Goal: Task Accomplishment & Management: Complete application form

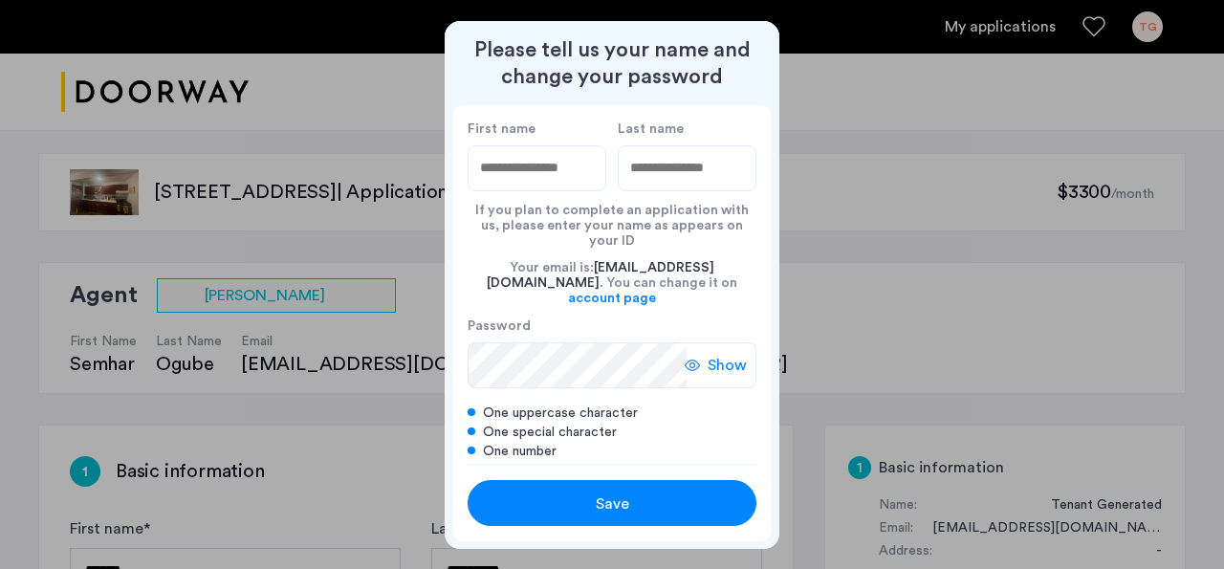
click at [826, 318] on div at bounding box center [612, 284] width 1224 height 569
click at [720, 354] on span "Show" at bounding box center [727, 365] width 39 height 23
click at [631, 508] on div "Save" at bounding box center [612, 504] width 184 height 23
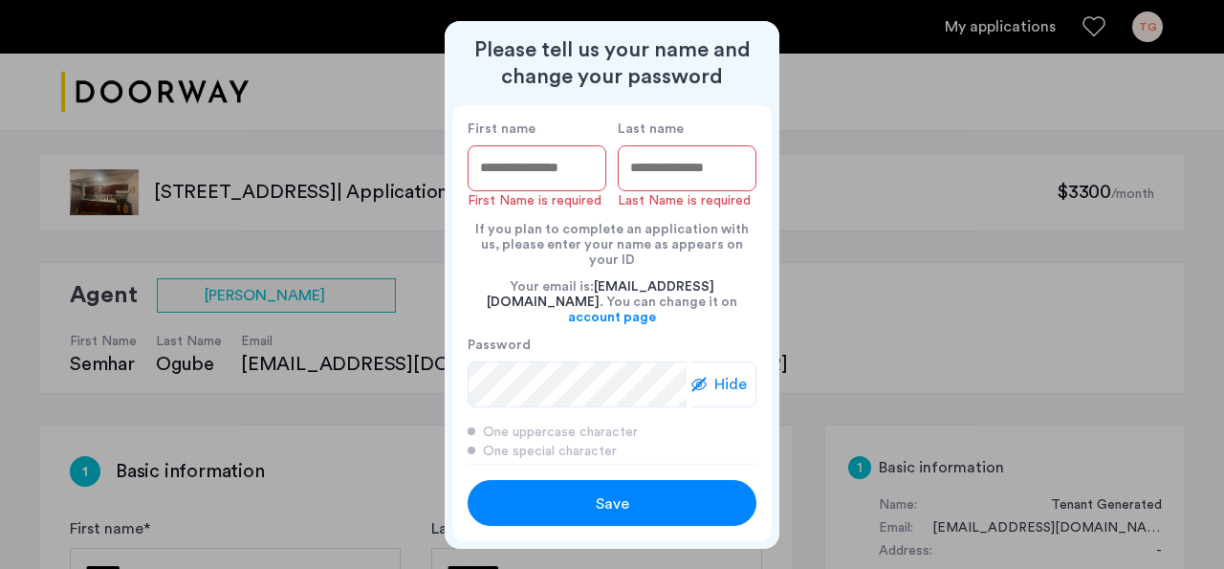
click at [493, 185] on input "First name" at bounding box center [537, 168] width 139 height 46
type input "********"
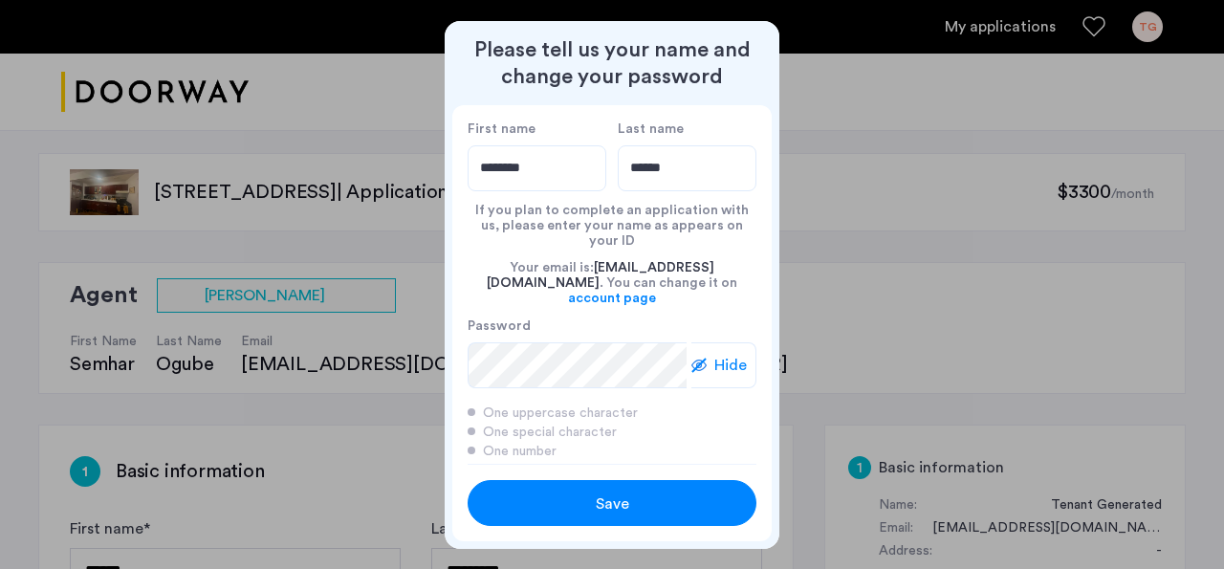
type input "******"
click at [582, 508] on div "Save" at bounding box center [612, 504] width 184 height 23
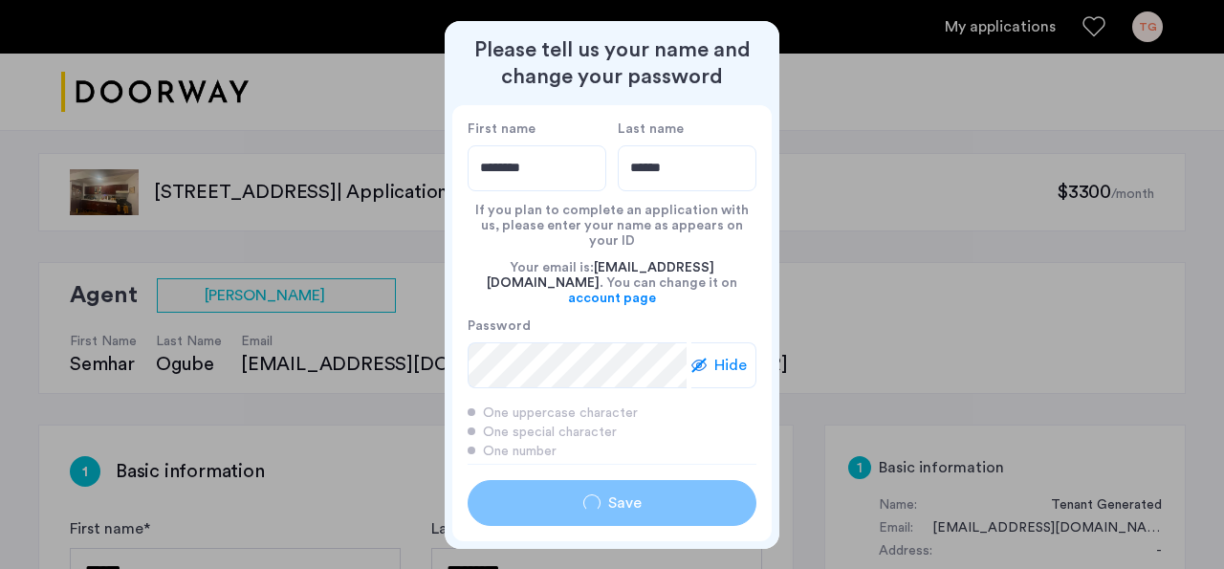
type input "********"
type input "******"
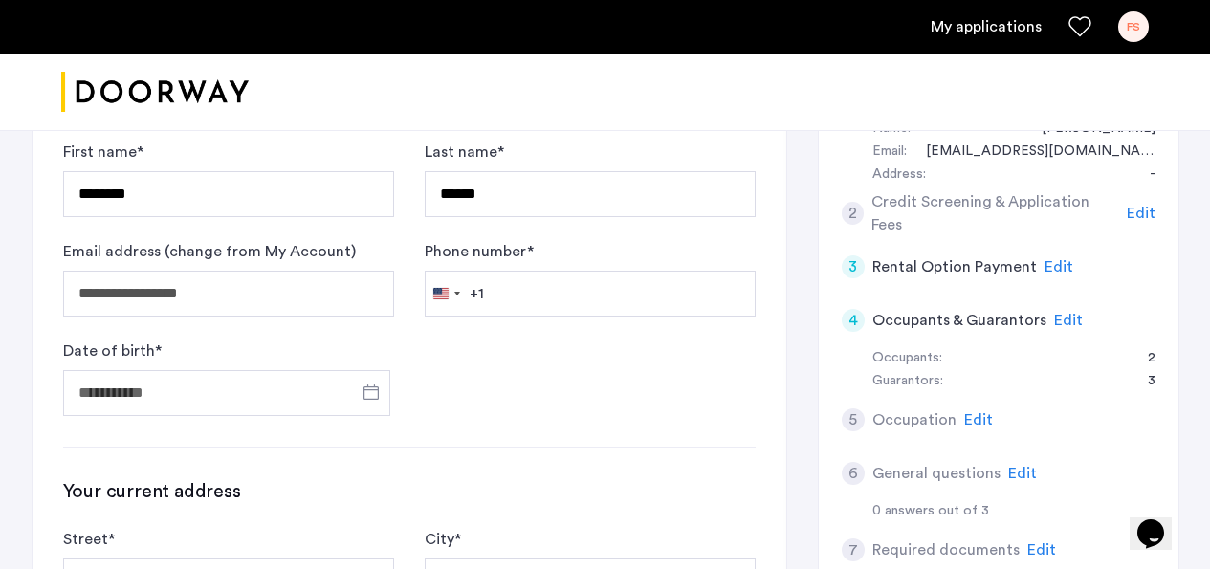
scroll to position [416, 0]
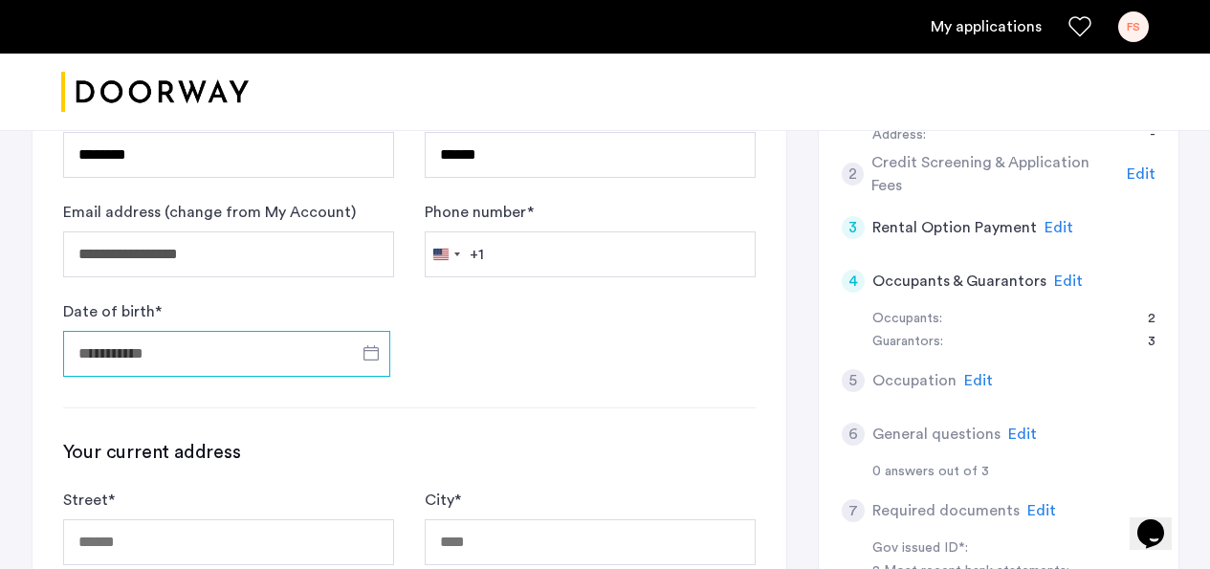
click at [261, 361] on input "Date of birth *" at bounding box center [226, 354] width 327 height 46
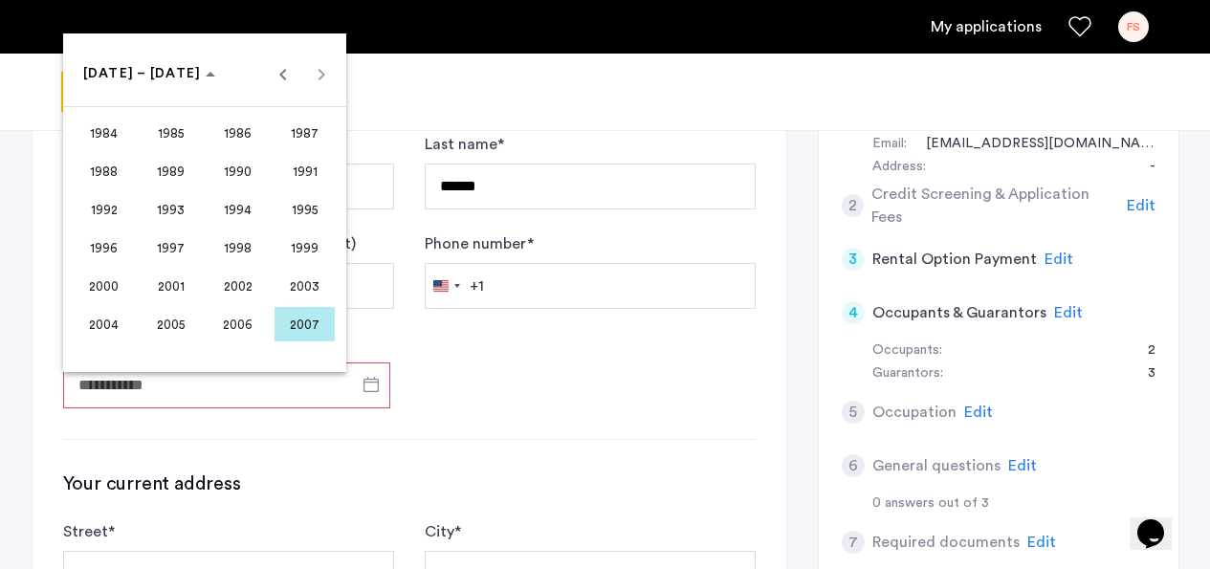
scroll to position [383, 0]
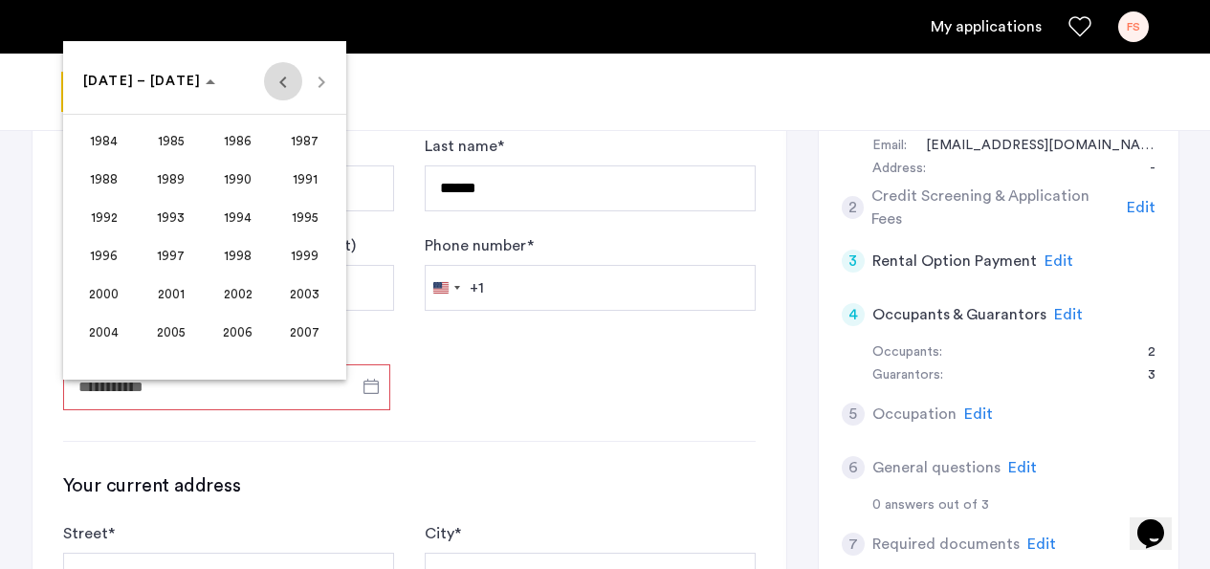
click at [280, 87] on span "Previous 24 years" at bounding box center [283, 81] width 38 height 38
click at [293, 133] on span "1963" at bounding box center [304, 140] width 60 height 34
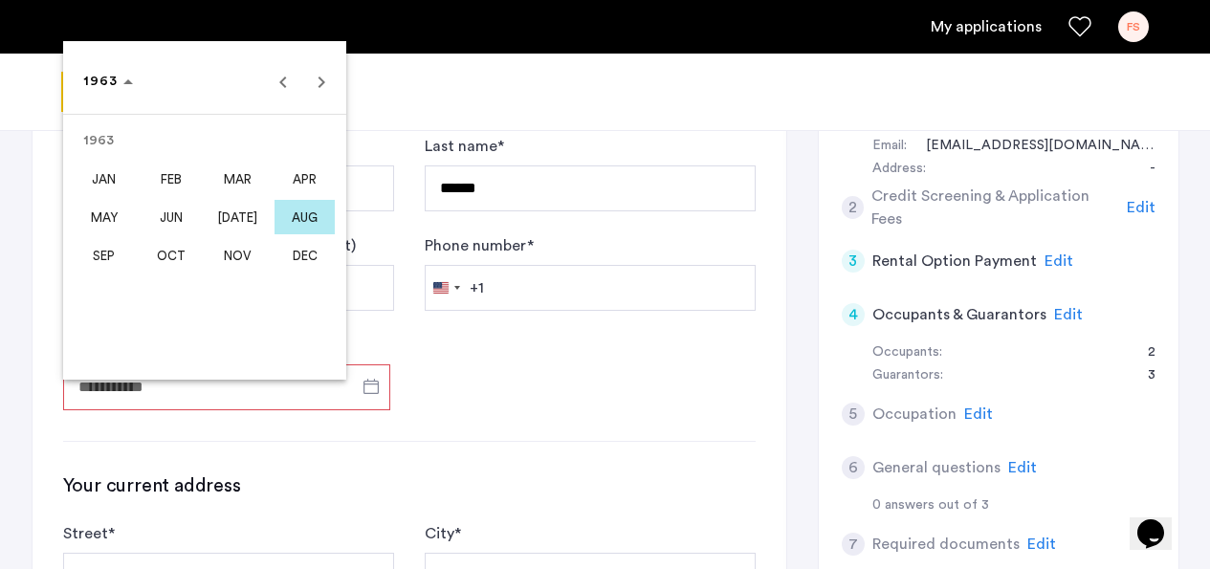
click at [289, 186] on span "APR" at bounding box center [304, 179] width 60 height 34
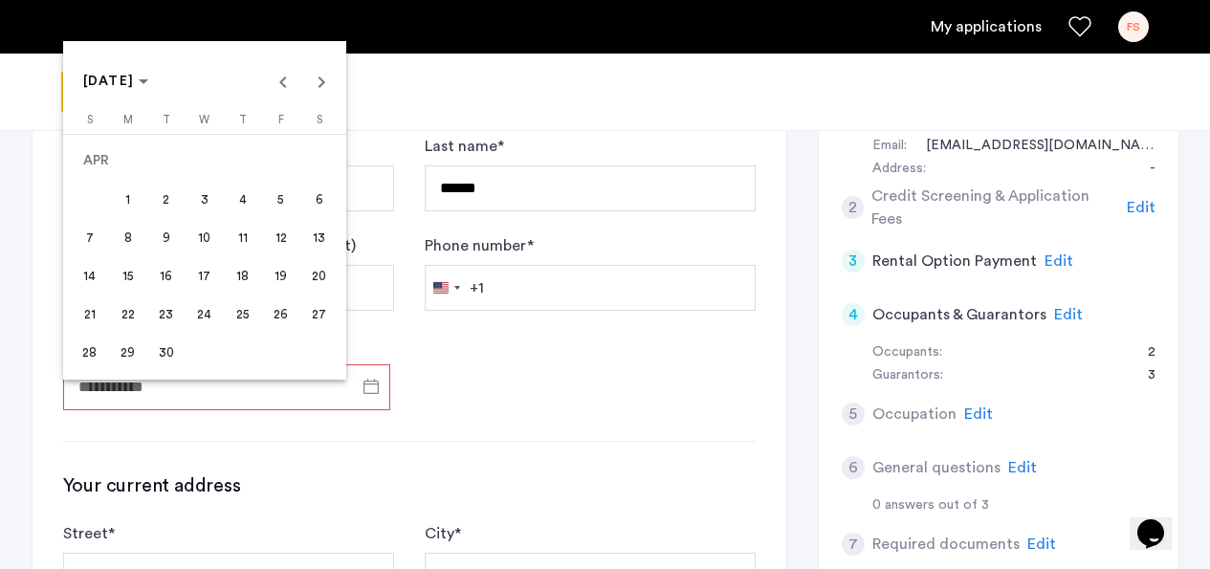
click at [134, 230] on span "8" at bounding box center [128, 237] width 34 height 34
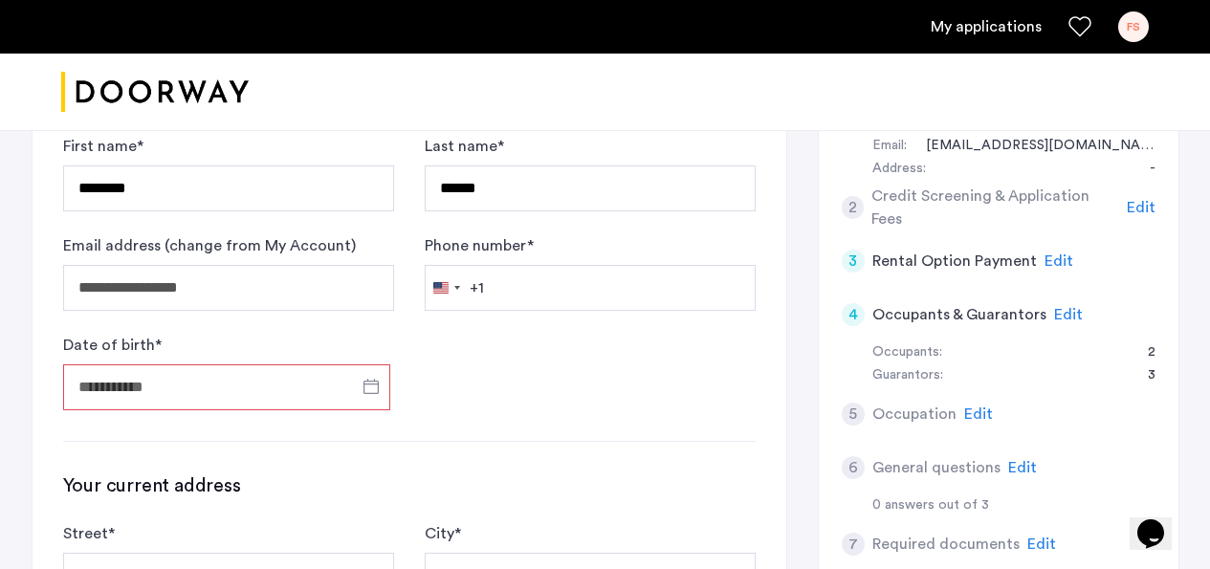
type input "**********"
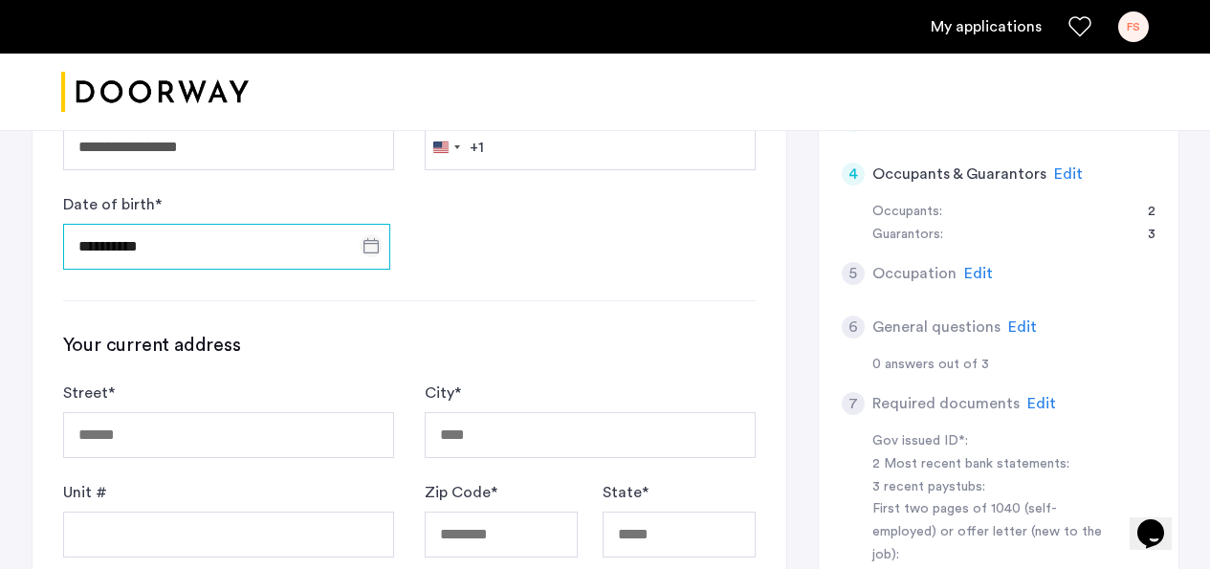
scroll to position [548, 0]
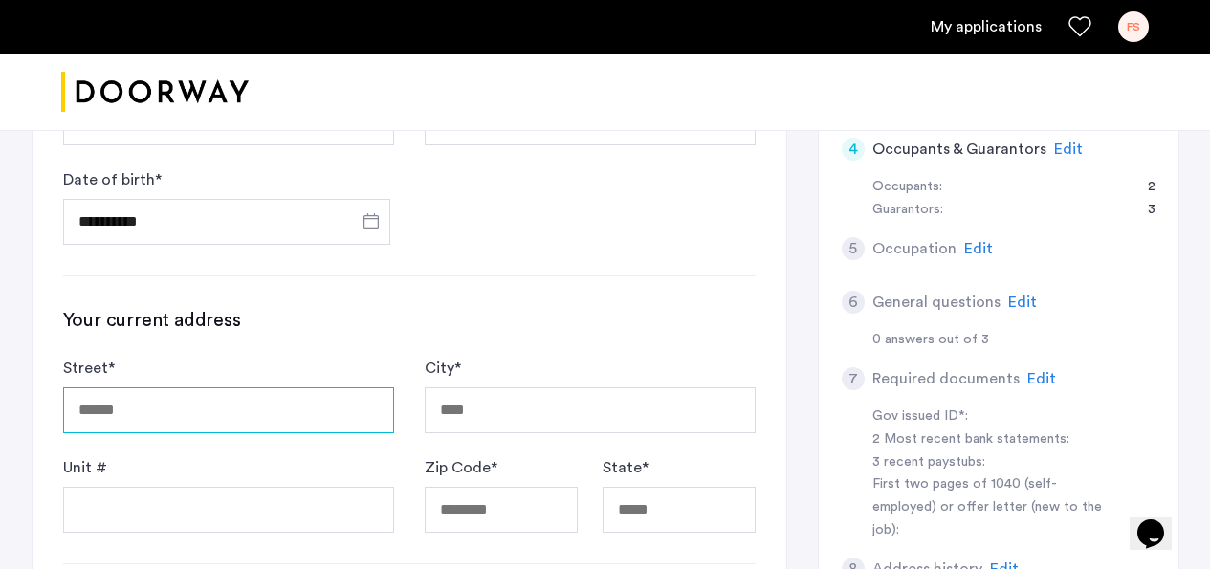
click at [216, 404] on input "Street *" at bounding box center [228, 410] width 331 height 46
type input "**********"
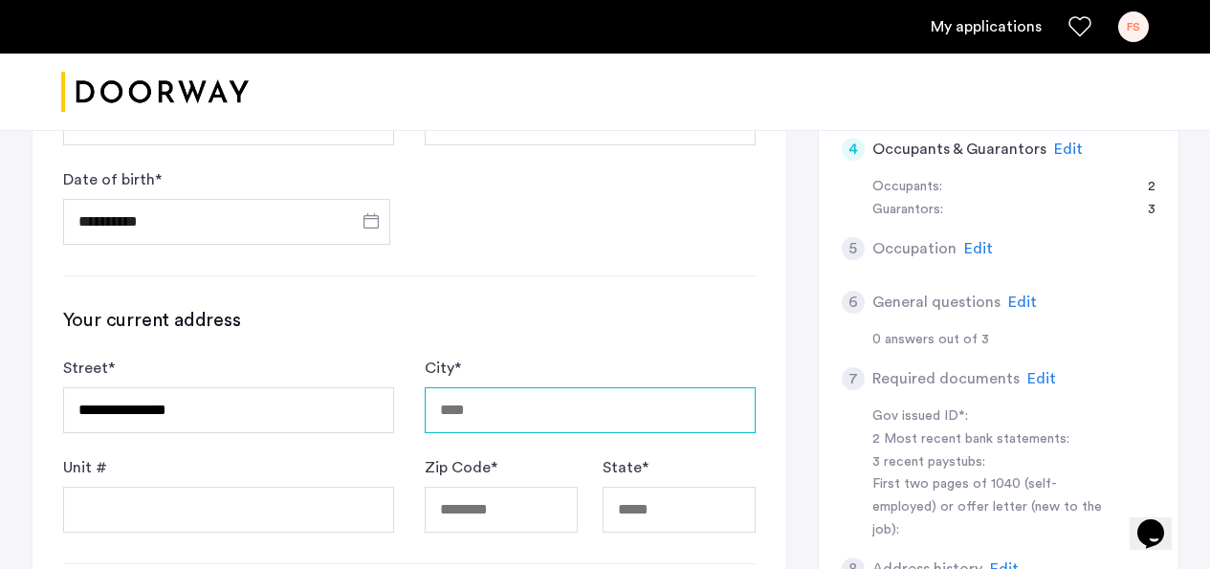
type input "**********"
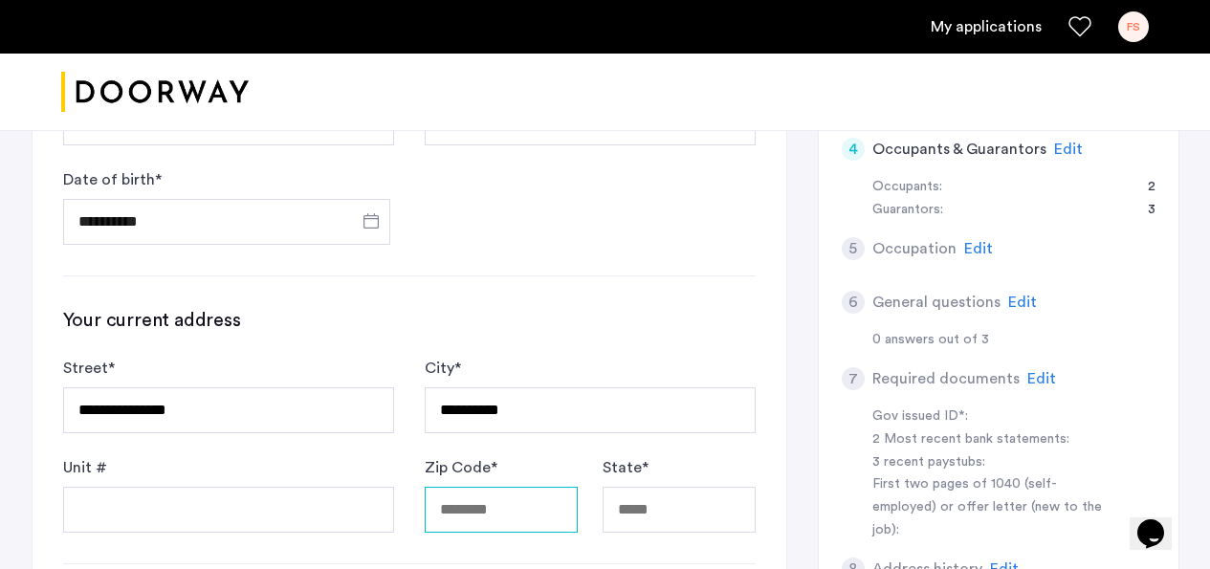
type input "*****"
type input "**"
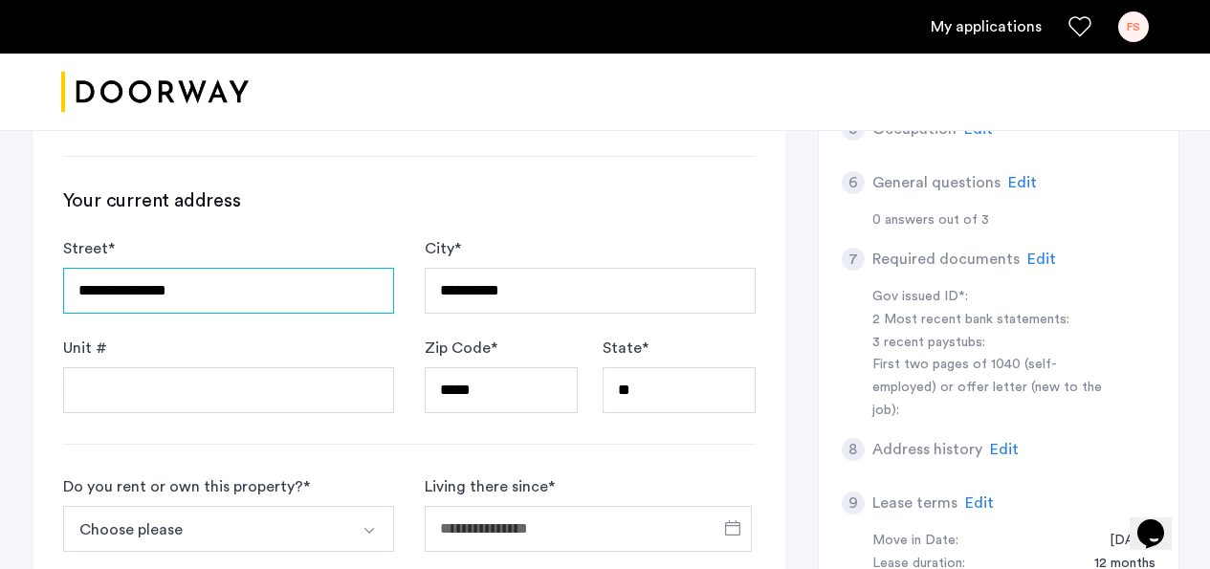
scroll to position [670, 0]
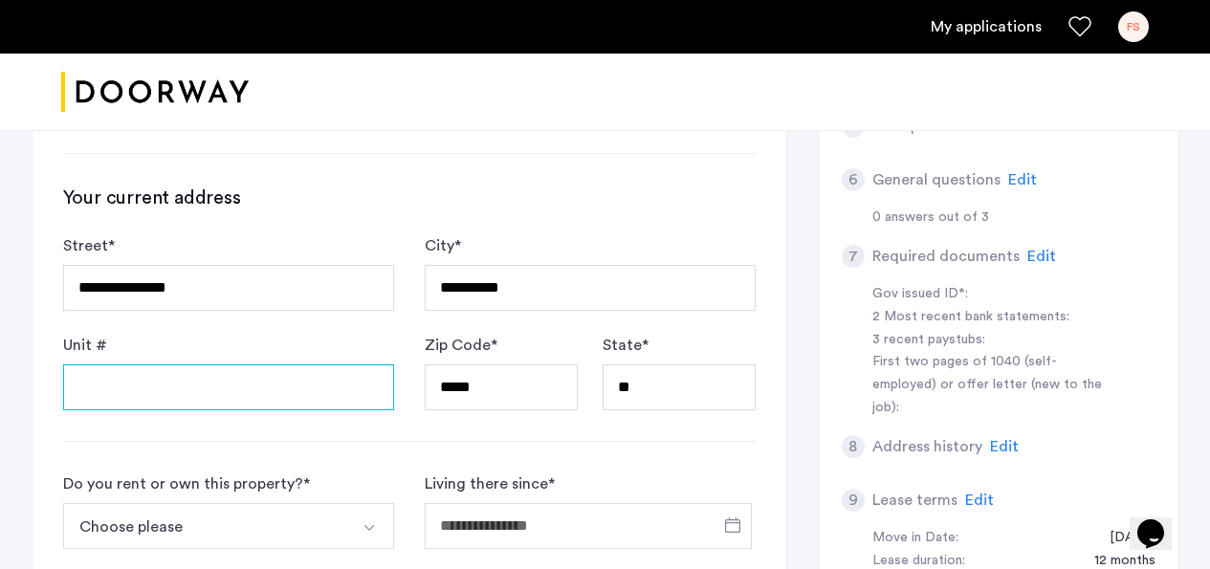
click at [163, 376] on input "Unit #" at bounding box center [228, 387] width 331 height 46
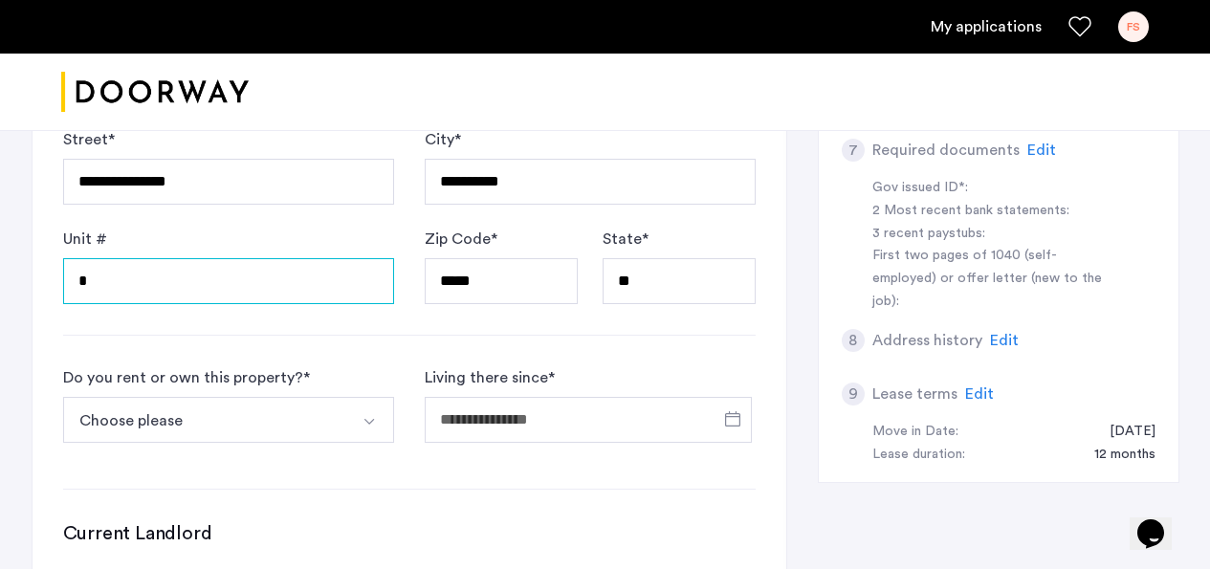
scroll to position [810, 0]
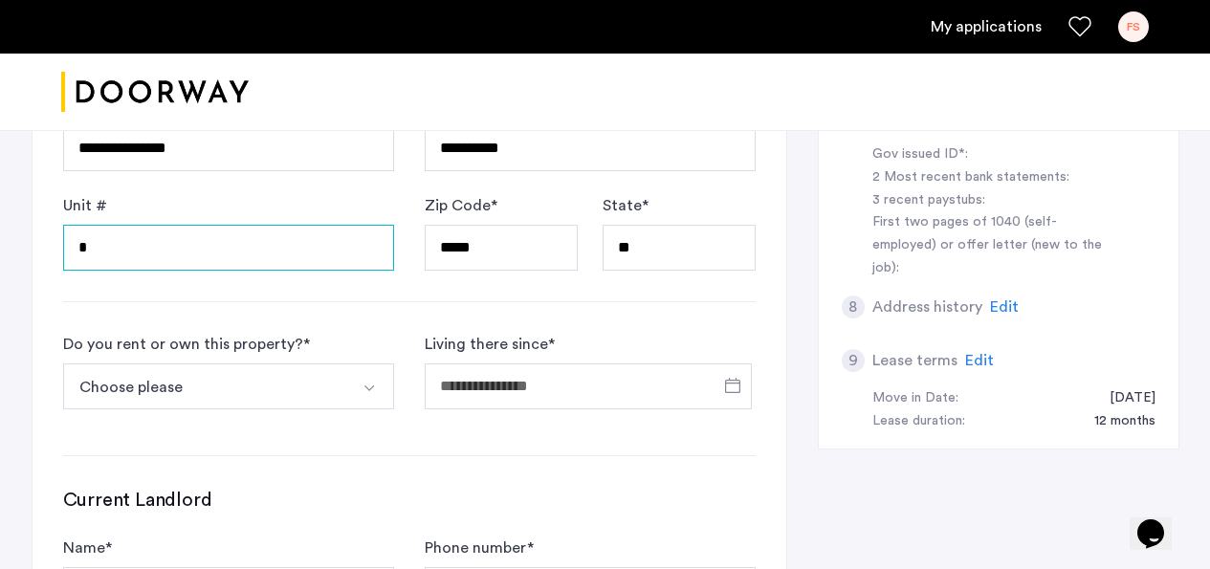
type input "*"
click at [361, 391] on img "Select option" at bounding box center [368, 388] width 15 height 15
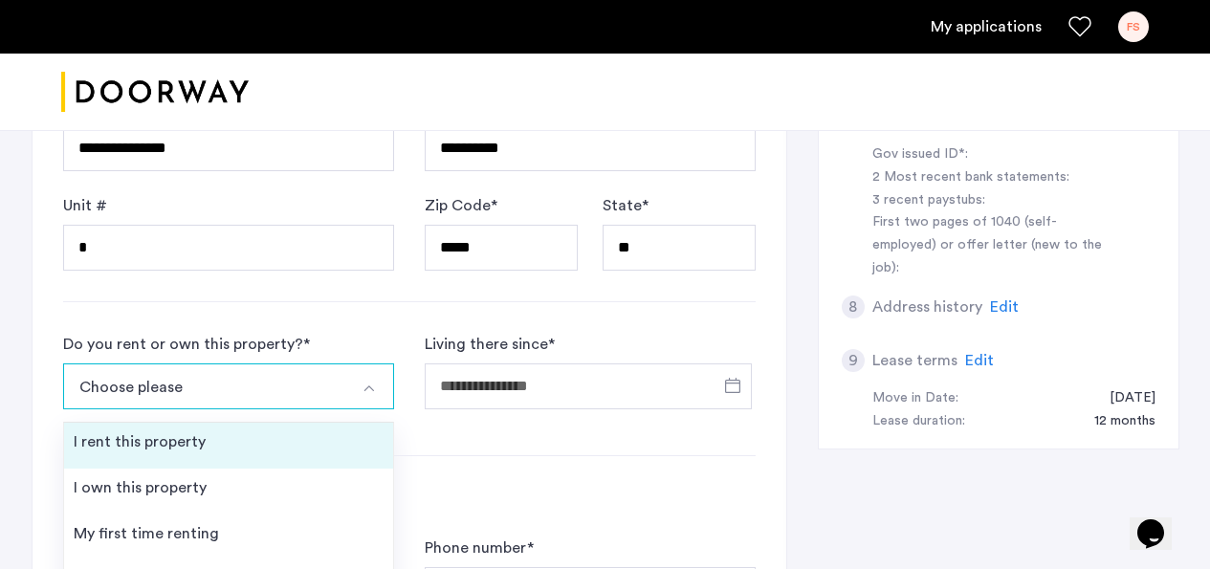
click at [219, 443] on li "I rent this property" at bounding box center [228, 446] width 329 height 46
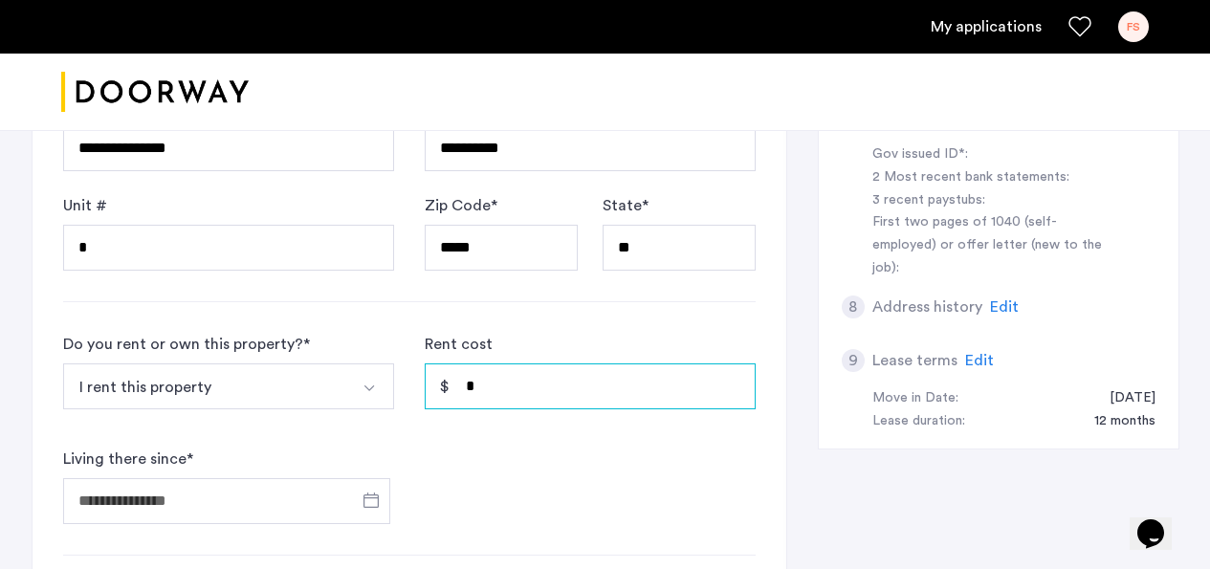
click at [494, 394] on input "*" at bounding box center [590, 386] width 331 height 46
drag, startPoint x: 476, startPoint y: 390, endPoint x: 464, endPoint y: 394, distance: 13.0
click at [464, 394] on input "*" at bounding box center [590, 386] width 331 height 46
type input "*****"
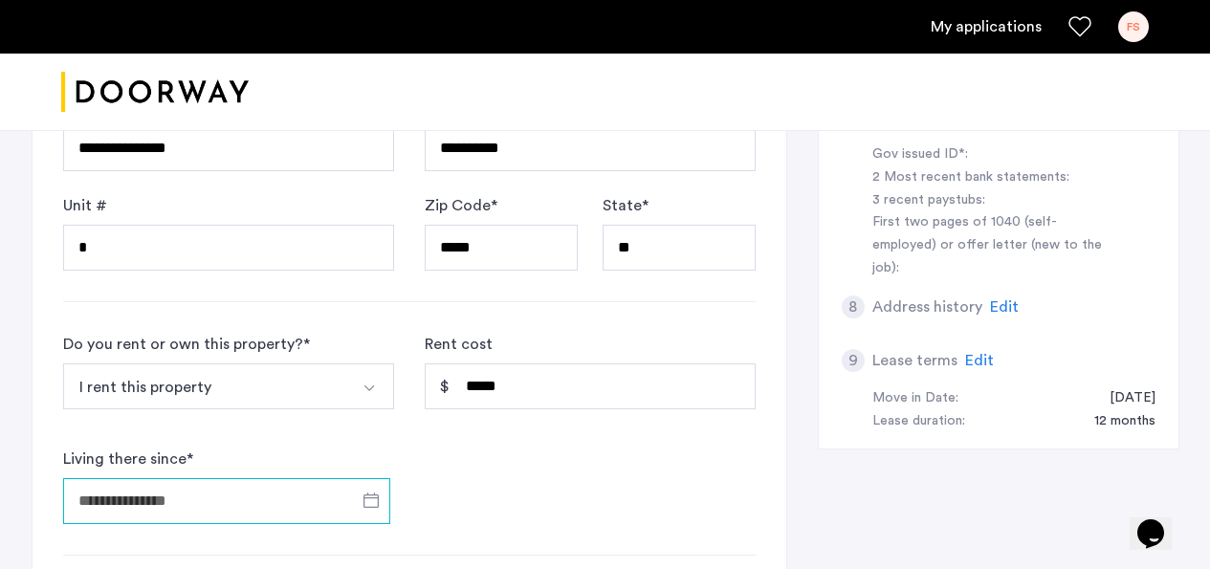
click at [190, 508] on input "Living there since *" at bounding box center [226, 501] width 327 height 46
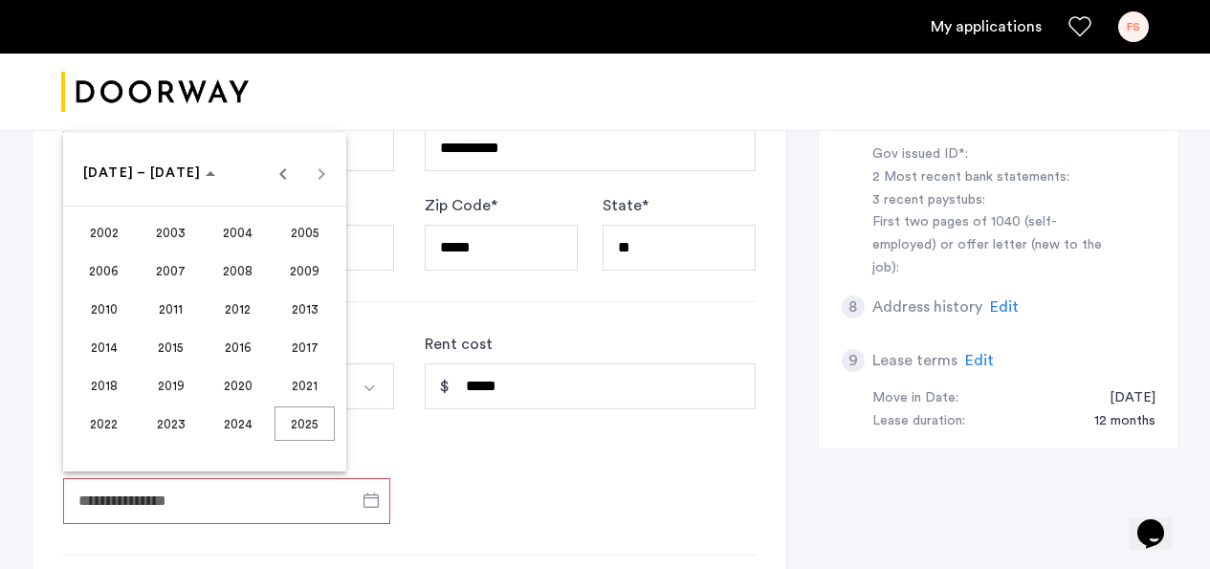
click at [289, 273] on span "2009" at bounding box center [304, 270] width 60 height 34
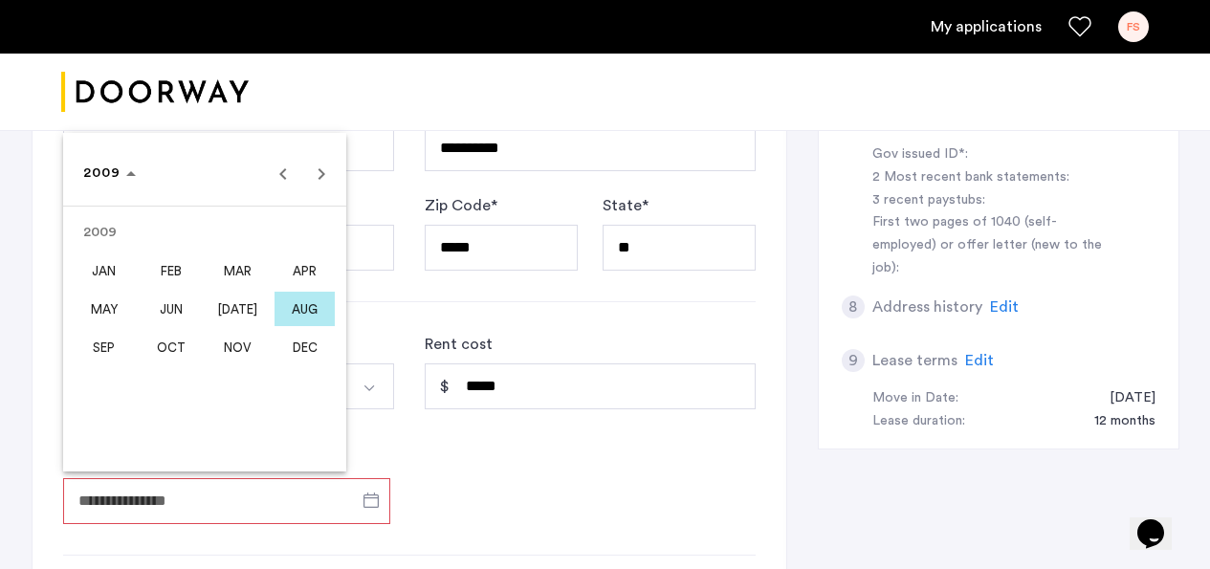
click at [227, 312] on span "[DATE]" at bounding box center [238, 309] width 60 height 34
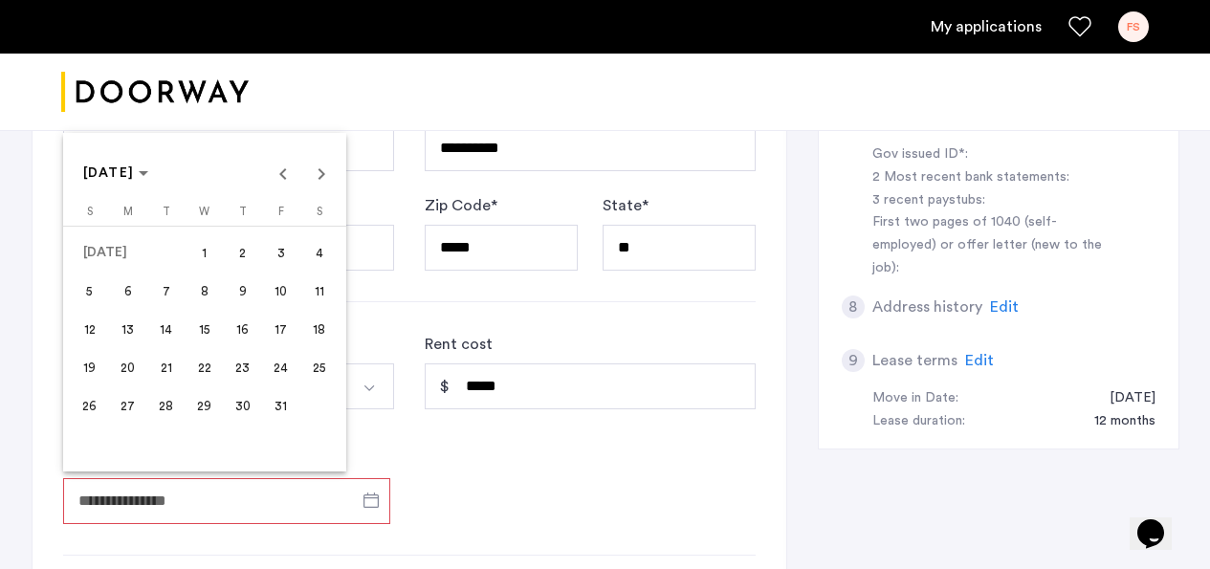
click at [212, 258] on span "1" at bounding box center [204, 252] width 34 height 34
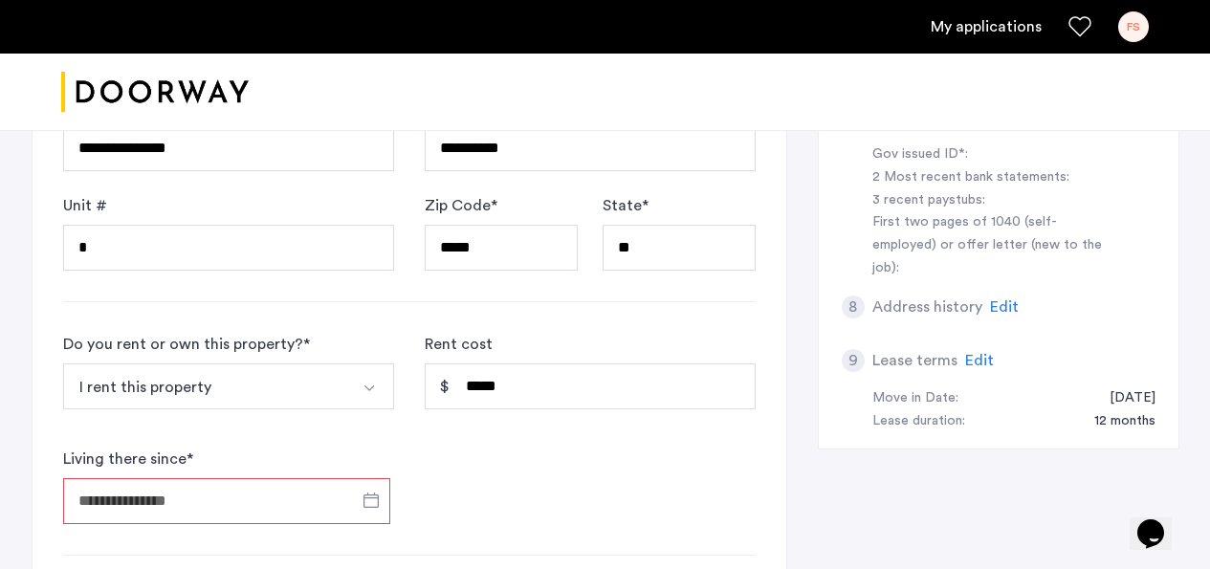
type input "**********"
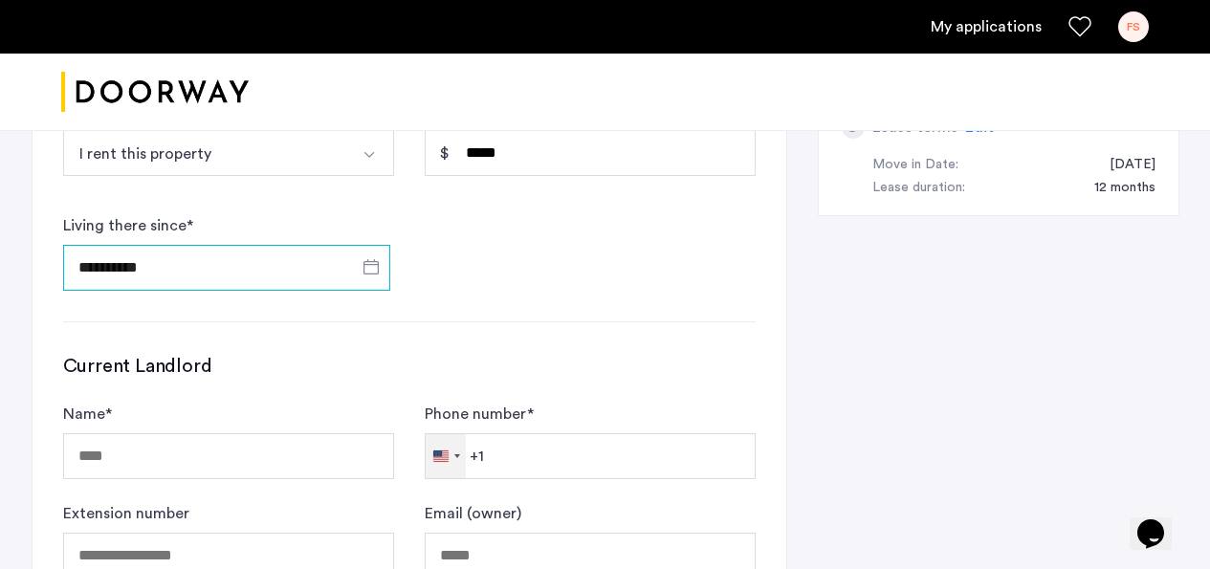
scroll to position [1122, 0]
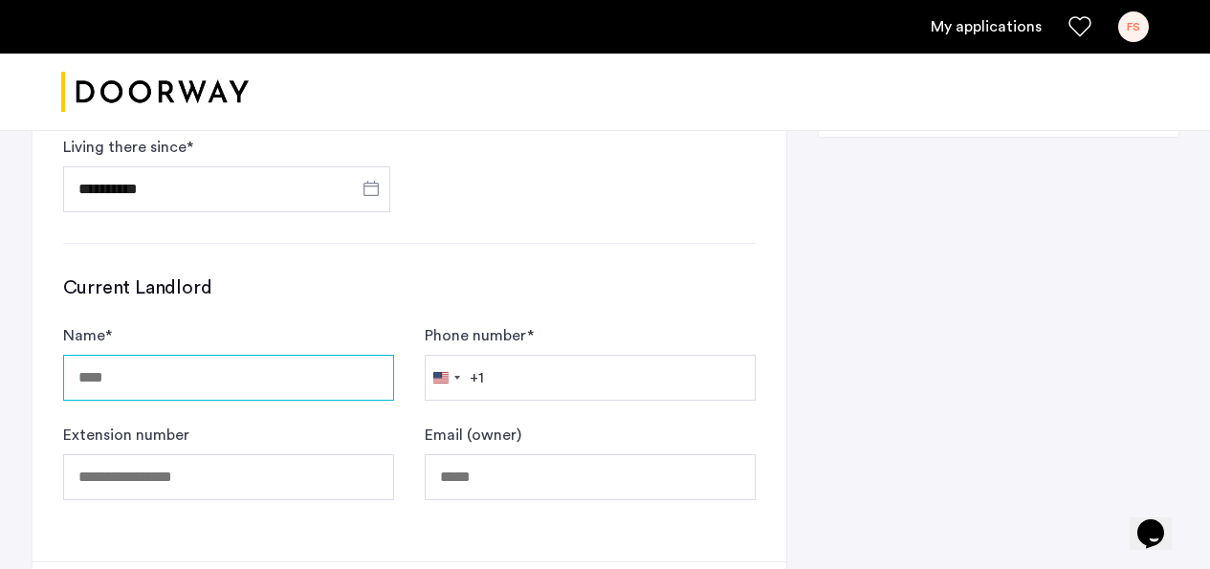
click at [141, 388] on input "Name *" at bounding box center [228, 378] width 331 height 46
type input "**********"
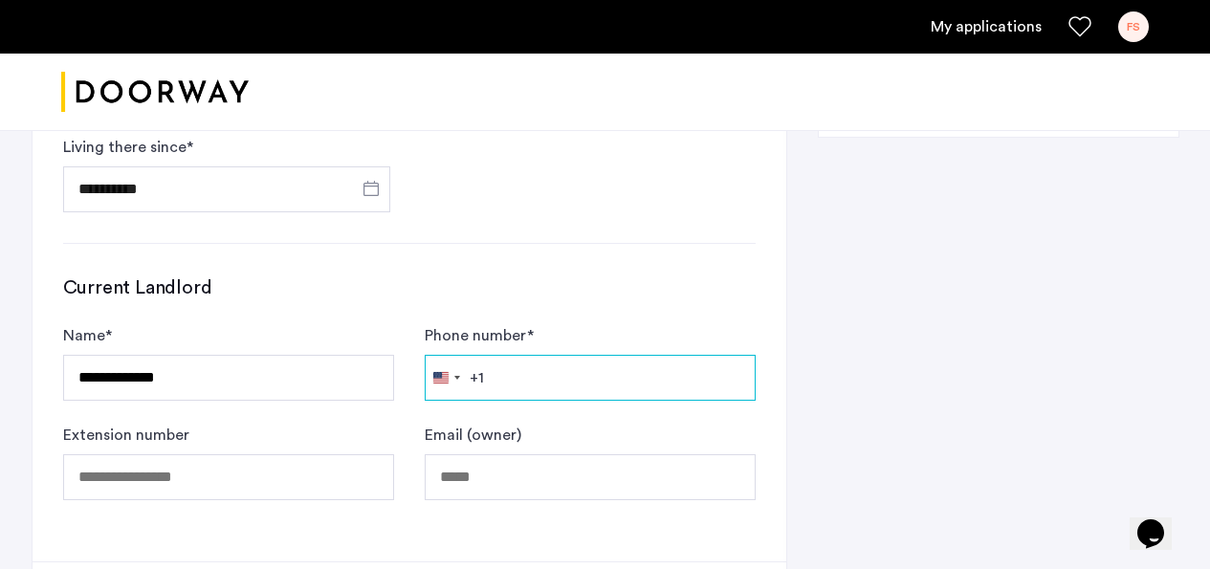
click at [491, 385] on input "Phone number *" at bounding box center [590, 378] width 331 height 46
click at [514, 381] on input "**********" at bounding box center [590, 378] width 331 height 46
type input "**********"
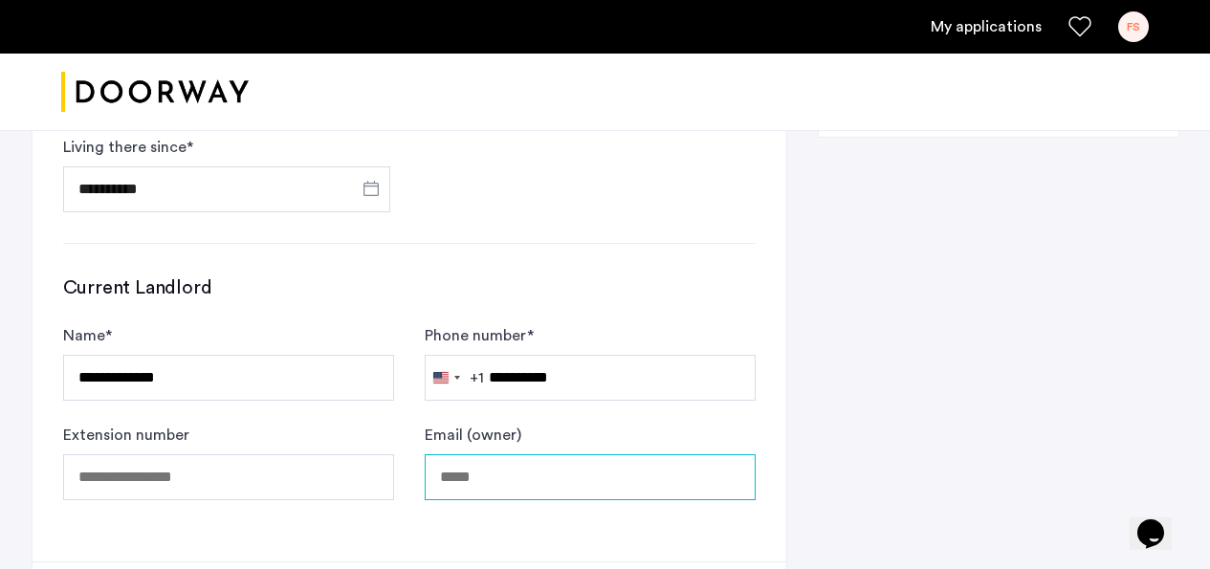
click at [433, 489] on input "Email (owner)" at bounding box center [590, 477] width 331 height 46
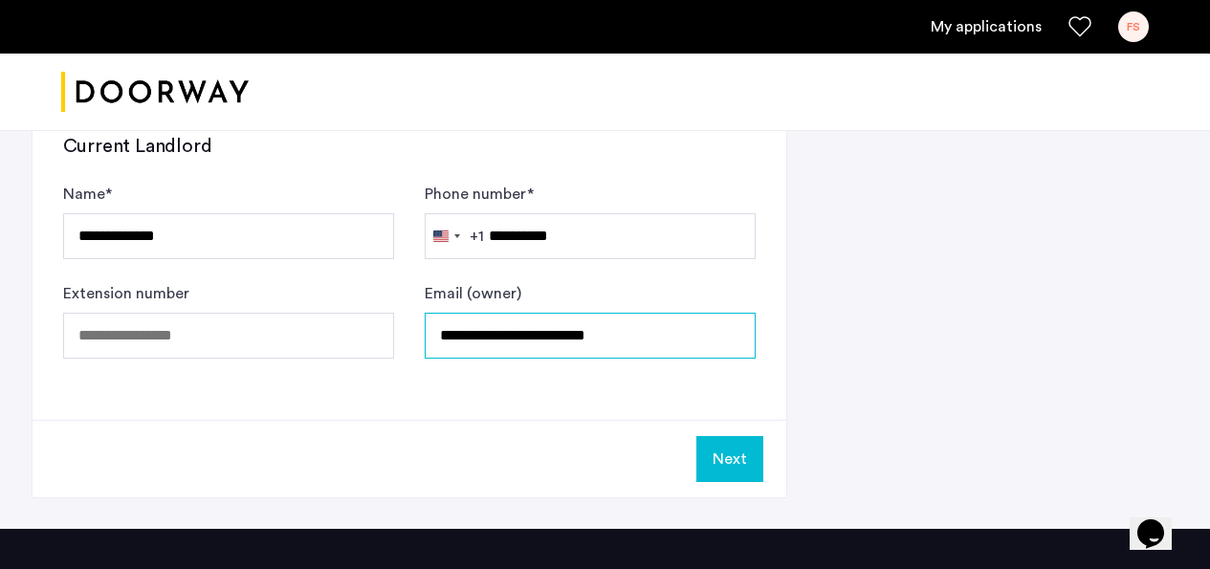
scroll to position [1491, 0]
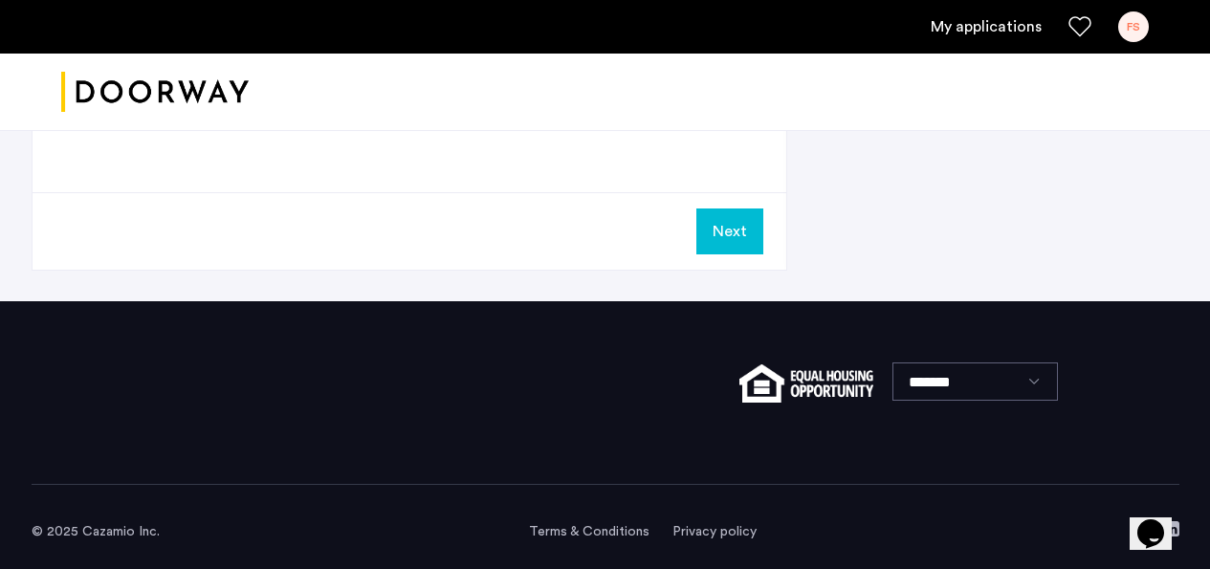
type input "**********"
click at [725, 244] on button "Next" at bounding box center [729, 231] width 67 height 46
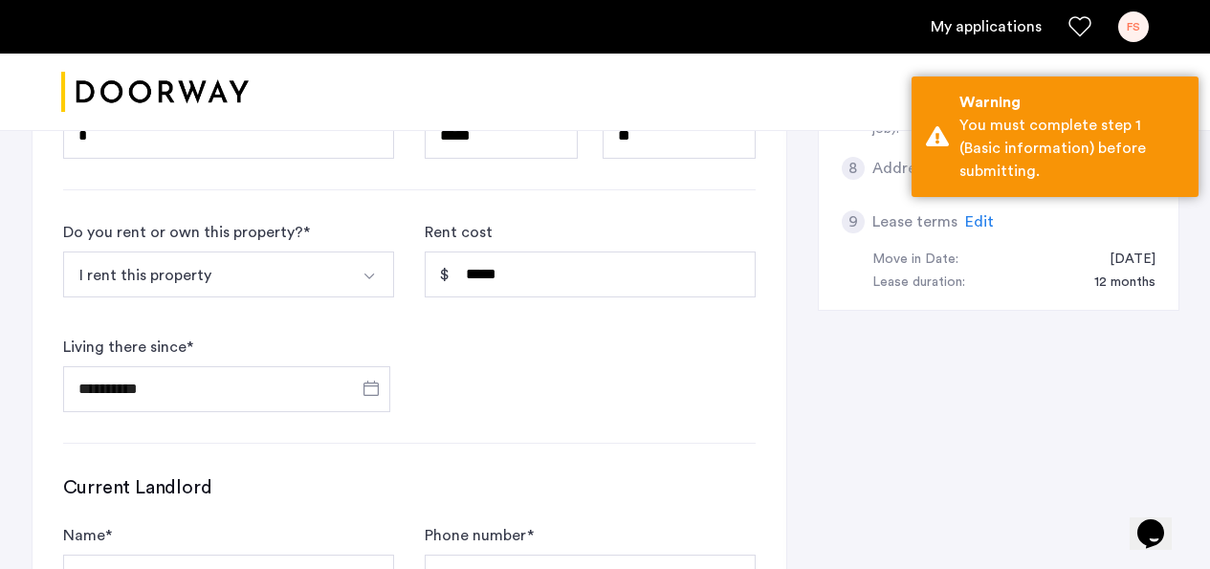
scroll to position [926, 0]
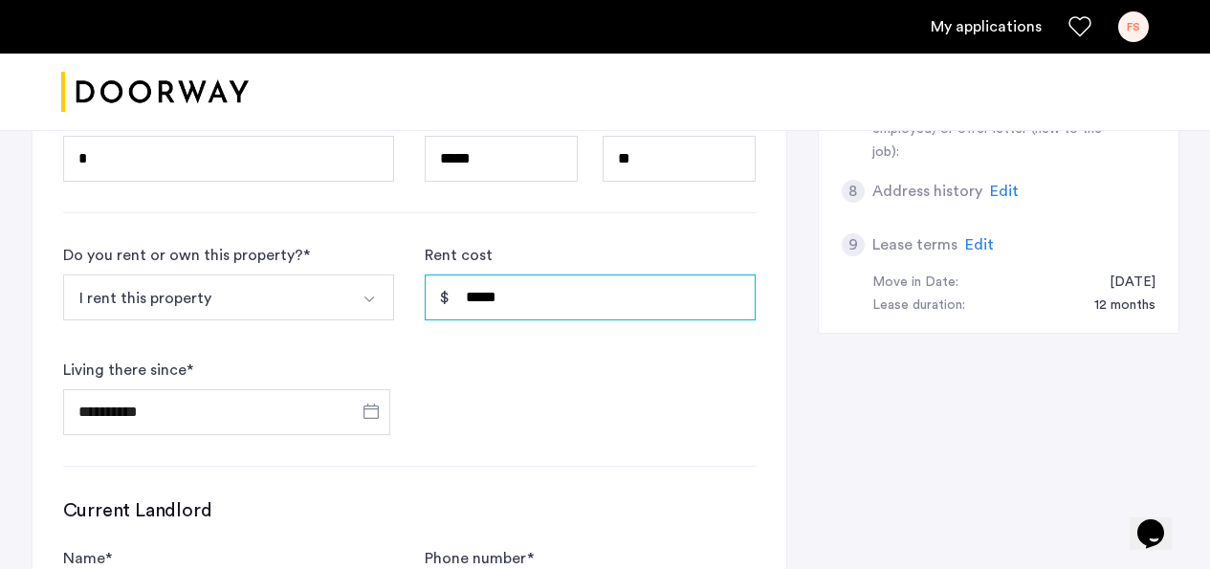
click at [575, 303] on input "*****" at bounding box center [590, 297] width 331 height 46
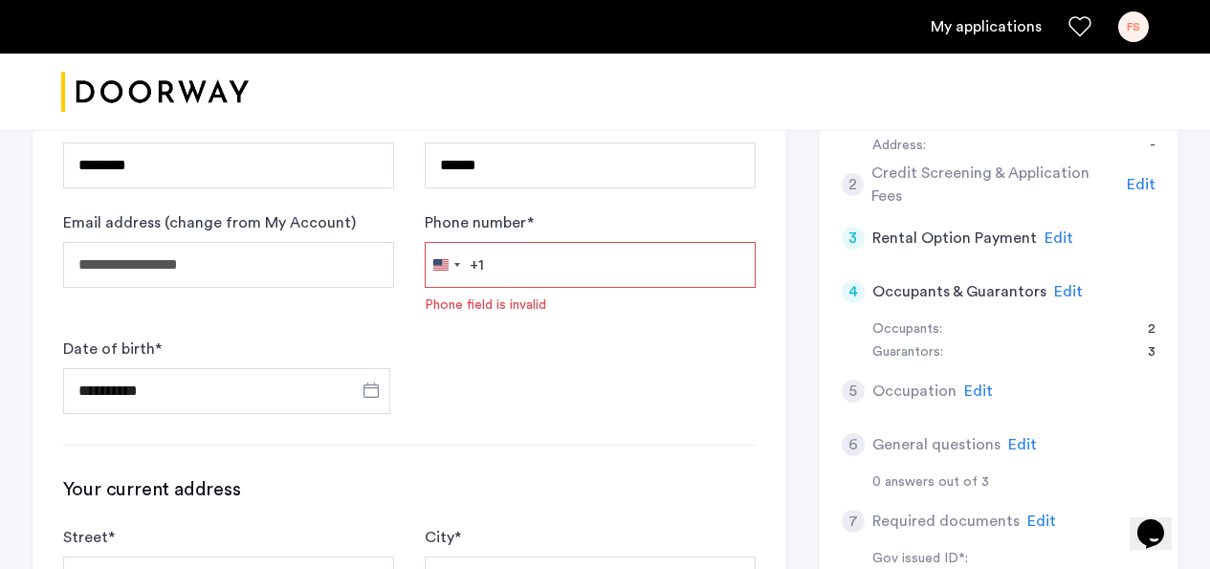
scroll to position [369, 0]
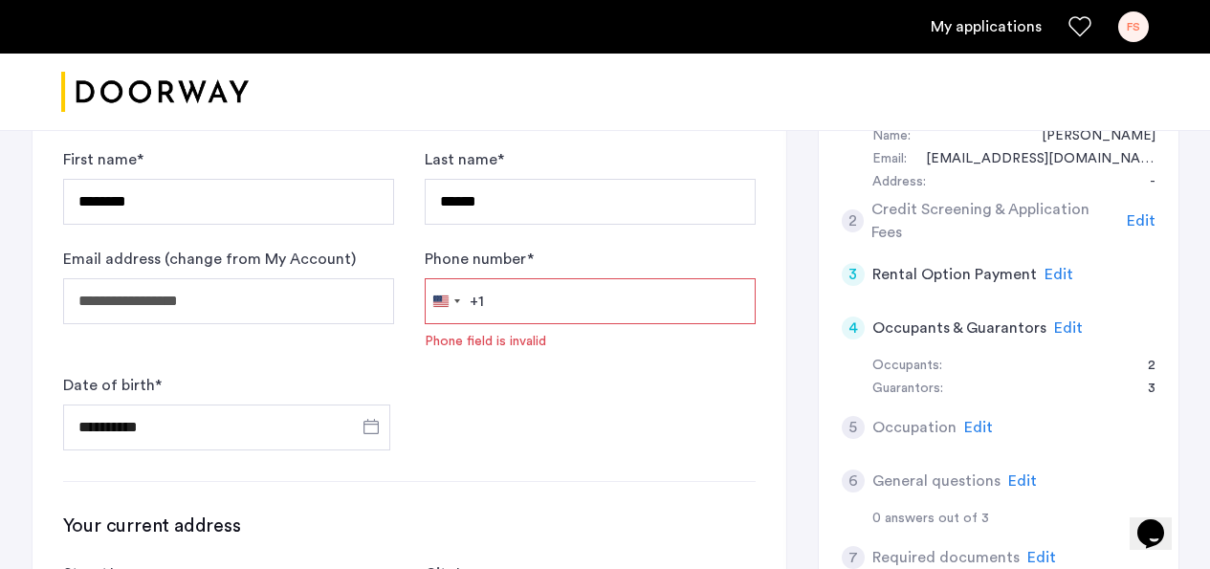
click at [534, 302] on input "Phone number *" at bounding box center [590, 301] width 331 height 46
type input "**********"
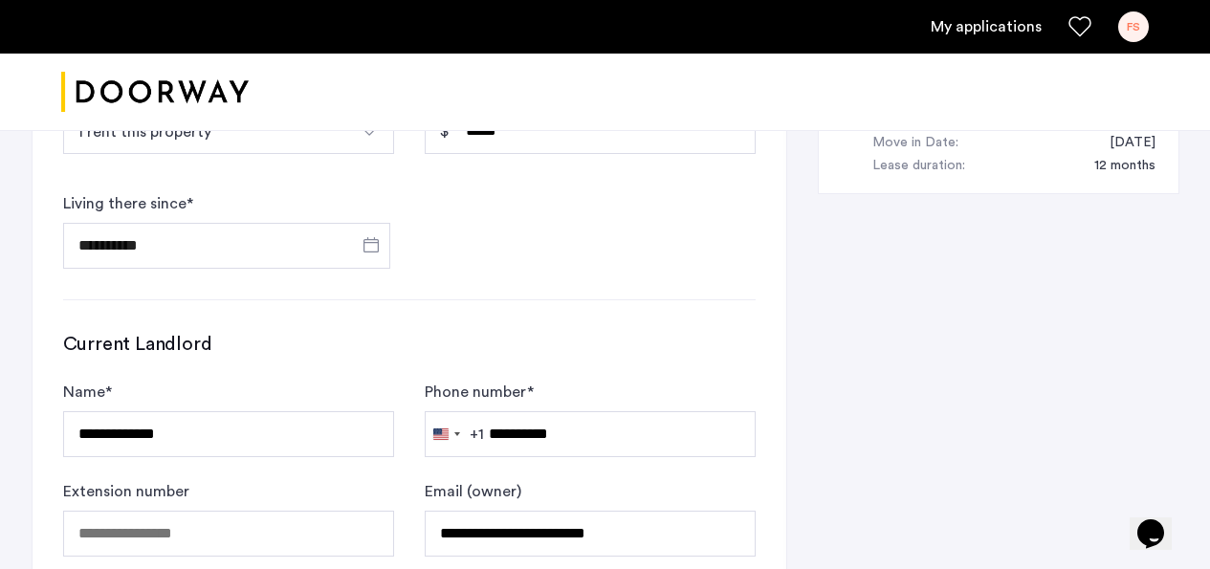
scroll to position [1501, 0]
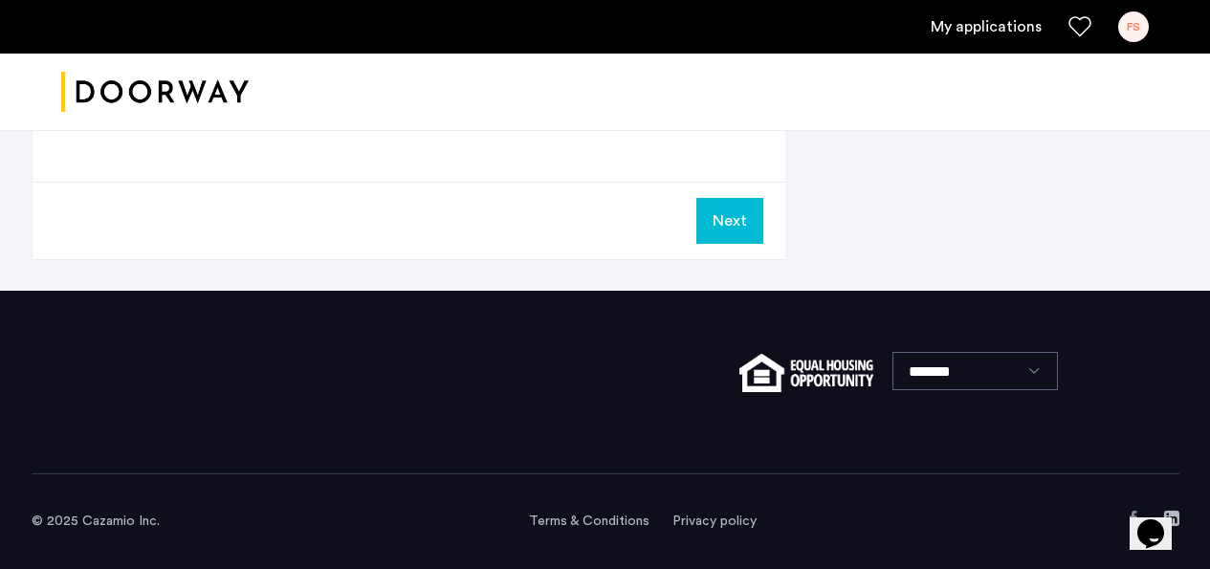
click at [721, 232] on button "Next" at bounding box center [729, 221] width 67 height 46
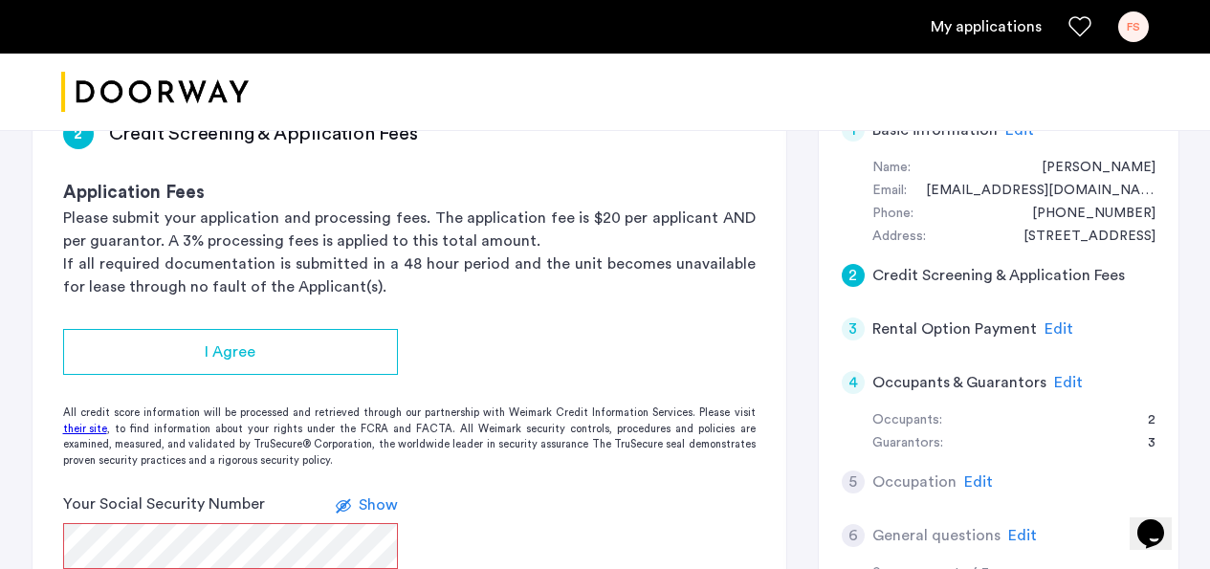
scroll to position [327, 0]
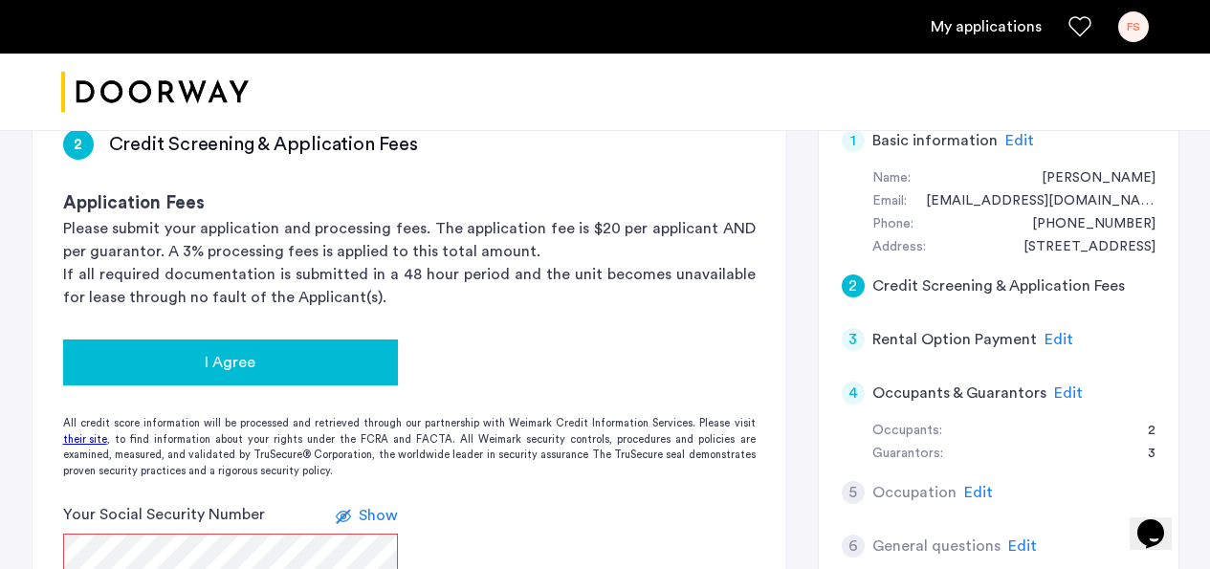
drag, startPoint x: 224, startPoint y: 361, endPoint x: 260, endPoint y: 354, distance: 37.1
click at [225, 361] on span "I Agree" at bounding box center [230, 362] width 51 height 23
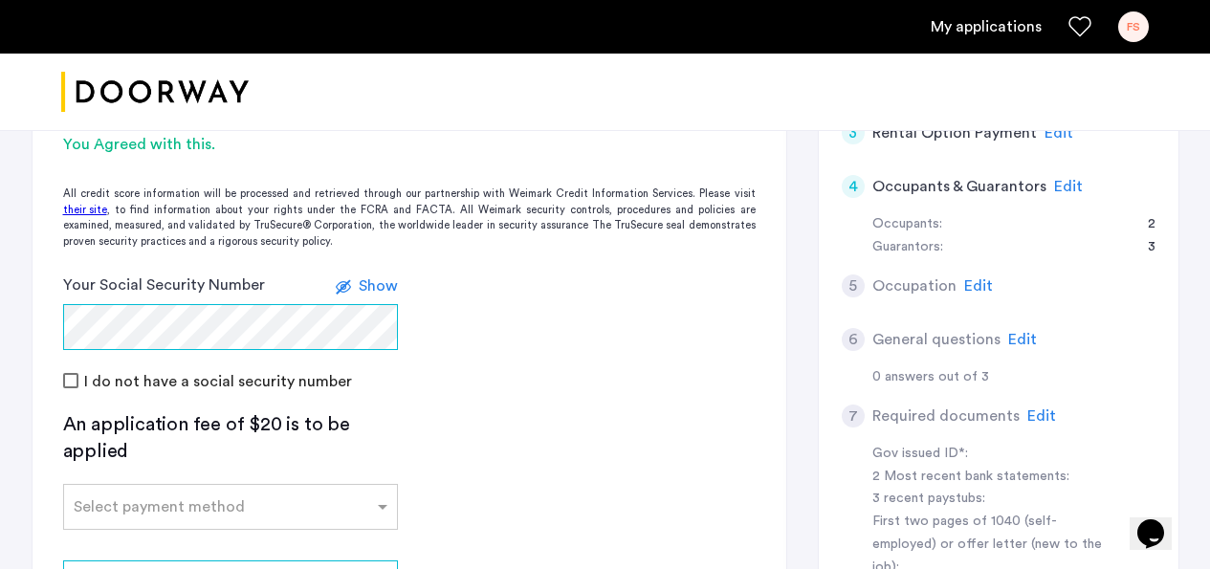
scroll to position [625, 0]
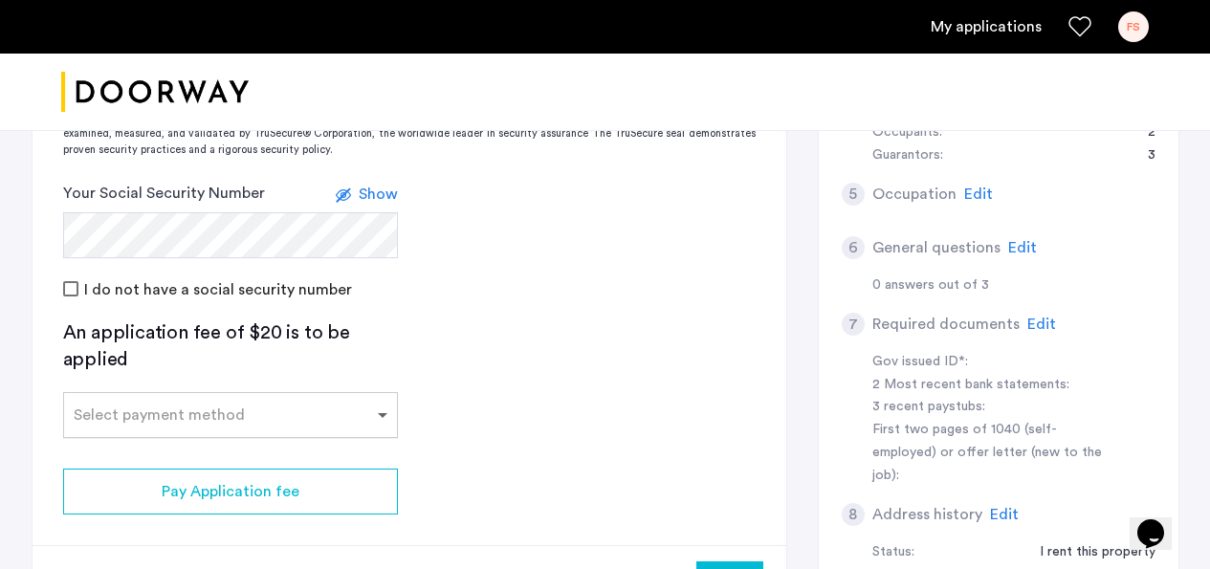
click at [385, 411] on span at bounding box center [385, 415] width 24 height 23
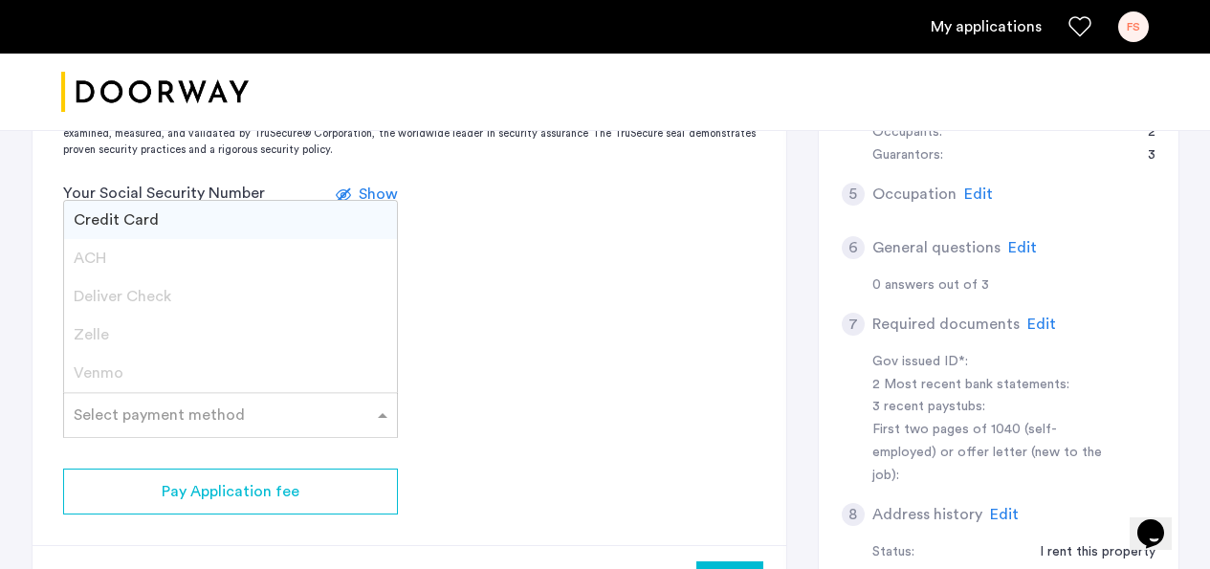
click at [141, 373] on div "Venmo" at bounding box center [230, 373] width 333 height 38
click at [104, 377] on span "Venmo" at bounding box center [99, 372] width 50 height 15
click at [86, 329] on span "Zelle" at bounding box center [91, 334] width 35 height 15
click at [118, 348] on div "Zelle" at bounding box center [230, 335] width 333 height 38
click at [106, 338] on div "Zelle" at bounding box center [230, 335] width 333 height 38
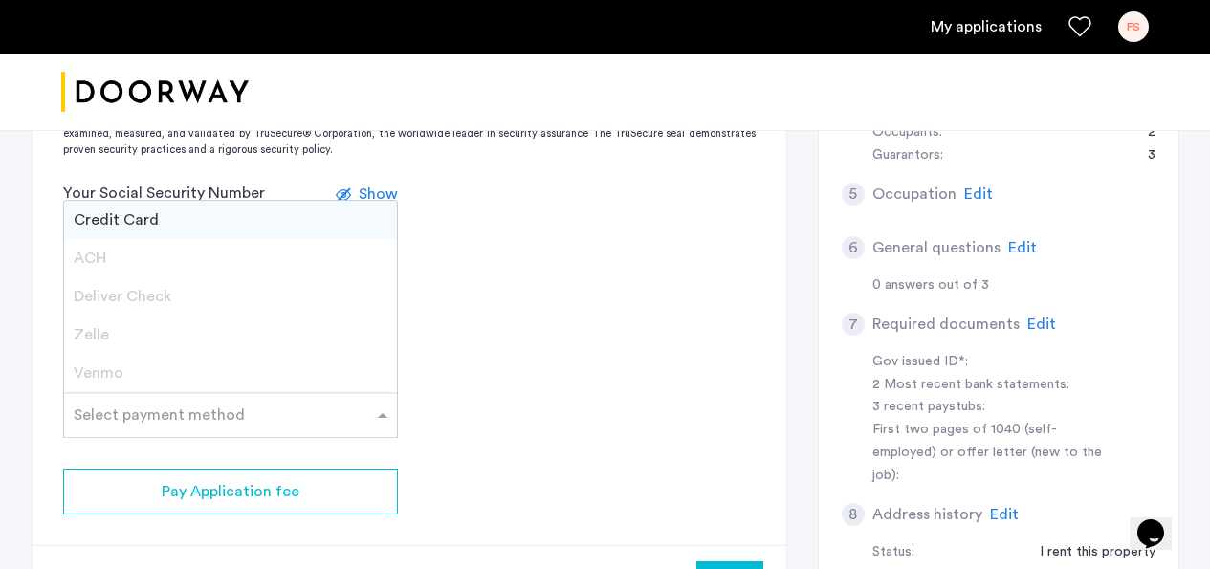
click at [105, 338] on span "Zelle" at bounding box center [91, 334] width 35 height 15
click at [114, 219] on span "Credit Card" at bounding box center [116, 219] width 85 height 15
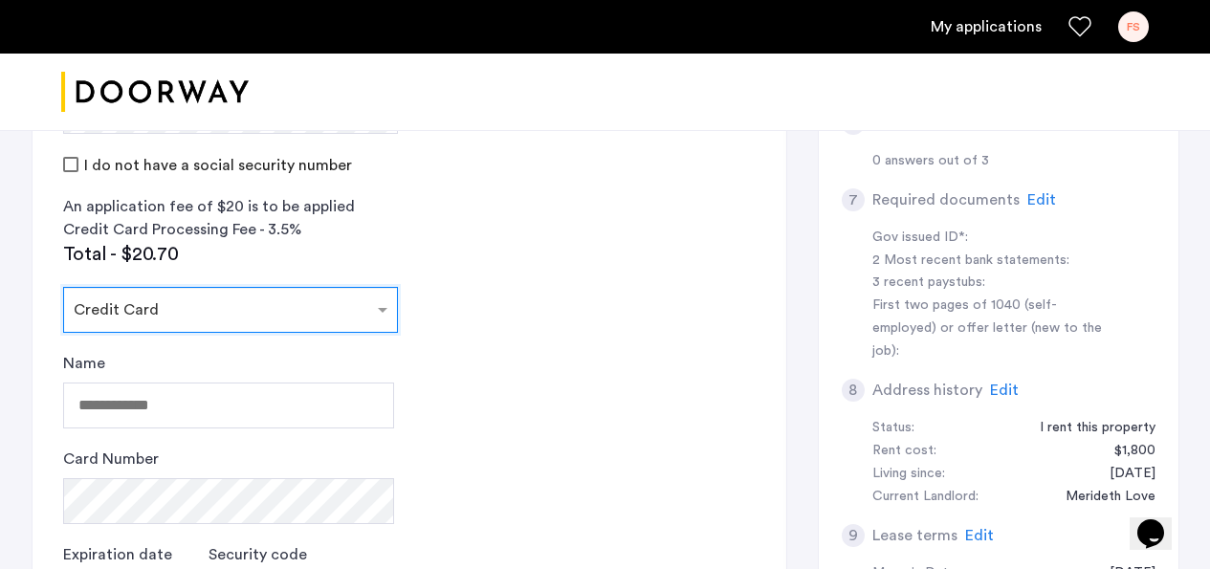
scroll to position [761, 0]
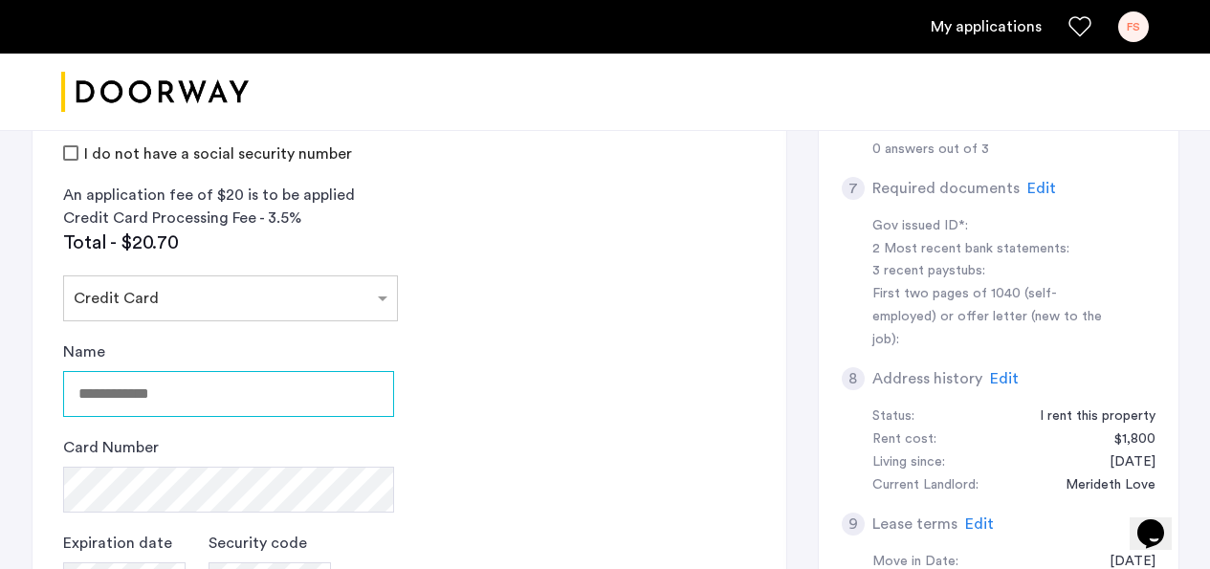
click at [155, 405] on input "Name" at bounding box center [228, 394] width 331 height 46
type input "**********"
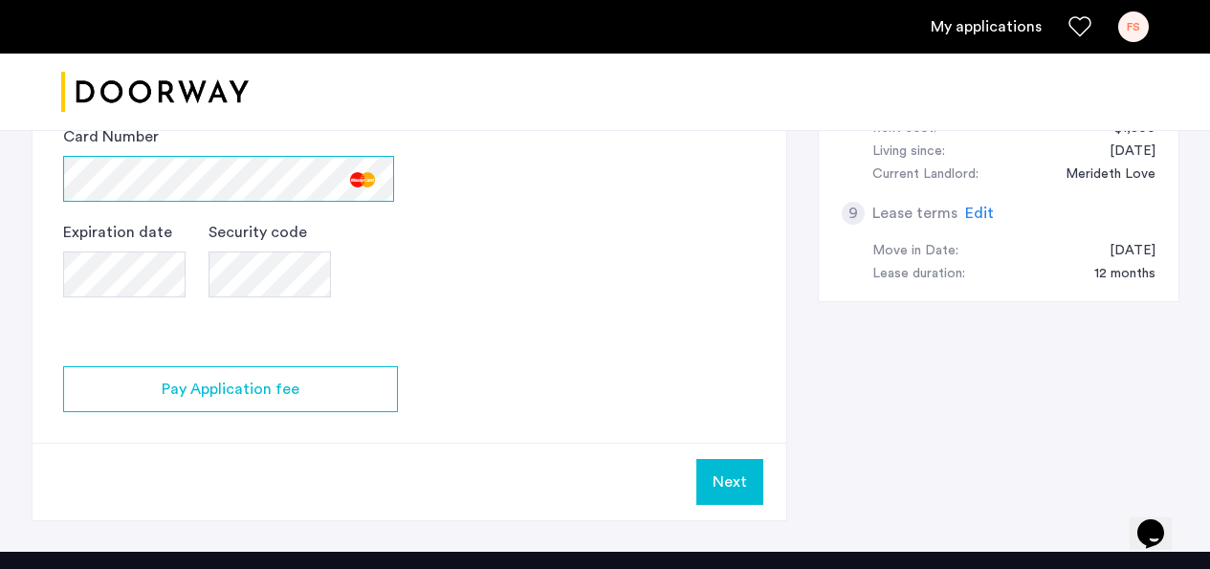
scroll to position [1106, 0]
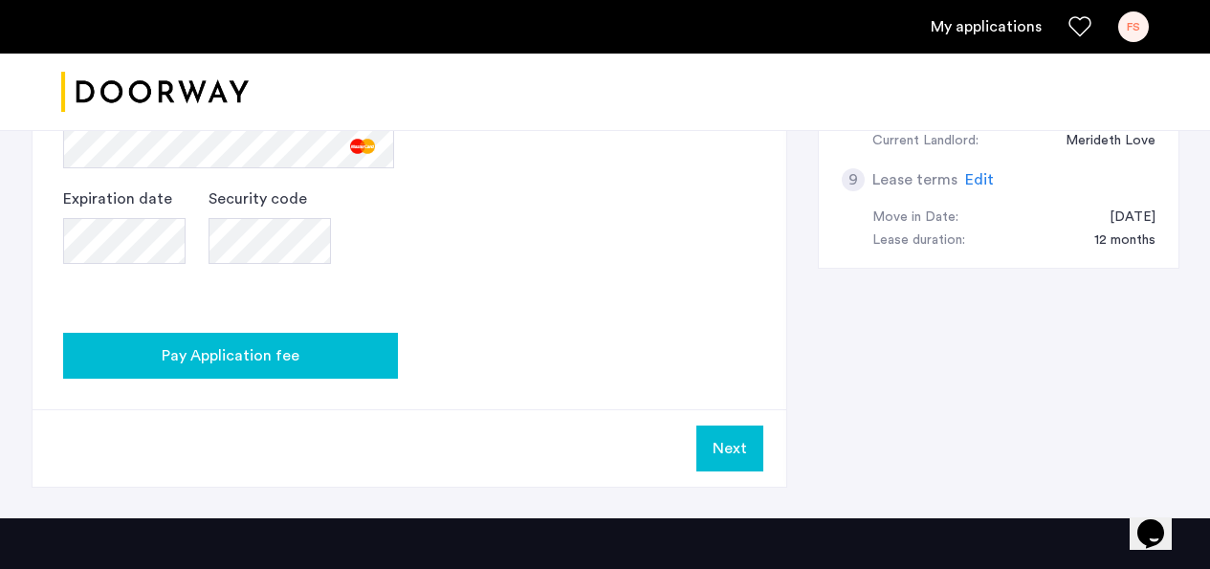
click at [225, 360] on span "Pay Application fee" at bounding box center [231, 355] width 138 height 23
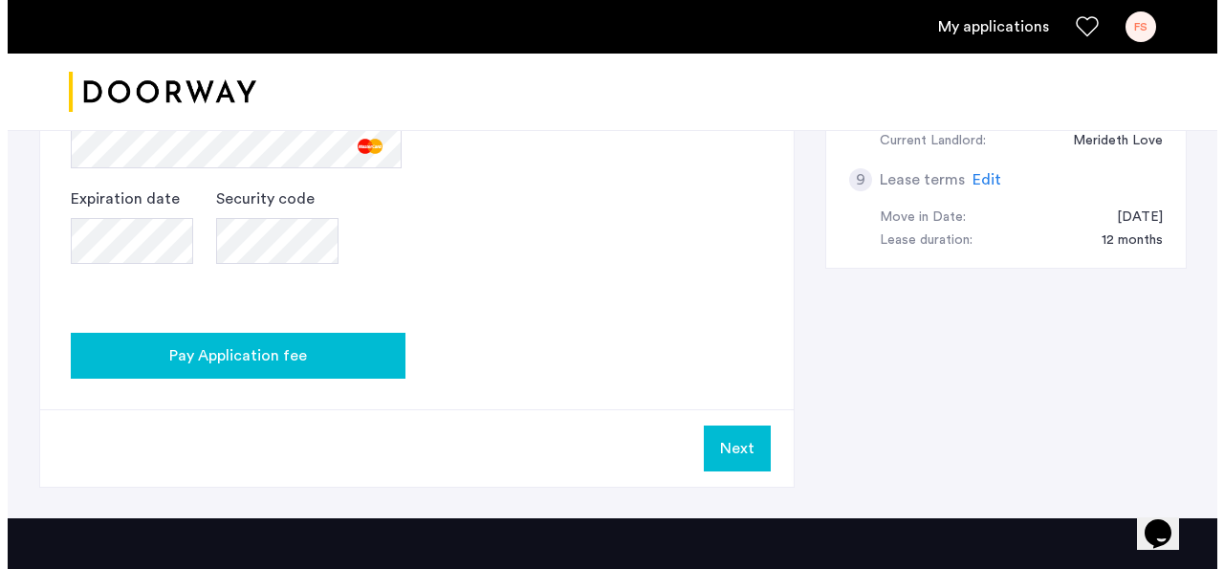
scroll to position [0, 0]
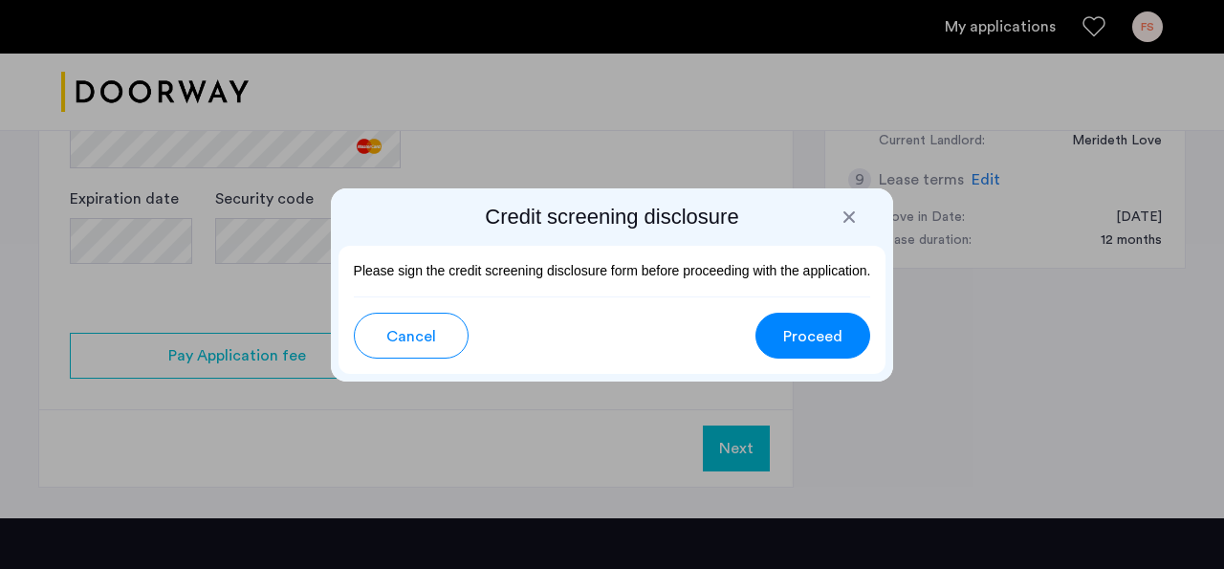
click at [815, 347] on span "Proceed" at bounding box center [812, 336] width 59 height 23
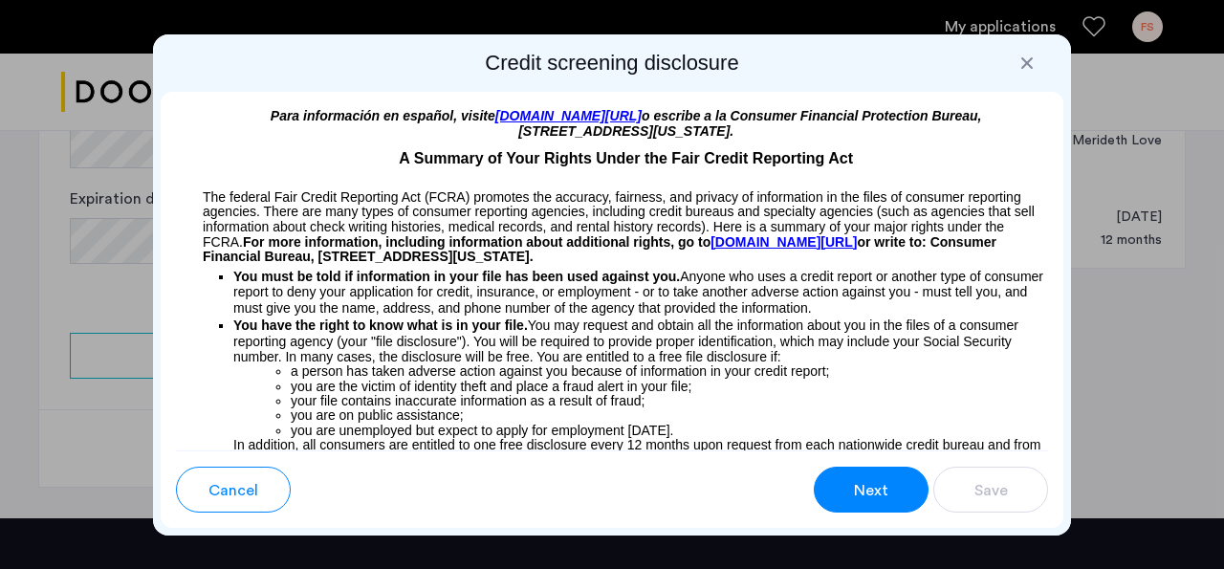
click at [869, 505] on button "Next" at bounding box center [871, 490] width 115 height 46
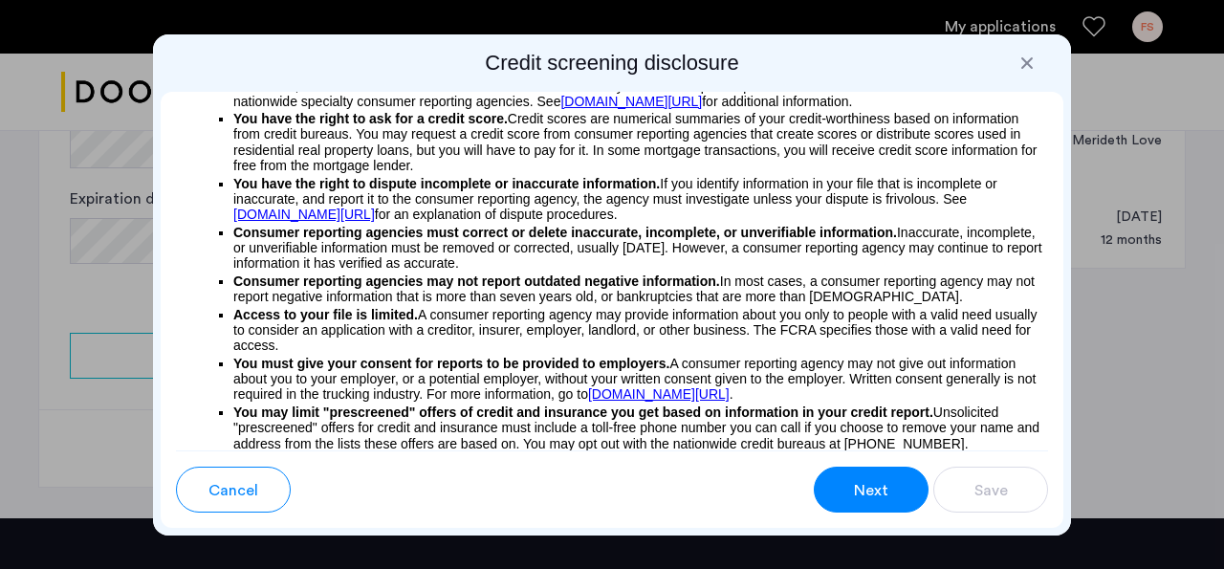
click at [865, 501] on span "Next" at bounding box center [871, 490] width 34 height 23
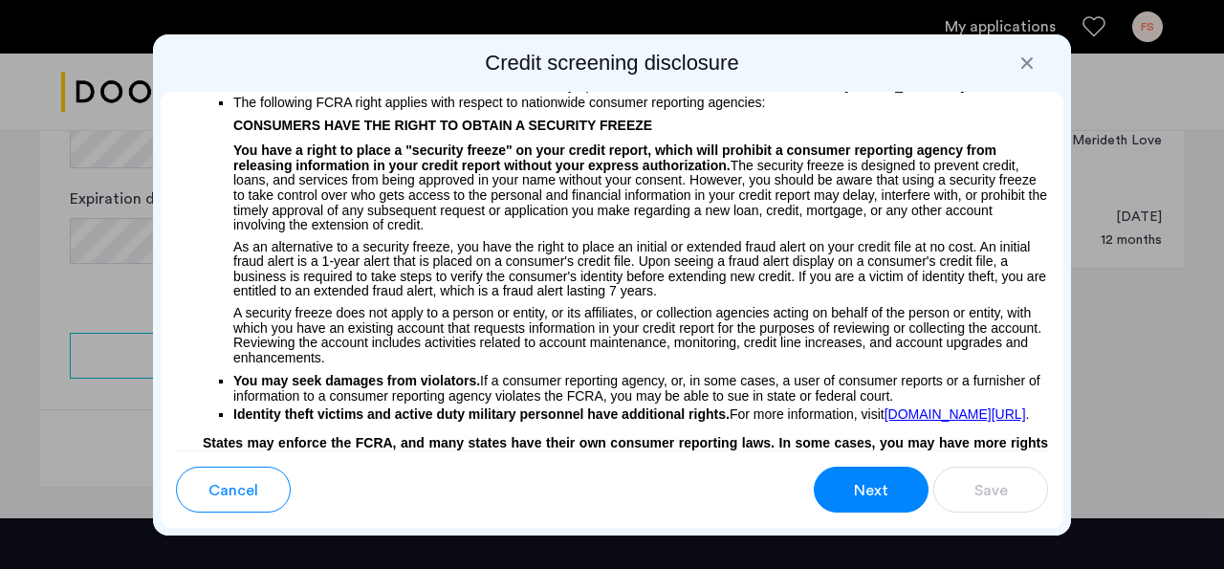
click at [861, 498] on span "Next" at bounding box center [871, 490] width 34 height 23
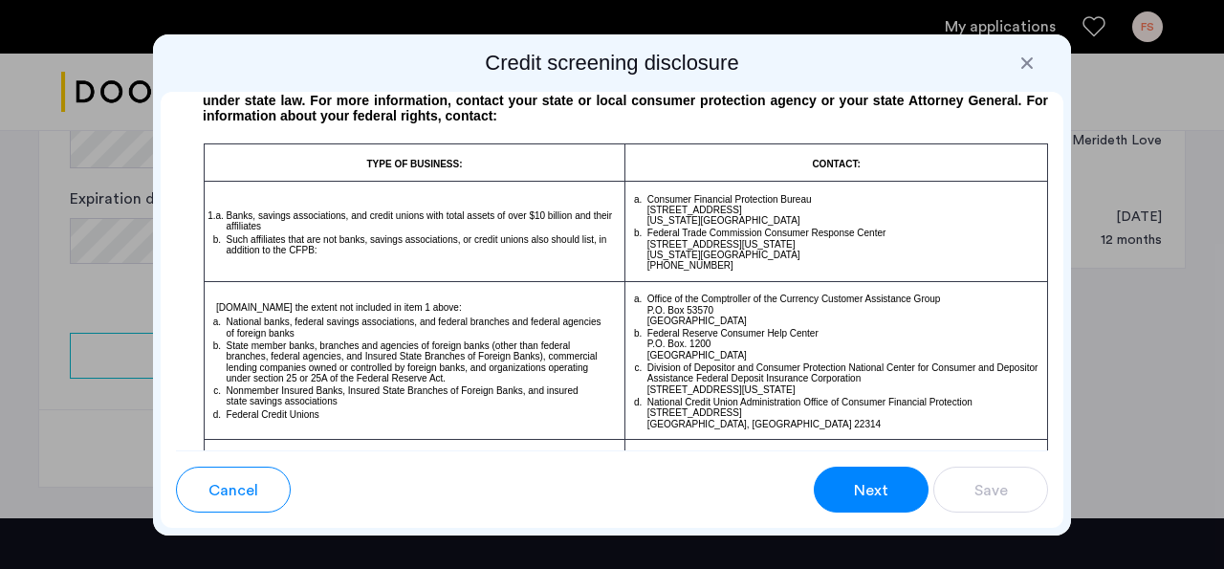
click at [860, 498] on span "Next" at bounding box center [871, 490] width 34 height 23
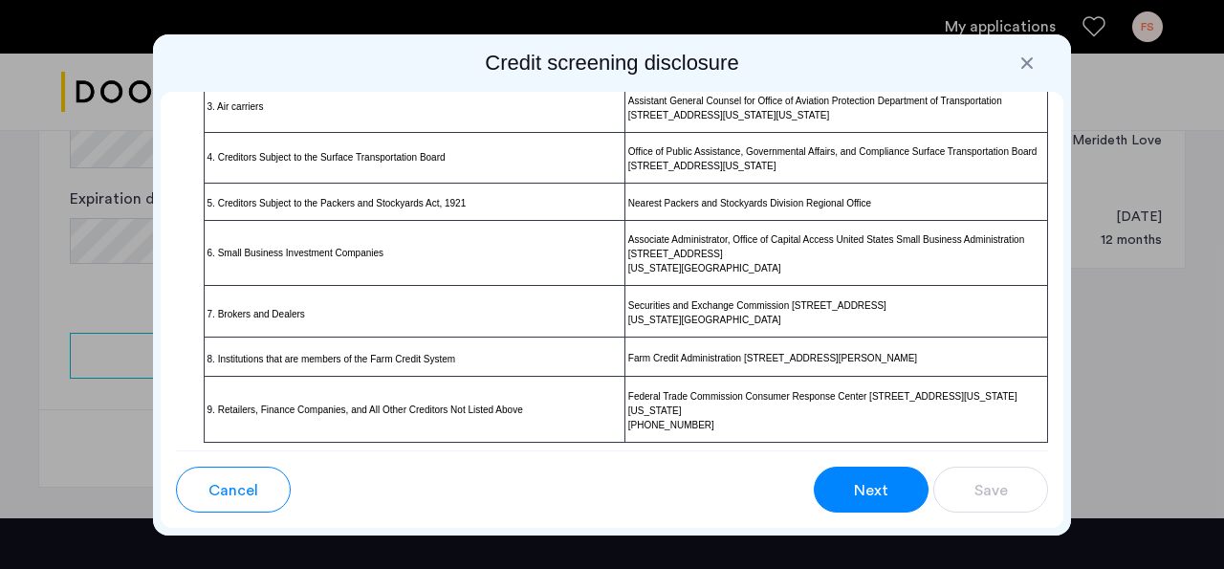
click at [860, 498] on span "Next" at bounding box center [871, 490] width 34 height 23
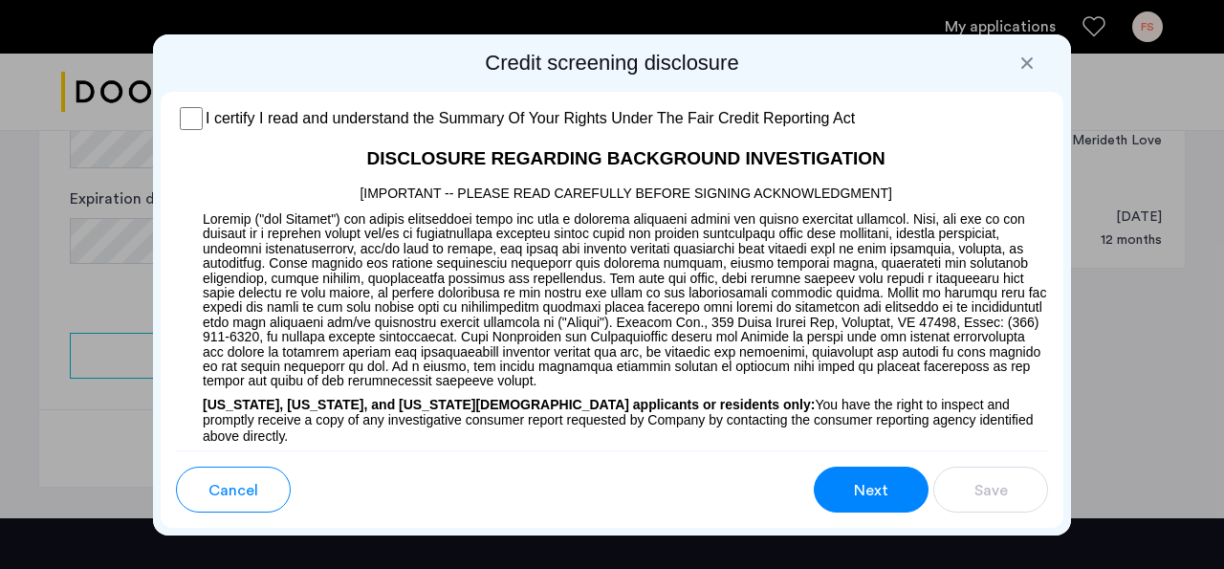
click at [860, 498] on span "Next" at bounding box center [871, 490] width 34 height 23
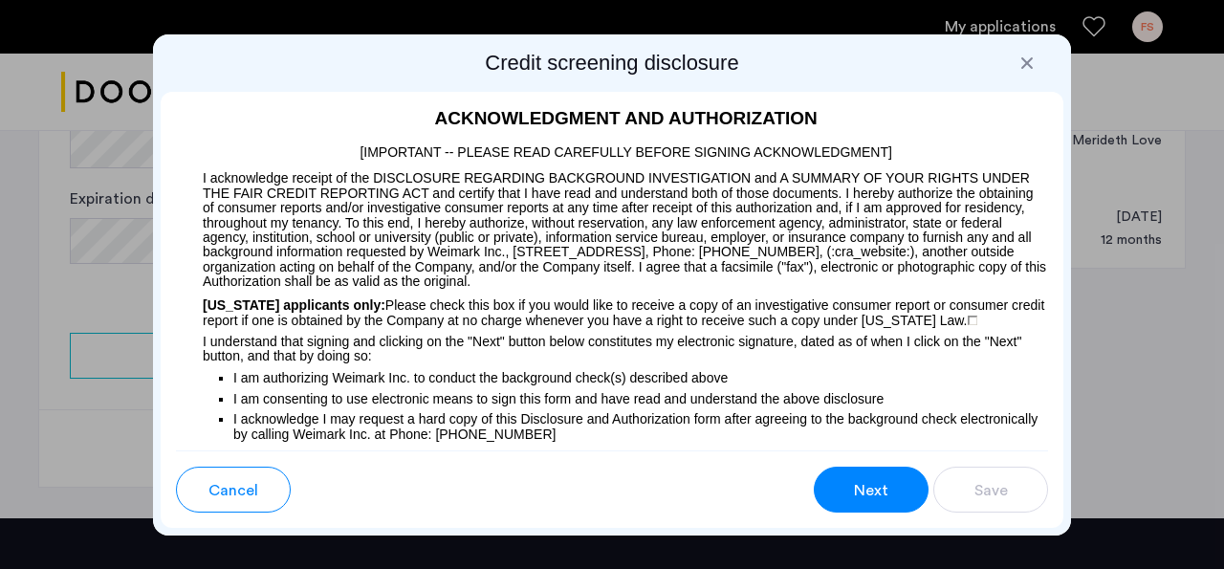
click at [876, 490] on span "Next" at bounding box center [871, 490] width 34 height 23
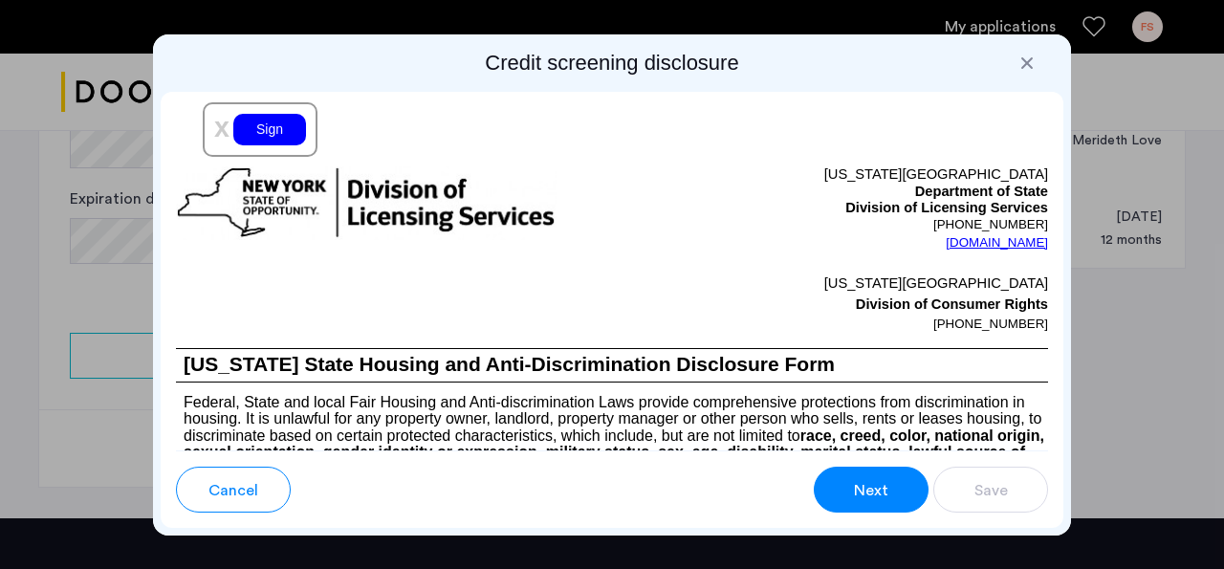
click at [863, 500] on span "Next" at bounding box center [871, 490] width 34 height 23
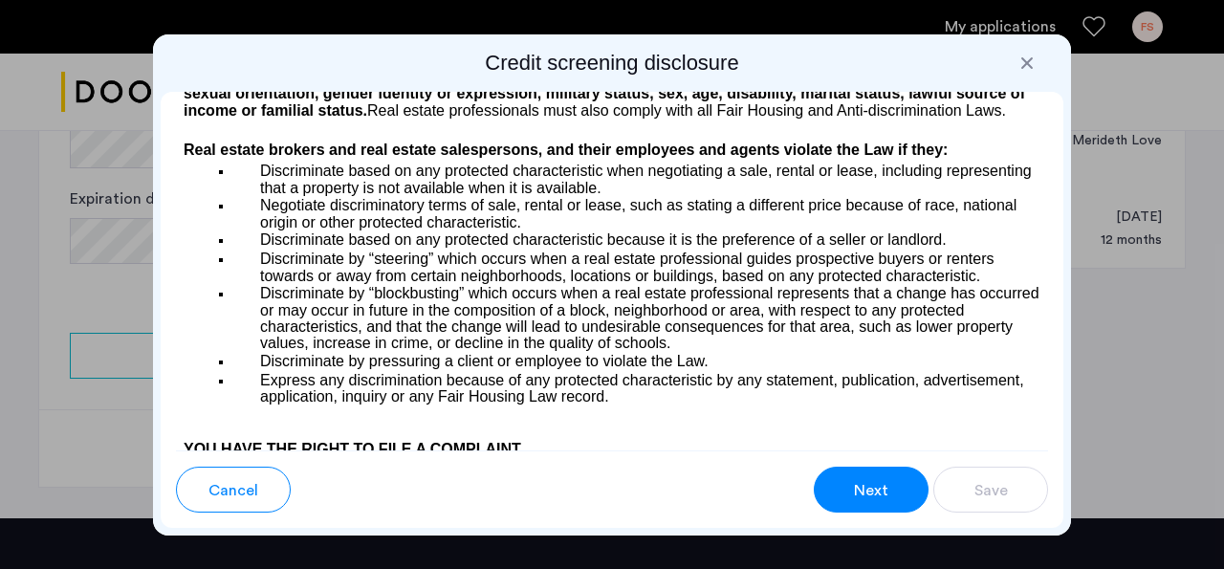
click at [863, 499] on span "Next" at bounding box center [871, 490] width 34 height 23
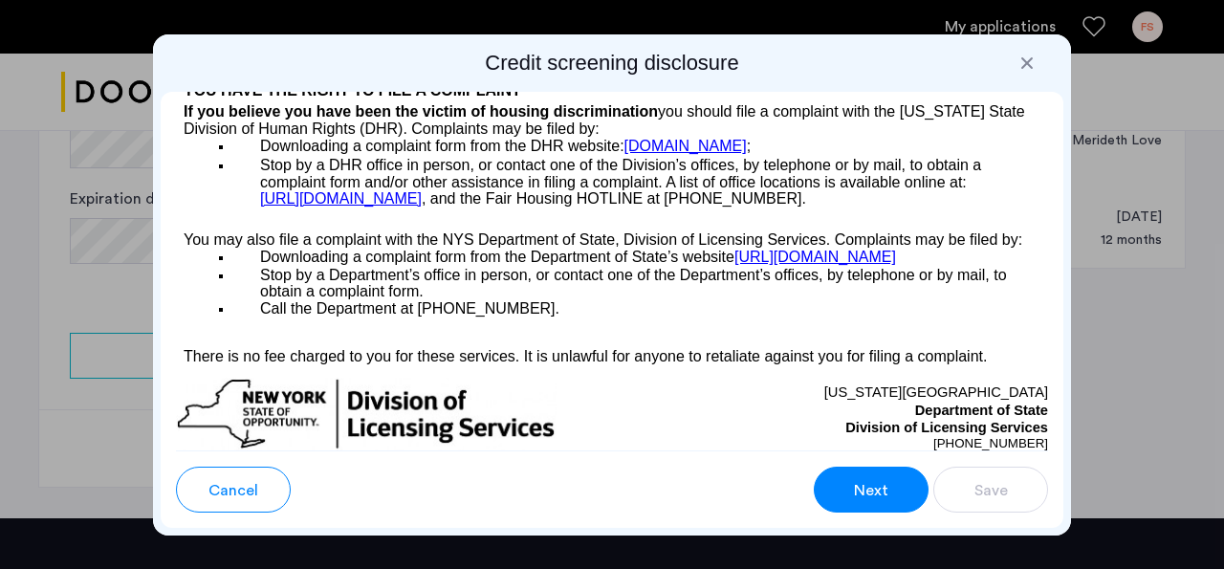
click at [864, 497] on span "Next" at bounding box center [871, 490] width 34 height 23
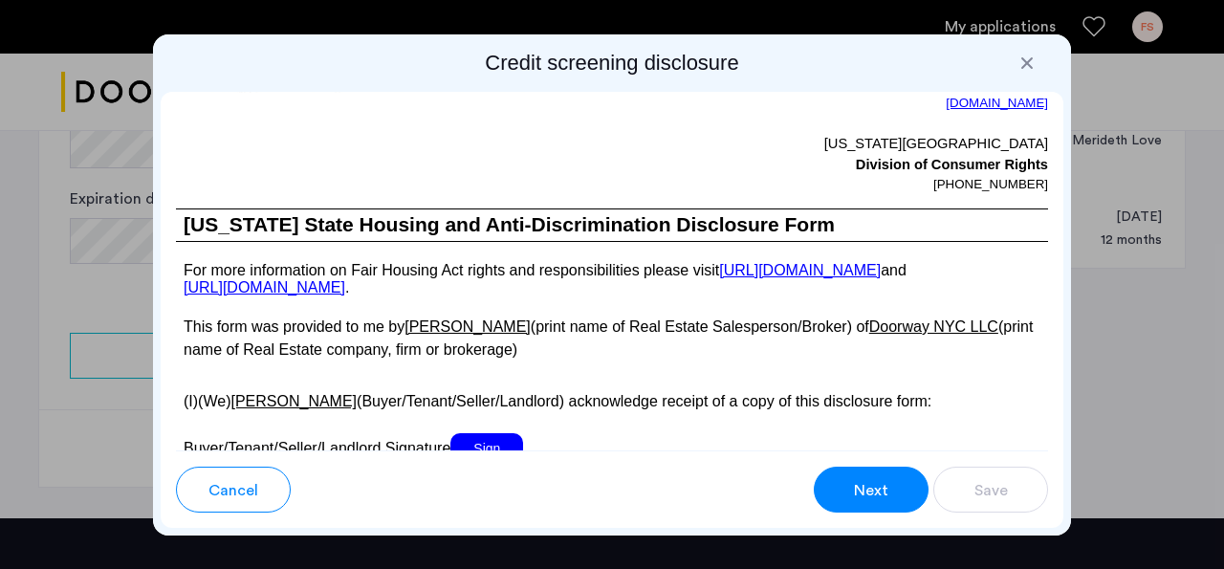
click at [865, 497] on span "Next" at bounding box center [871, 490] width 34 height 23
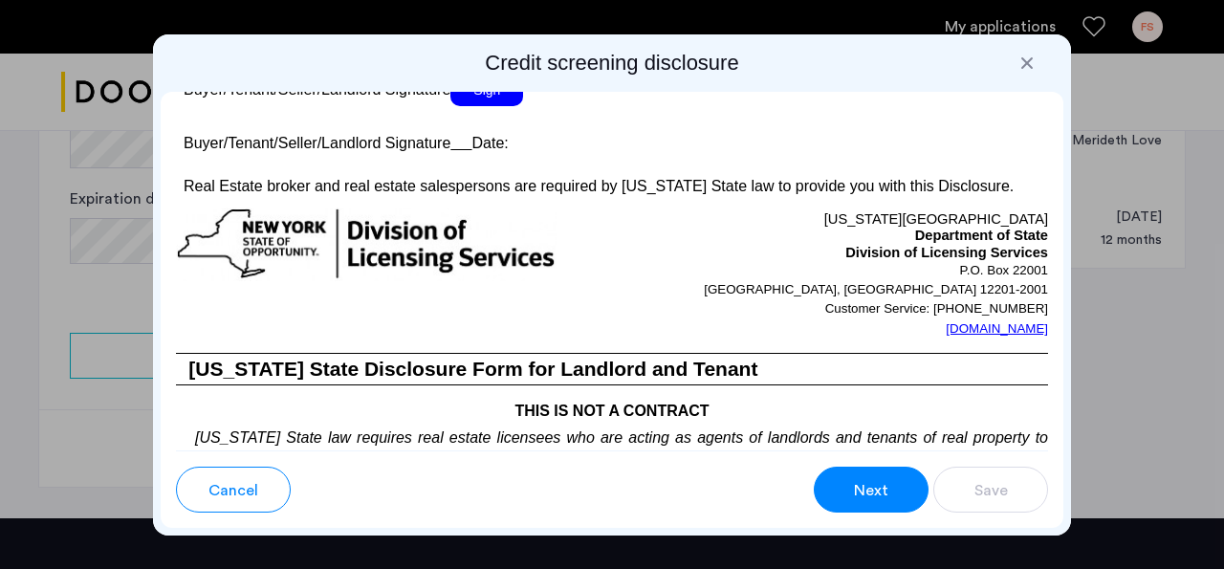
click at [865, 496] on span "Next" at bounding box center [871, 490] width 34 height 23
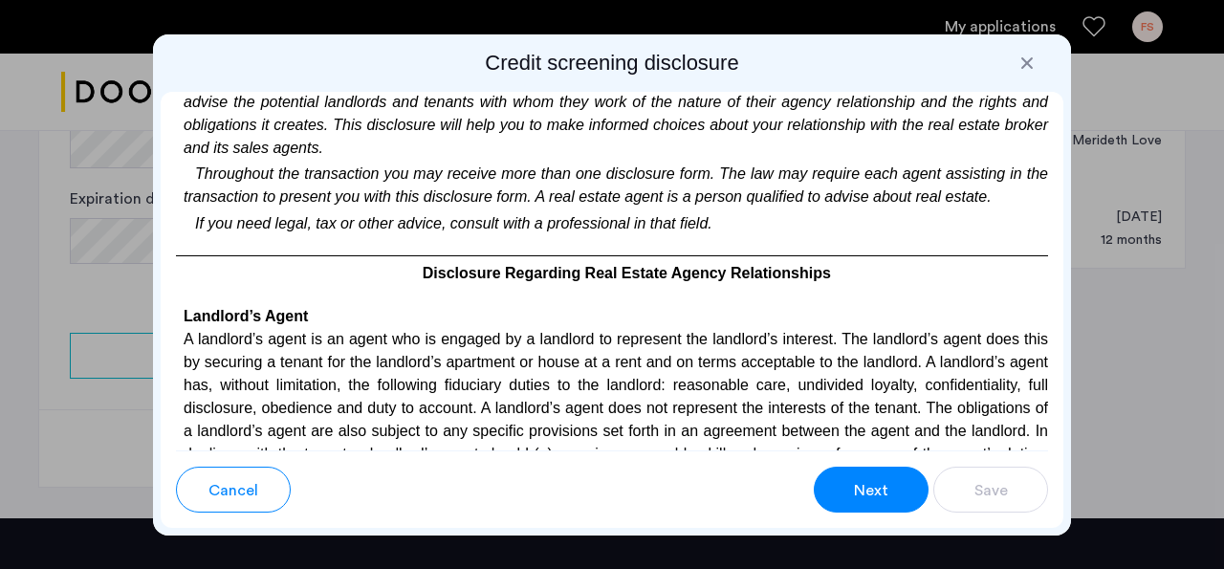
click at [865, 495] on span "Next" at bounding box center [871, 490] width 34 height 23
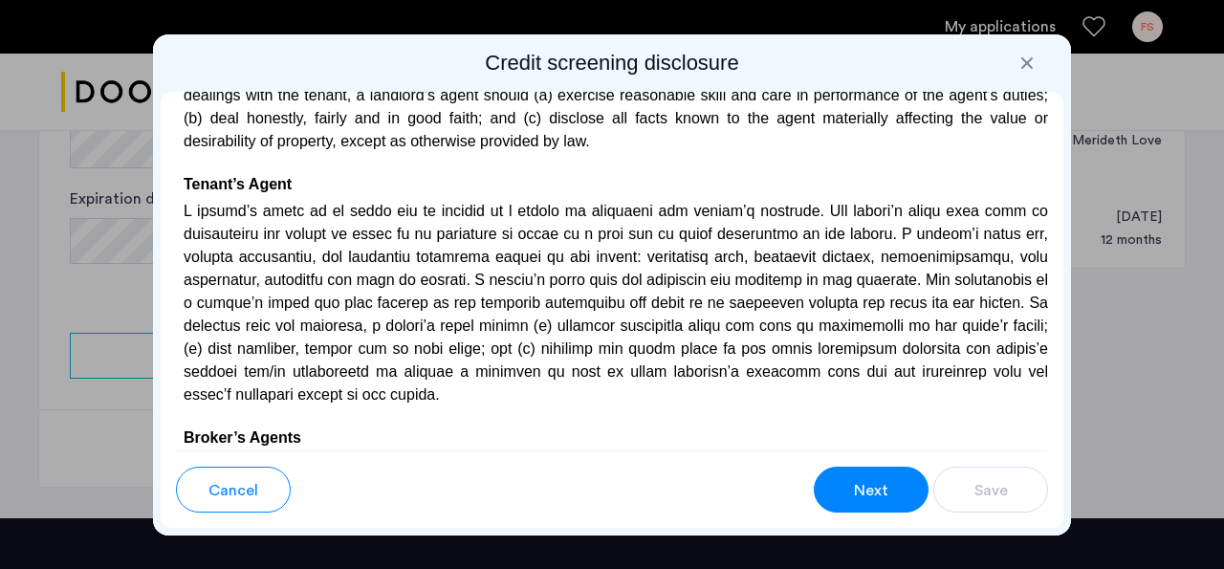
click at [865, 495] on span "Next" at bounding box center [871, 490] width 34 height 23
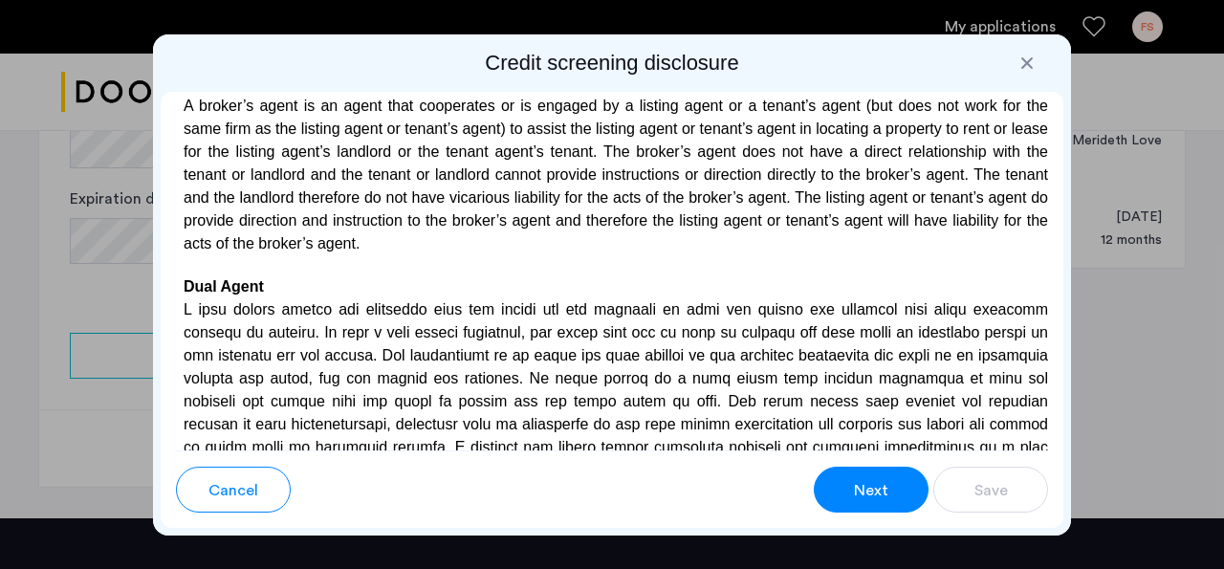
click at [865, 495] on span "Next" at bounding box center [871, 490] width 34 height 23
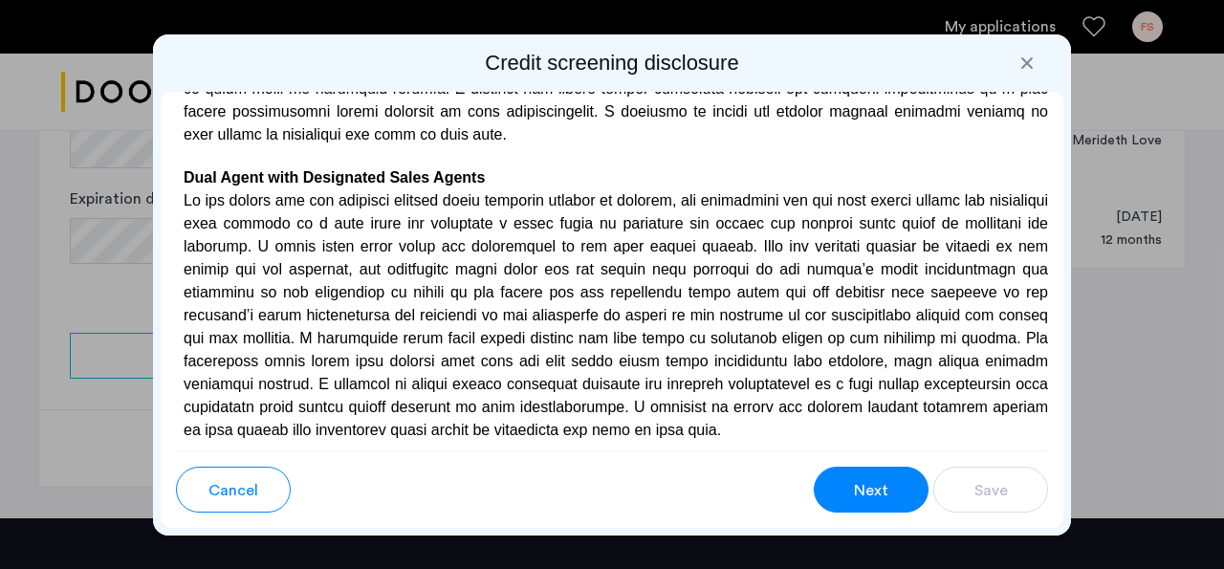
click at [865, 495] on span "Next" at bounding box center [871, 490] width 34 height 23
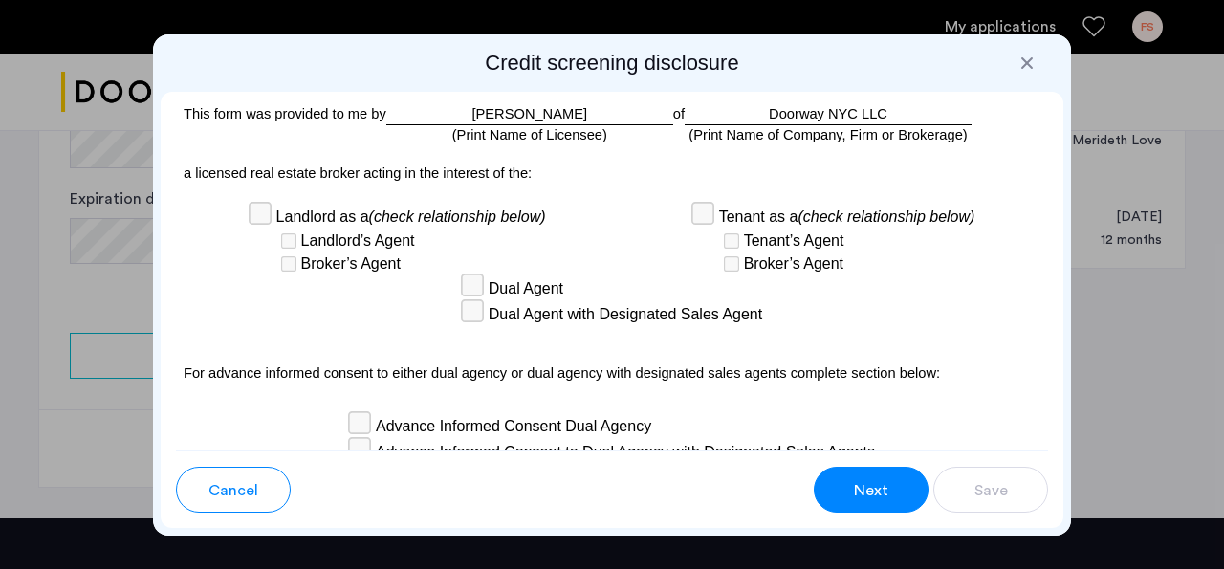
click at [865, 495] on span "Next" at bounding box center [871, 490] width 34 height 23
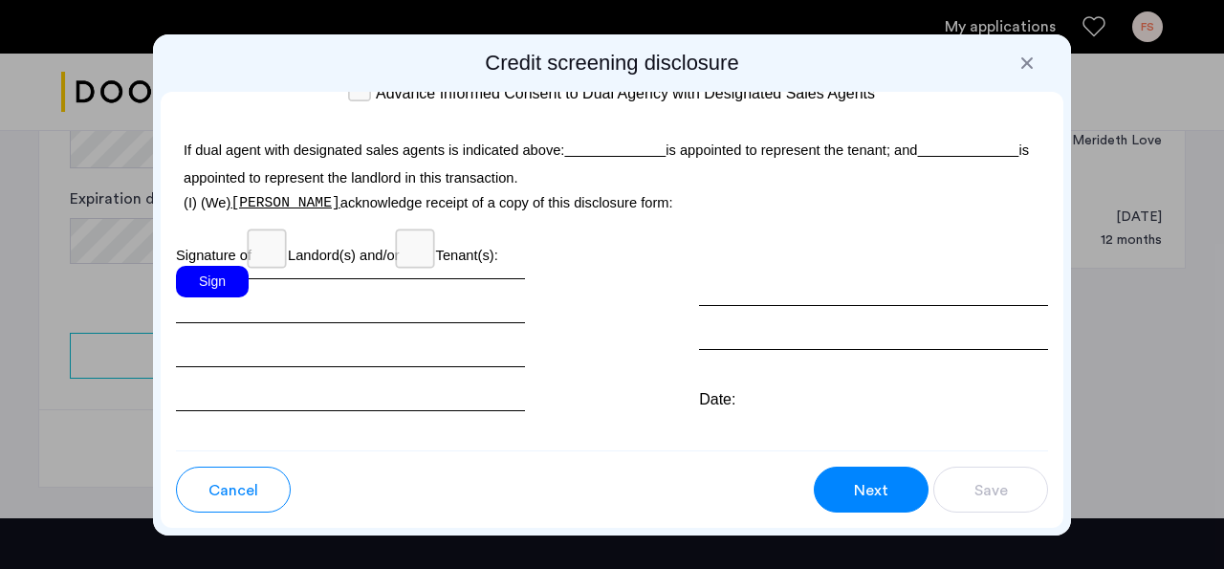
click at [865, 495] on span "Next" at bounding box center [871, 490] width 34 height 23
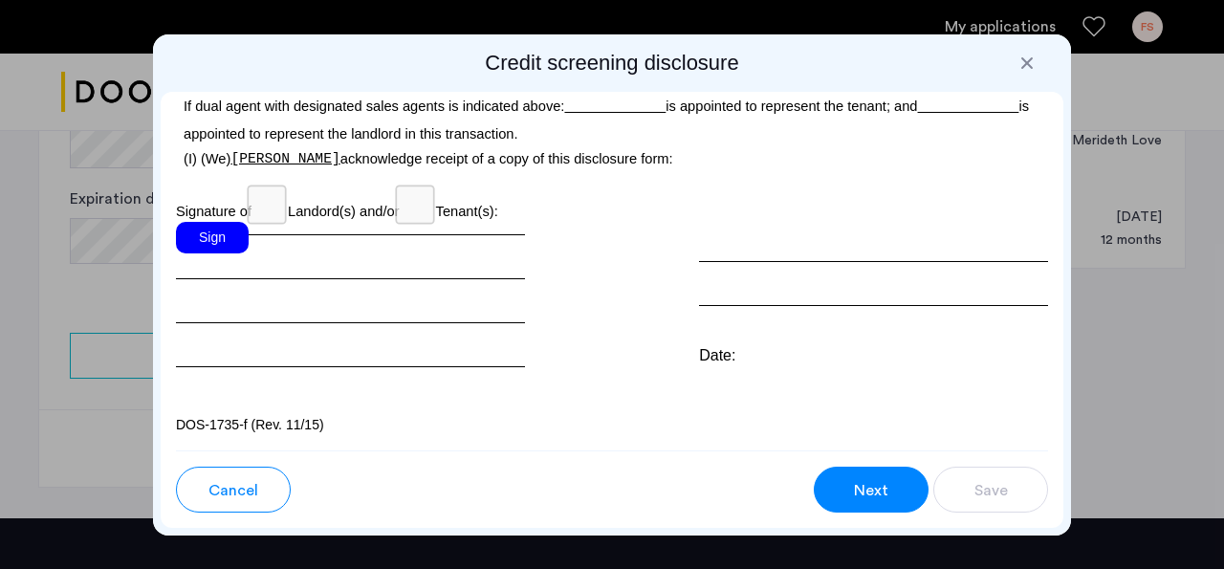
click at [580, 216] on p "Signature of Landord(s) and/or Tenant(s):" at bounding box center [612, 206] width 872 height 32
click at [223, 238] on div "Sign" at bounding box center [212, 238] width 73 height 32
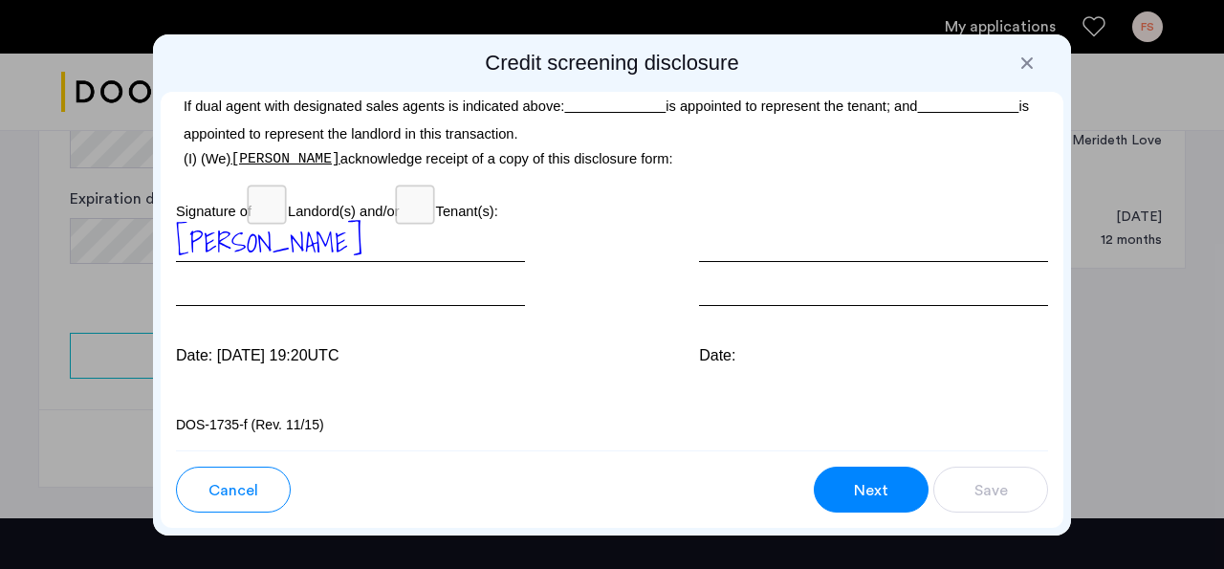
click at [841, 485] on button "Next" at bounding box center [871, 490] width 115 height 46
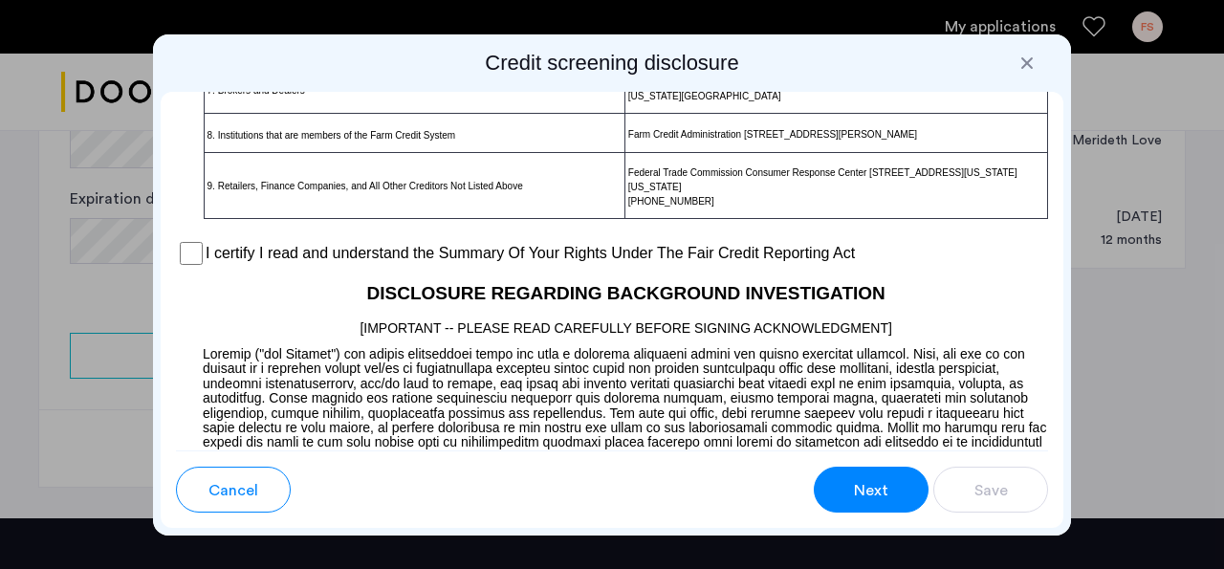
scroll to position [1657, 0]
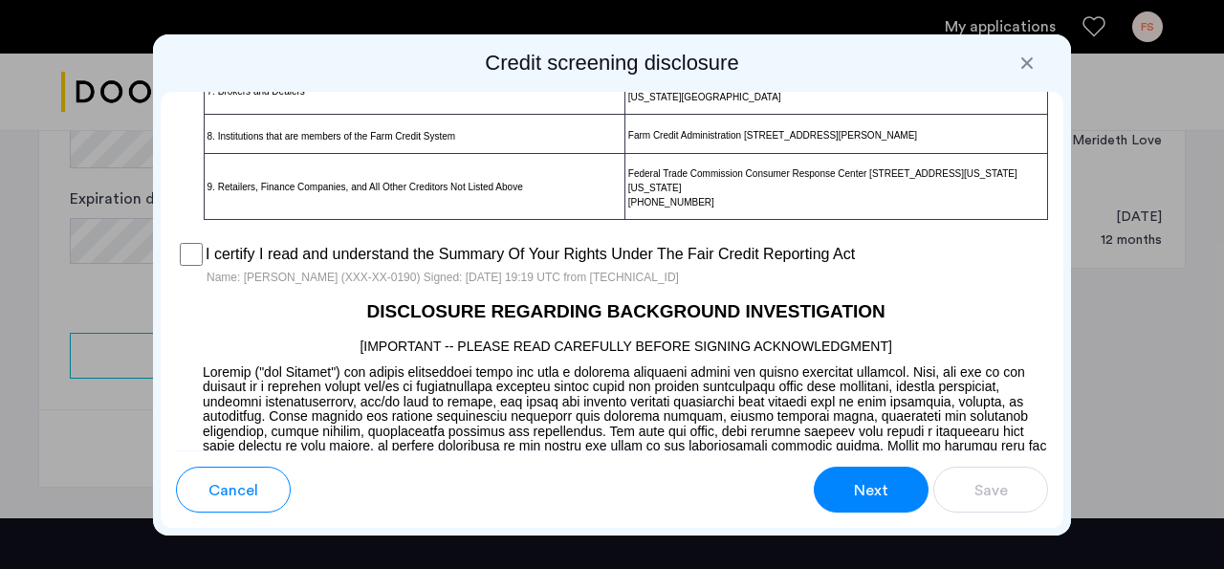
click at [871, 501] on button "Next" at bounding box center [871, 490] width 115 height 46
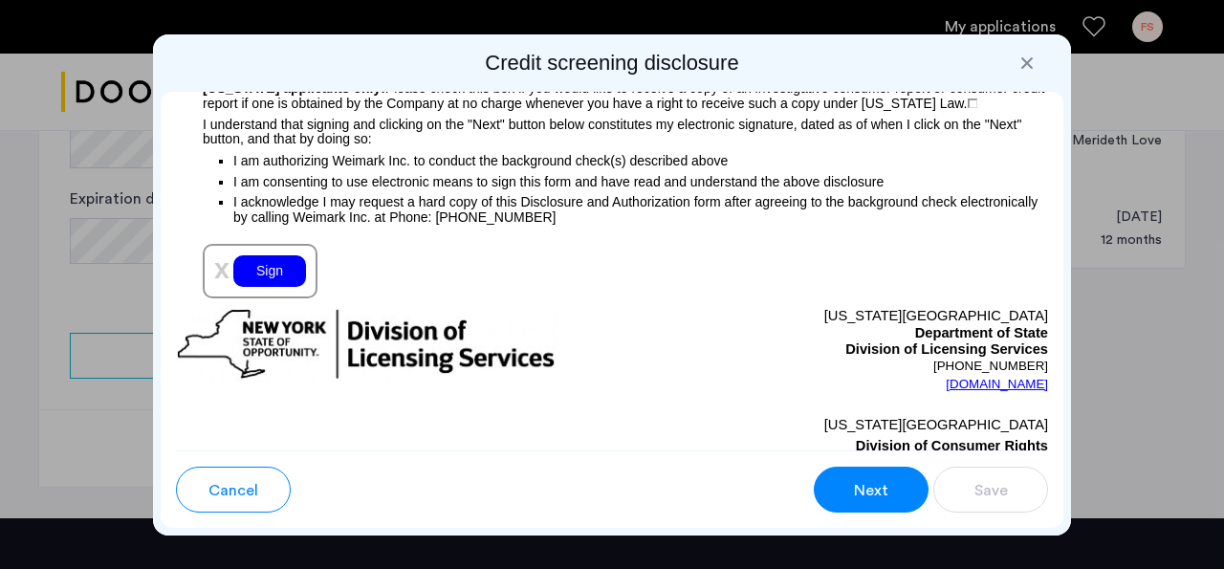
scroll to position [2387, 0]
click at [278, 279] on div "Sign" at bounding box center [269, 270] width 73 height 32
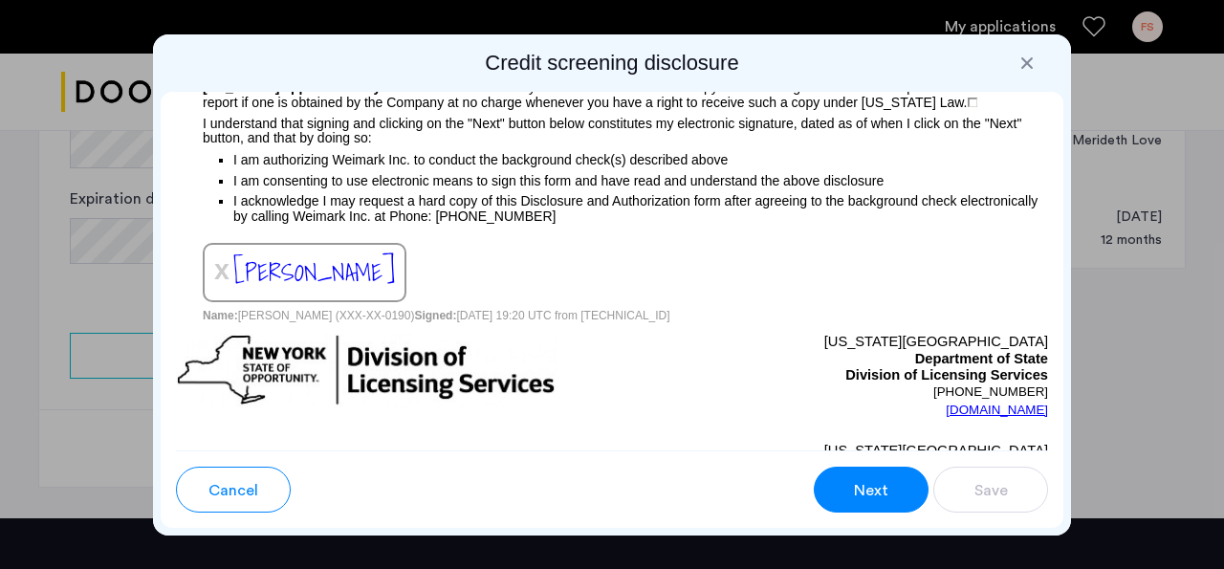
click at [866, 500] on span "Next" at bounding box center [871, 490] width 34 height 23
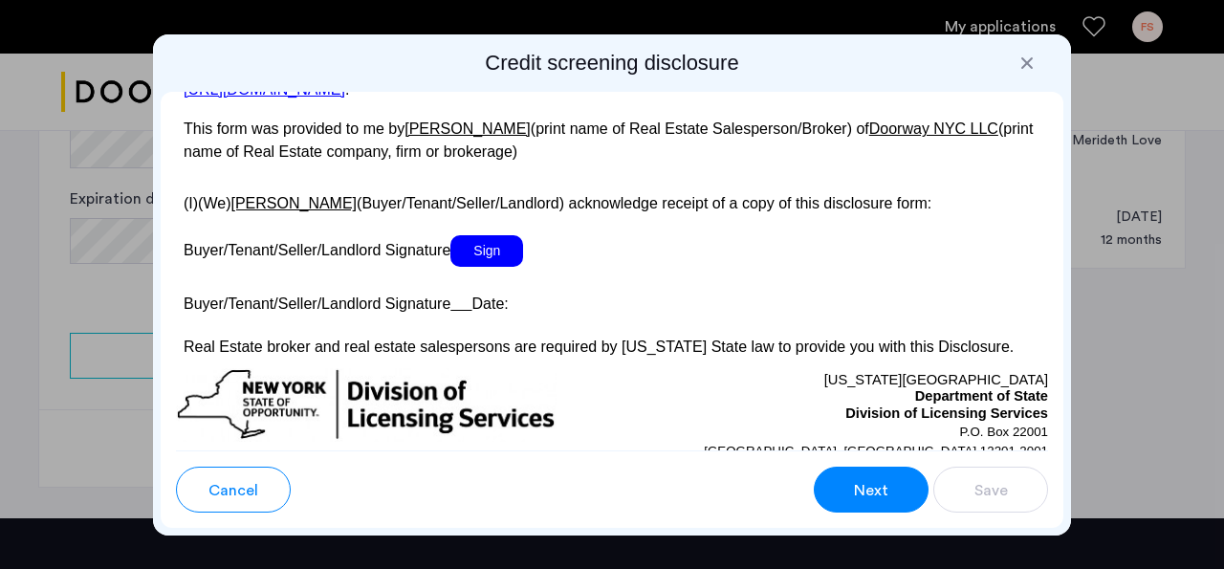
scroll to position [3842, 0]
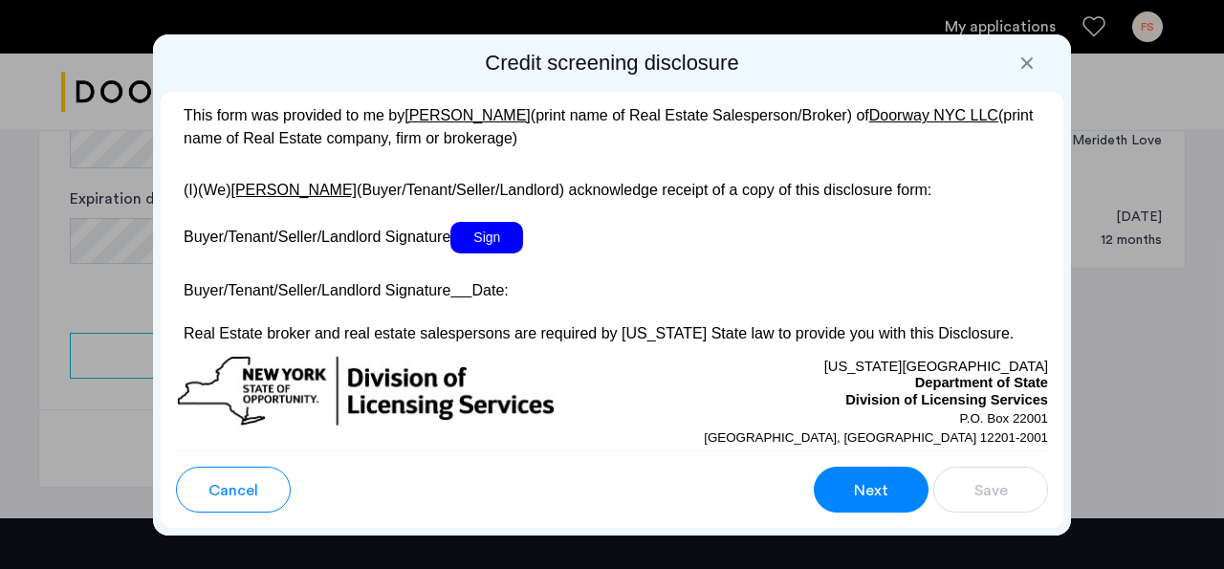
click at [490, 253] on span "Sign" at bounding box center [486, 238] width 73 height 32
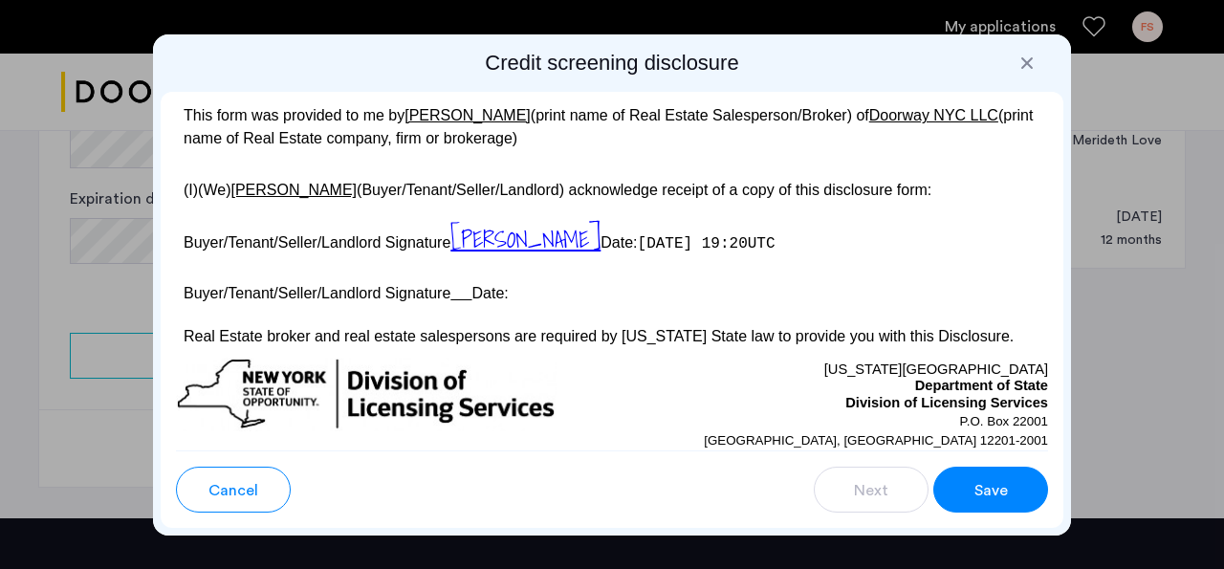
click at [996, 503] on button "Save" at bounding box center [990, 490] width 115 height 46
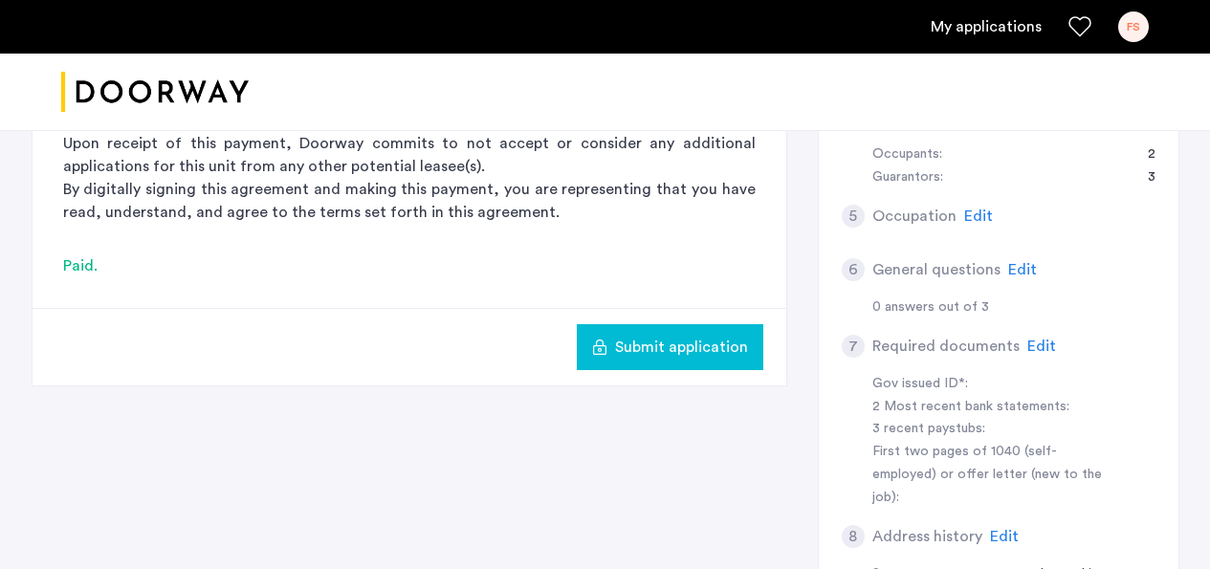
scroll to position [605, 0]
click at [674, 343] on span "Submit application" at bounding box center [681, 345] width 133 height 23
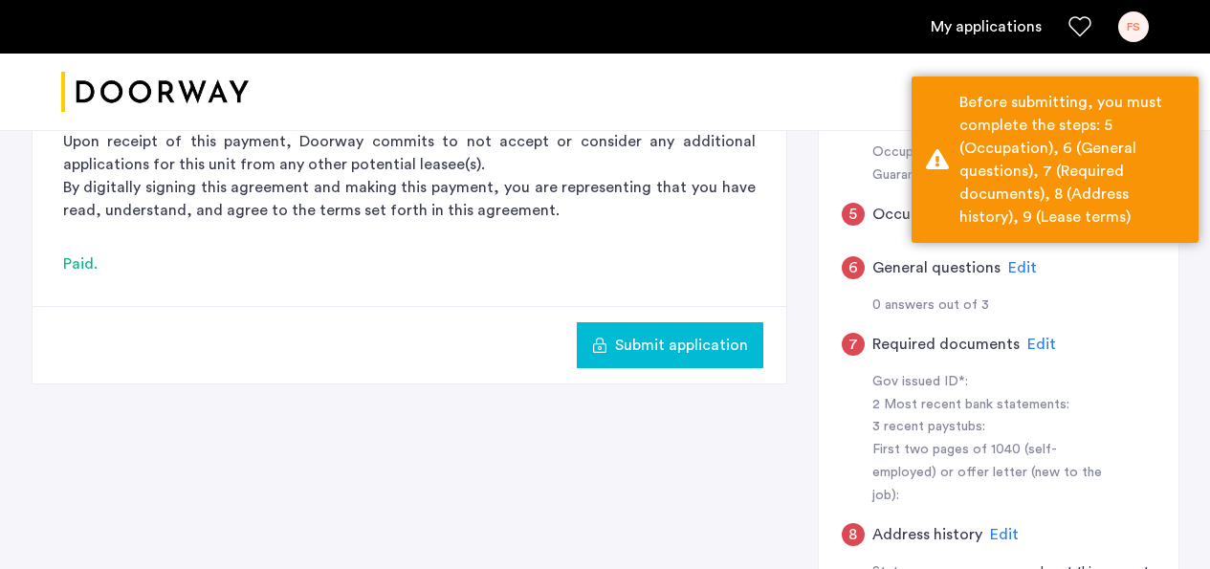
click at [1081, 296] on div "0 answers out of 3" at bounding box center [1013, 306] width 283 height 23
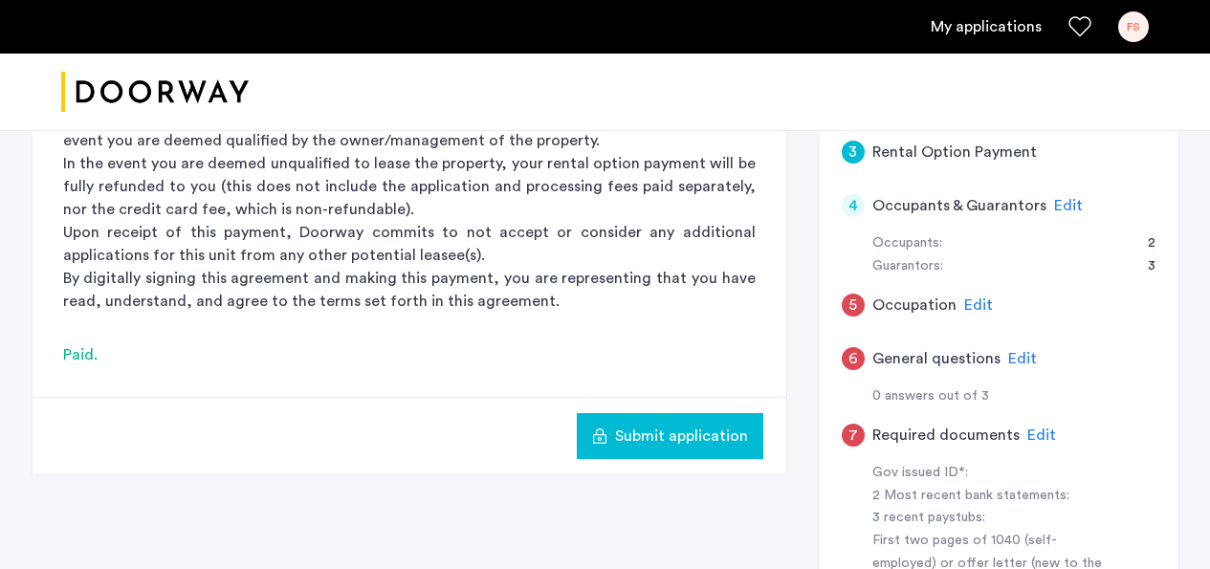
scroll to position [416, 0]
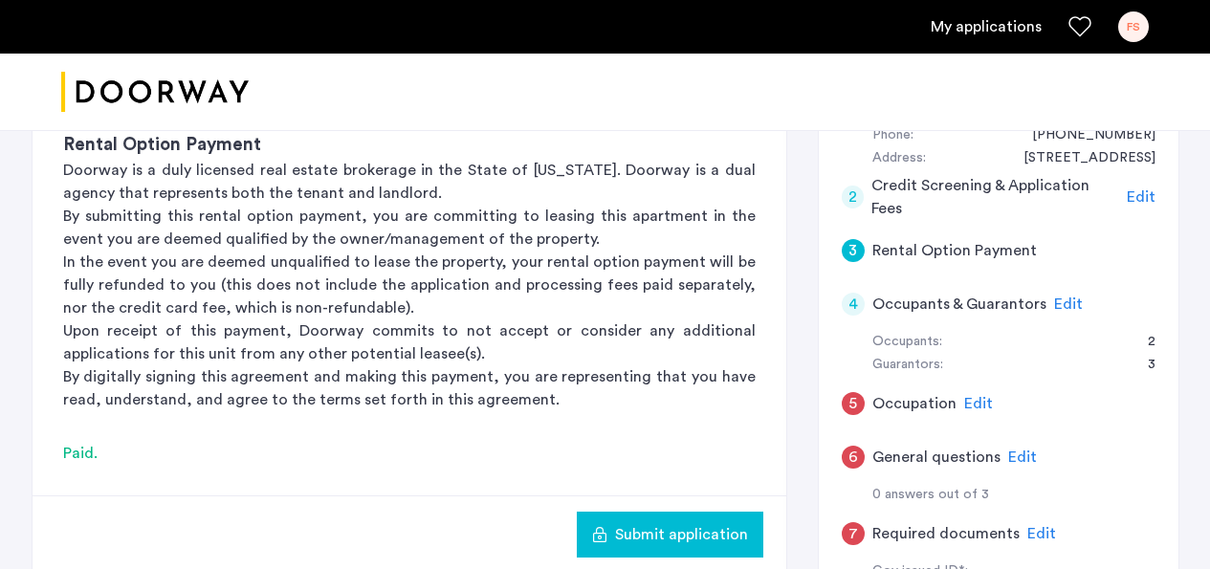
click at [974, 407] on span "Edit" at bounding box center [978, 403] width 29 height 15
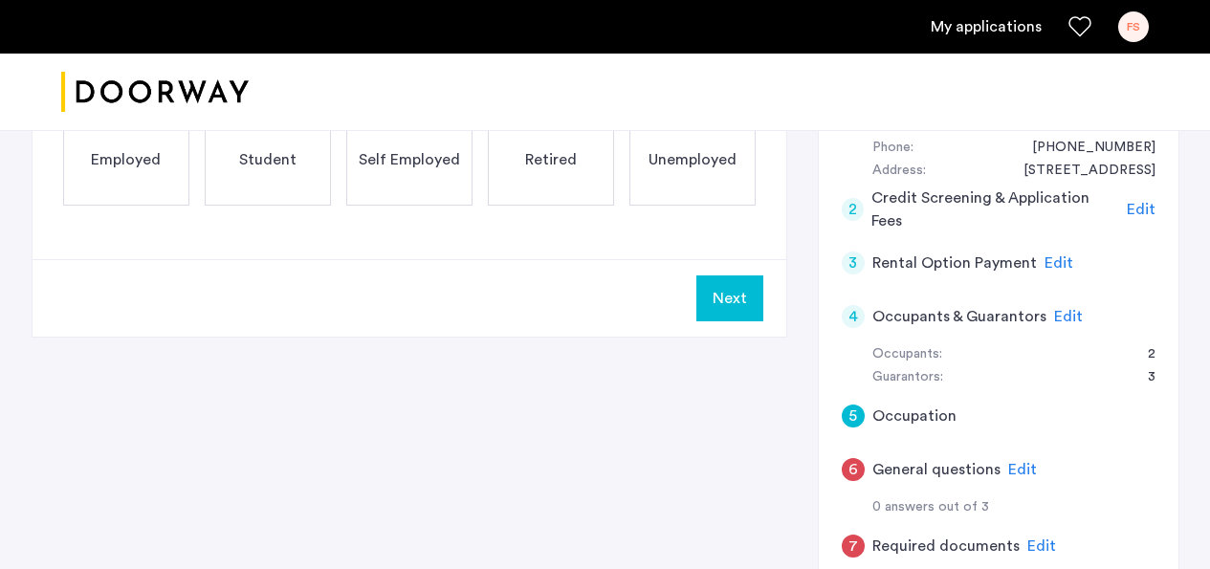
scroll to position [75, 0]
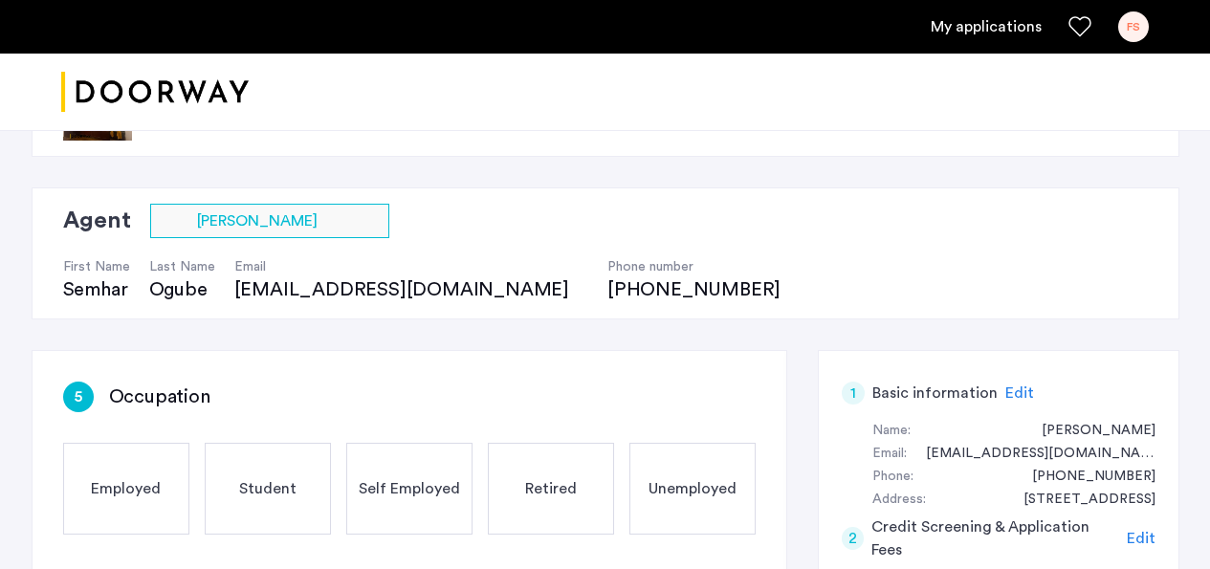
click at [105, 466] on div "Employed" at bounding box center [126, 489] width 126 height 92
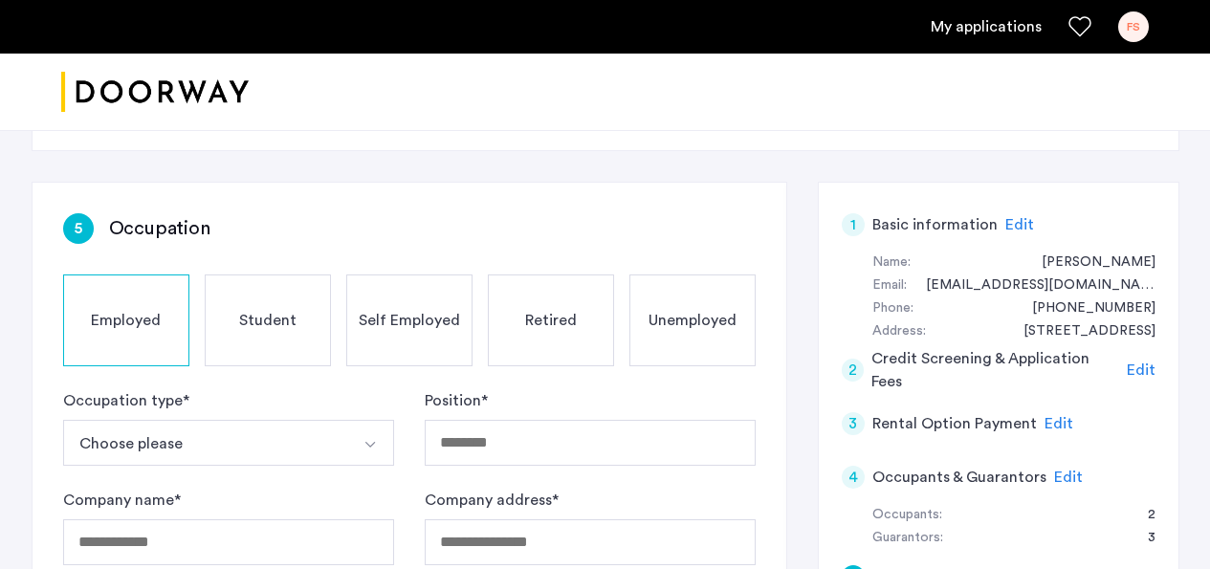
scroll to position [447, 0]
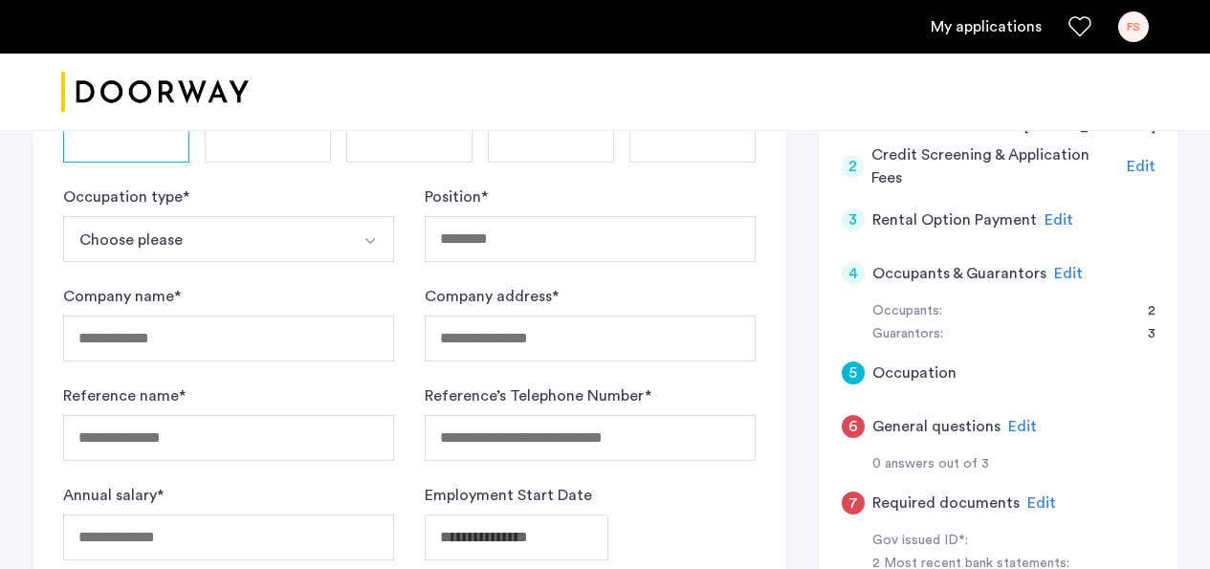
click at [368, 243] on img "Select option" at bounding box center [369, 240] width 15 height 15
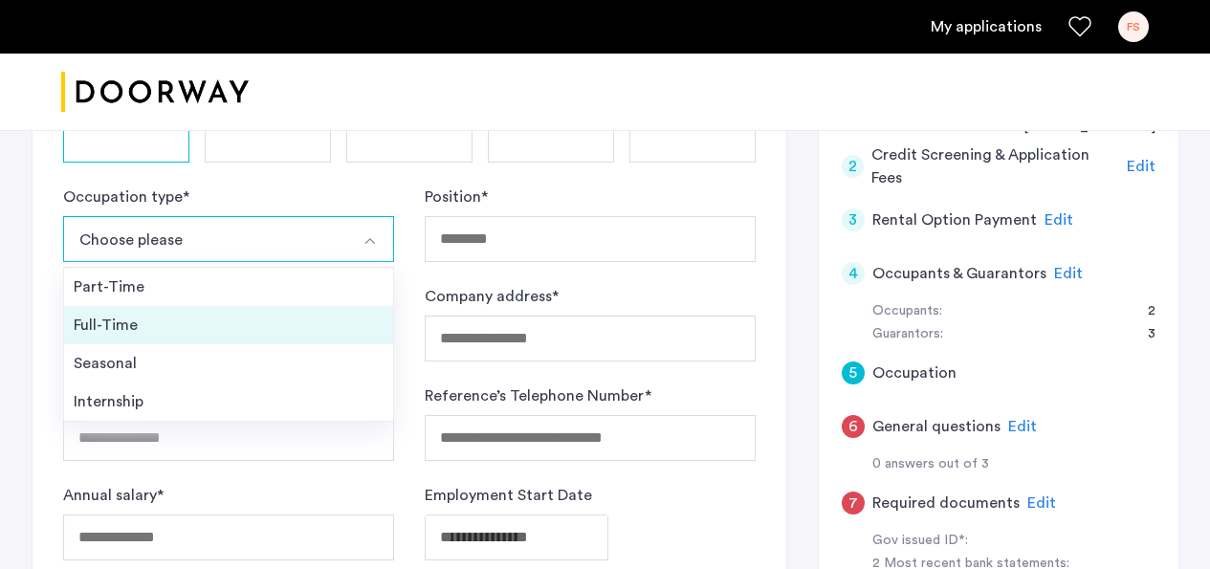
click at [165, 321] on div "Full-Time" at bounding box center [229, 325] width 310 height 23
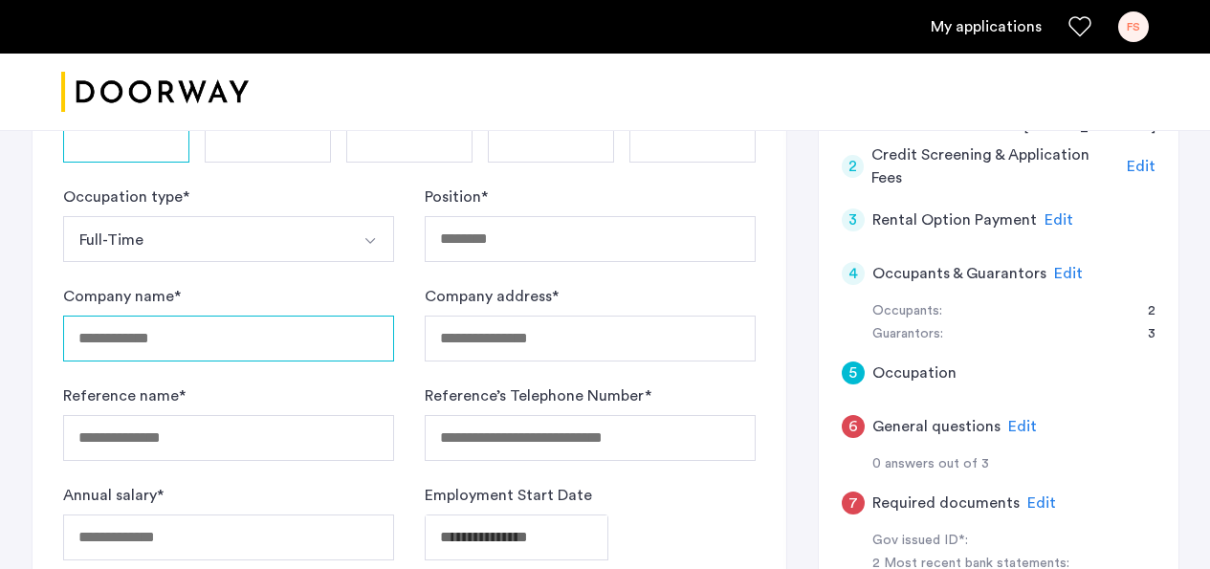
click at [132, 339] on input "Company name *" at bounding box center [228, 339] width 331 height 46
type input "**********"
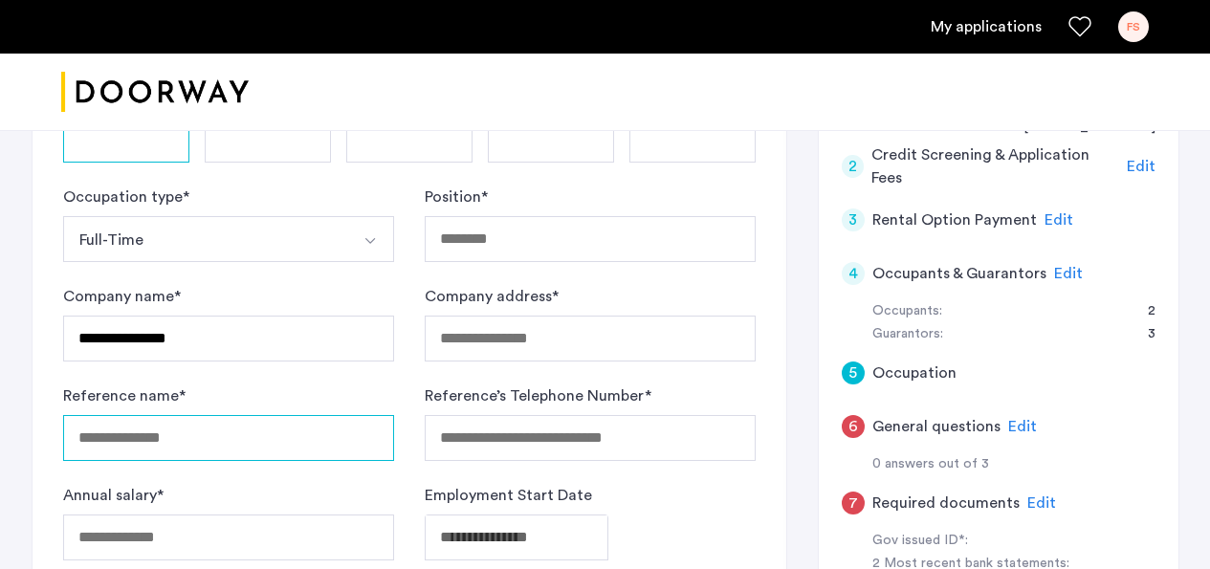
click at [84, 438] on input "Reference name *" at bounding box center [228, 438] width 331 height 46
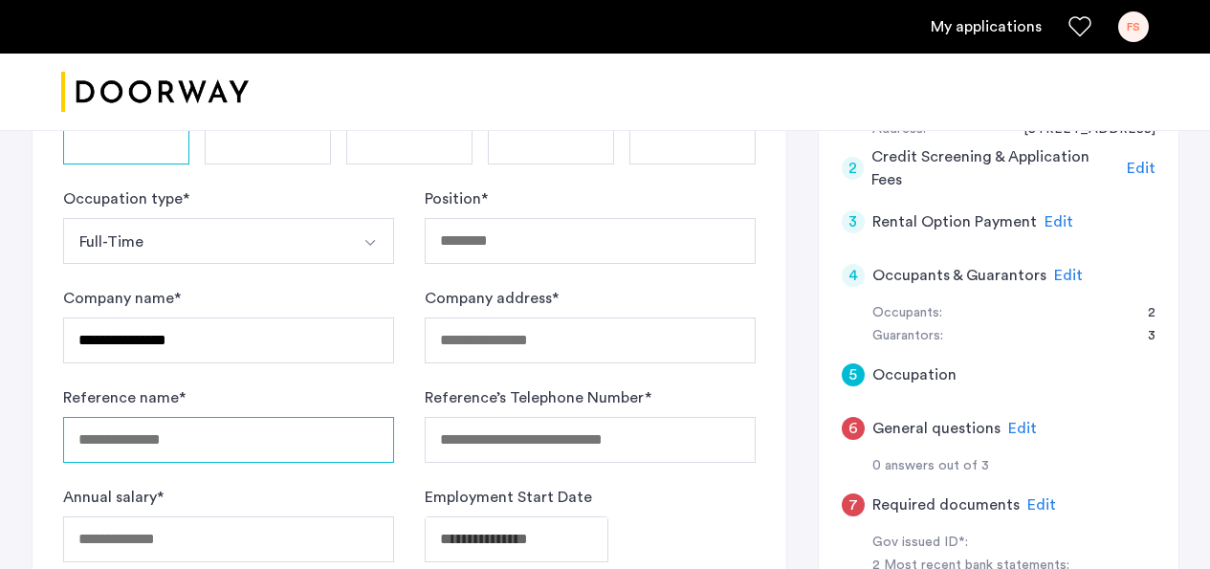
scroll to position [439, 0]
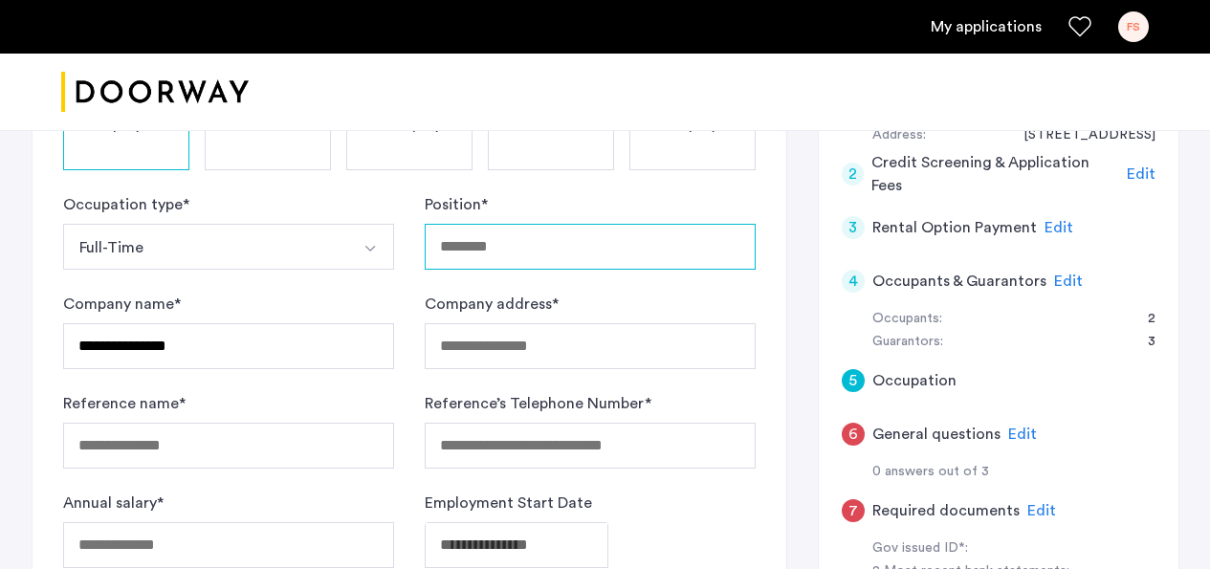
click at [450, 261] on input "Position *" at bounding box center [590, 247] width 331 height 46
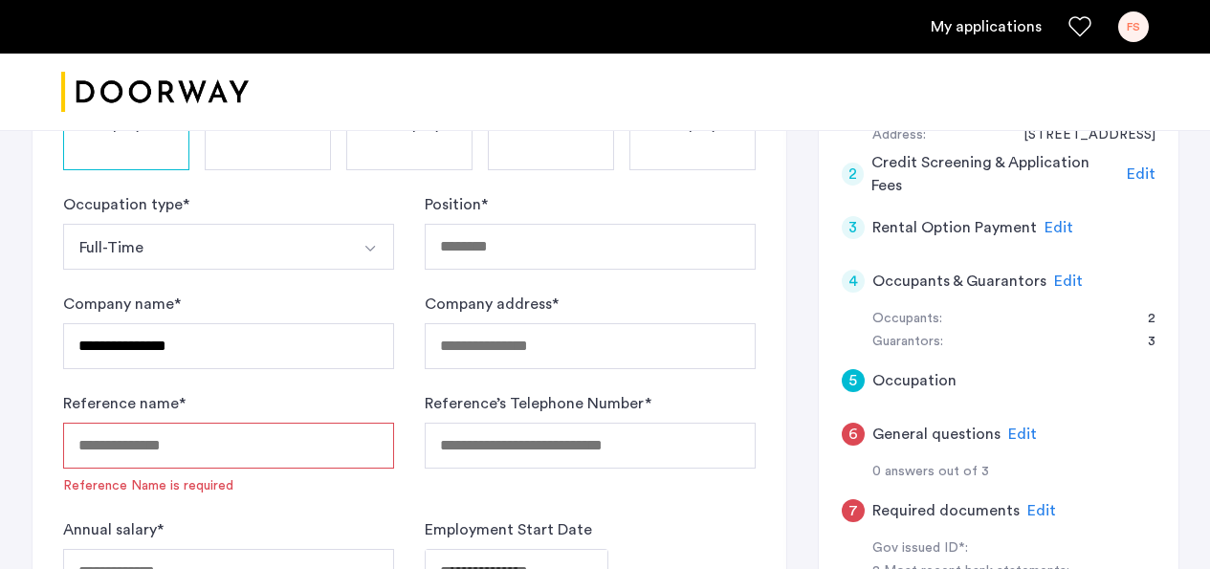
click at [103, 443] on div "Reference name * Reference Name is required" at bounding box center [228, 443] width 331 height 103
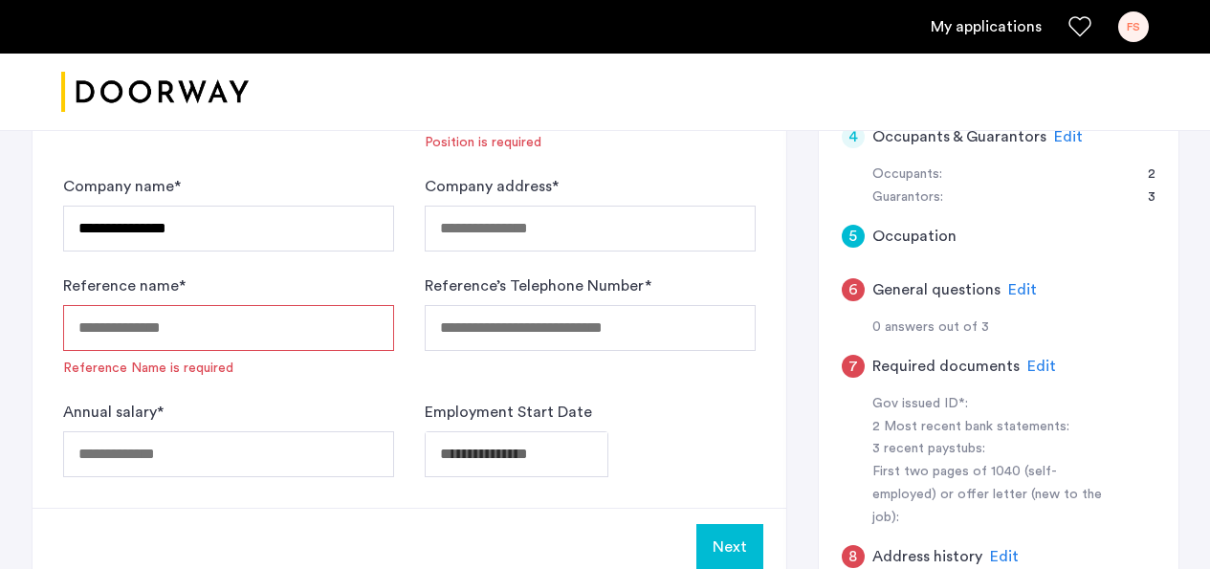
scroll to position [587, 0]
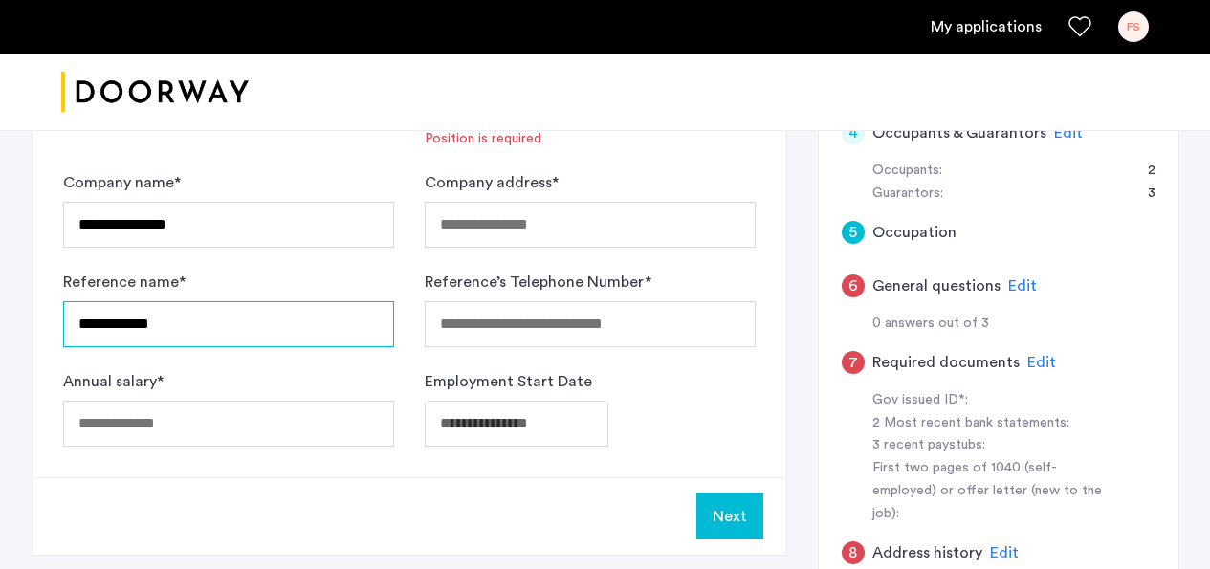
type input "**********"
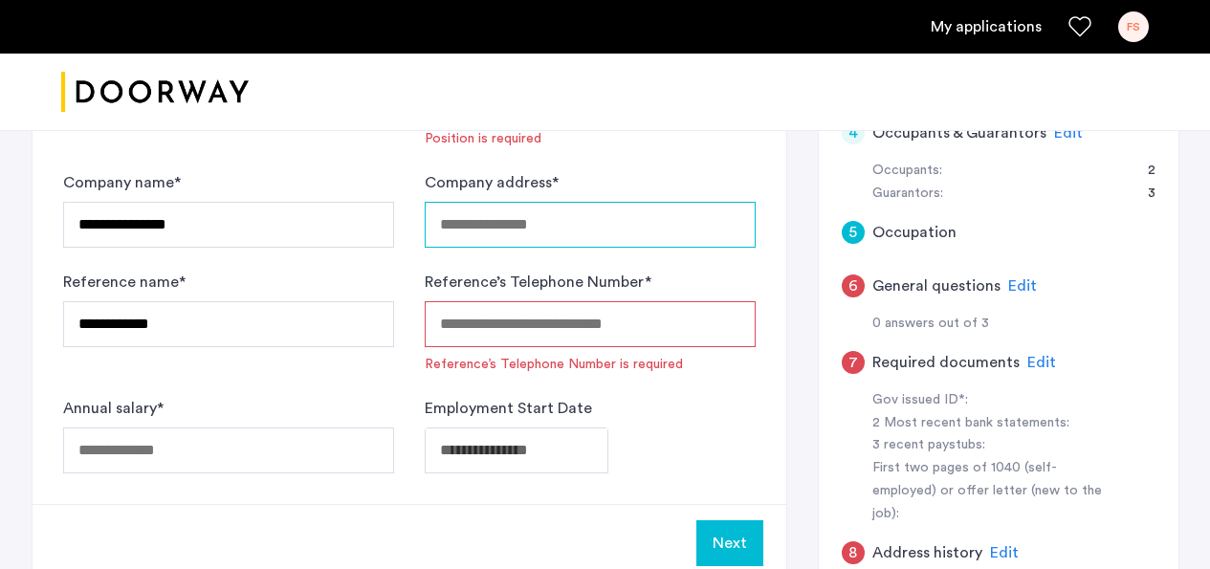
click at [484, 242] on input "Company address *" at bounding box center [590, 225] width 331 height 46
type input "**********"
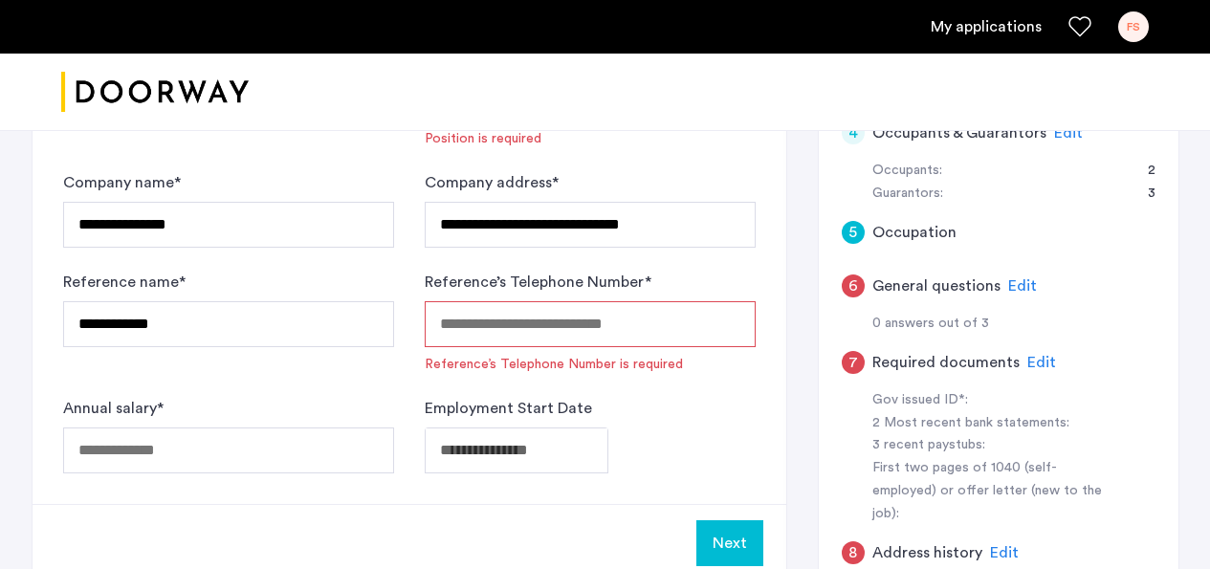
click at [440, 328] on input "Reference’s Telephone Number *" at bounding box center [590, 324] width 331 height 46
type input "**********"
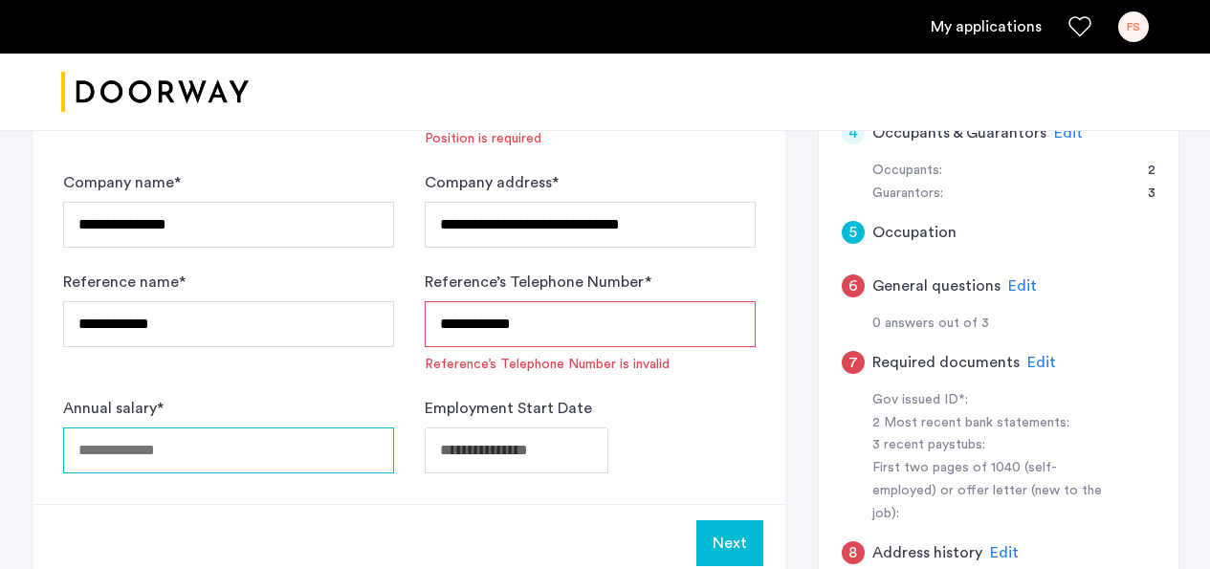
click at [210, 454] on input "Annual salary *" at bounding box center [228, 450] width 331 height 46
type input "******"
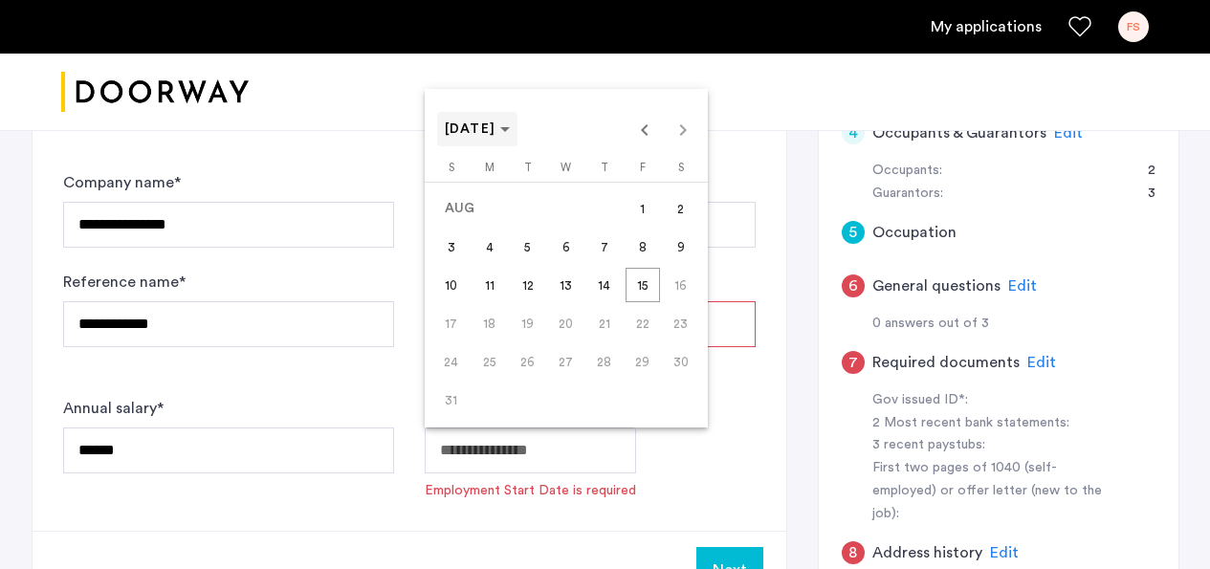
click at [510, 132] on icon "Choose month and year" at bounding box center [505, 129] width 10 height 5
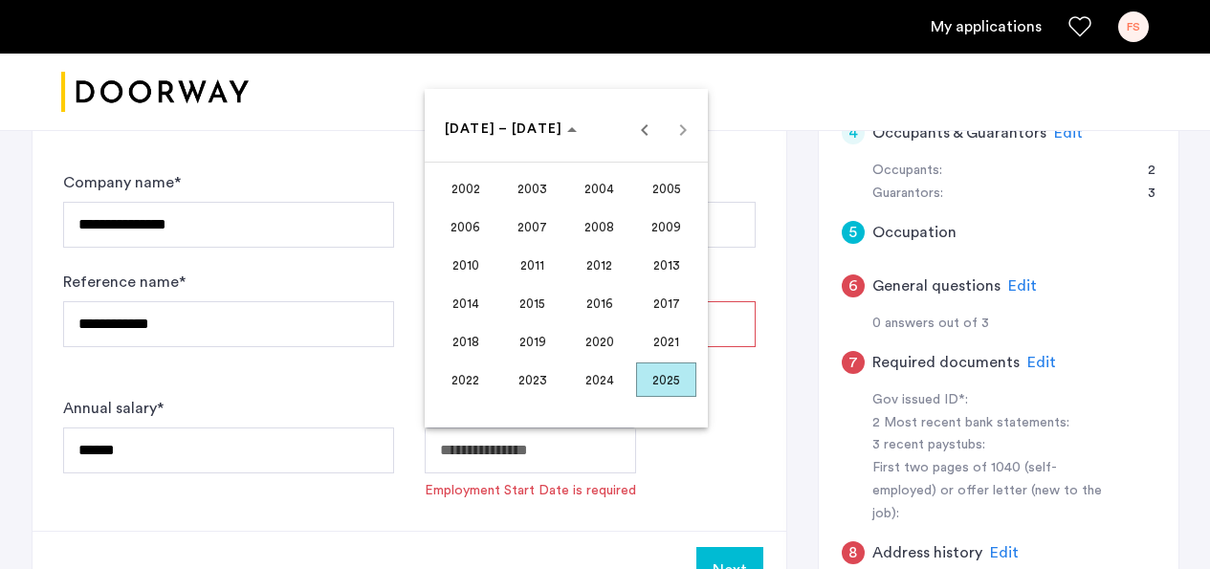
click at [537, 307] on span "2015" at bounding box center [532, 303] width 60 height 34
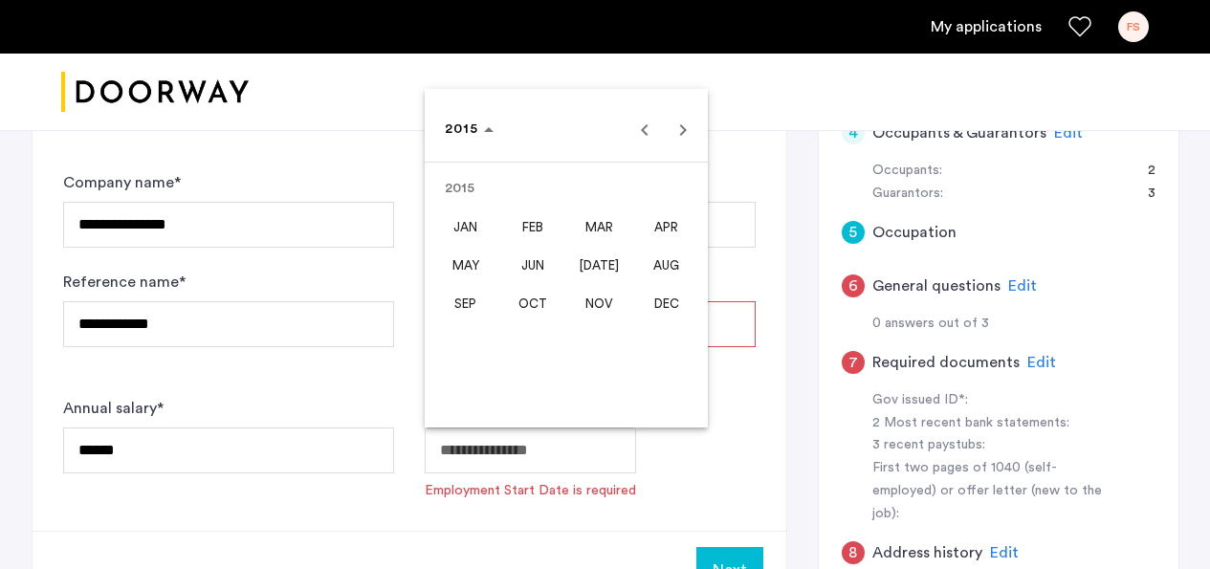
click at [584, 272] on span "[DATE]" at bounding box center [599, 265] width 60 height 34
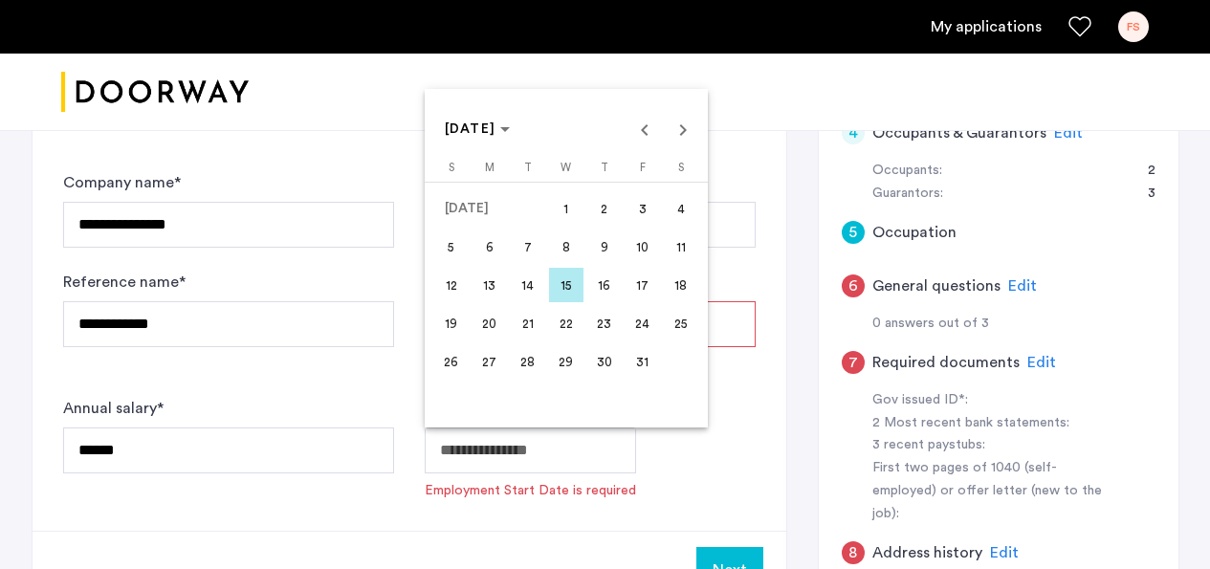
click at [564, 216] on span "1" at bounding box center [566, 208] width 34 height 34
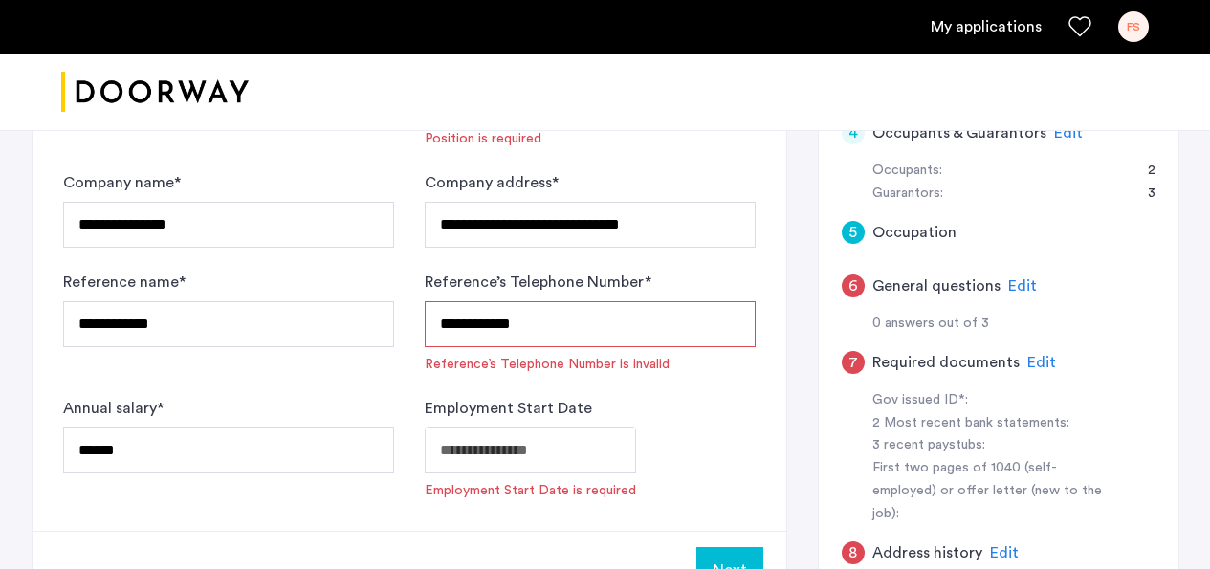
type input "**********"
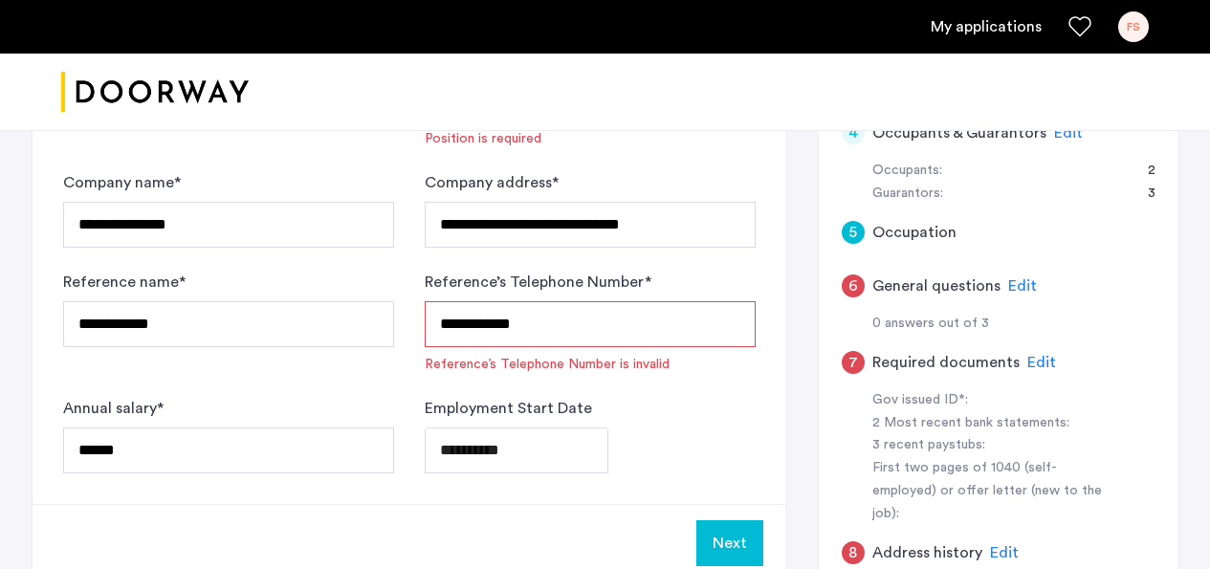
click at [549, 326] on input "**********" at bounding box center [590, 324] width 331 height 46
click at [471, 325] on input "**********" at bounding box center [590, 324] width 331 height 46
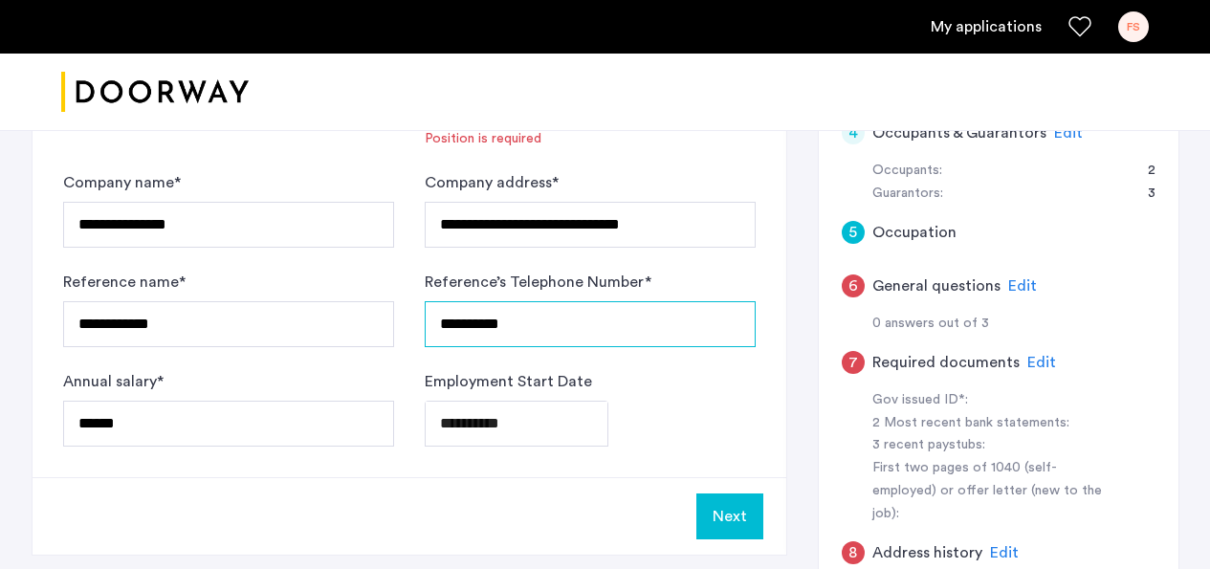
type input "**********"
click at [328, 279] on div "**********" at bounding box center [228, 309] width 331 height 77
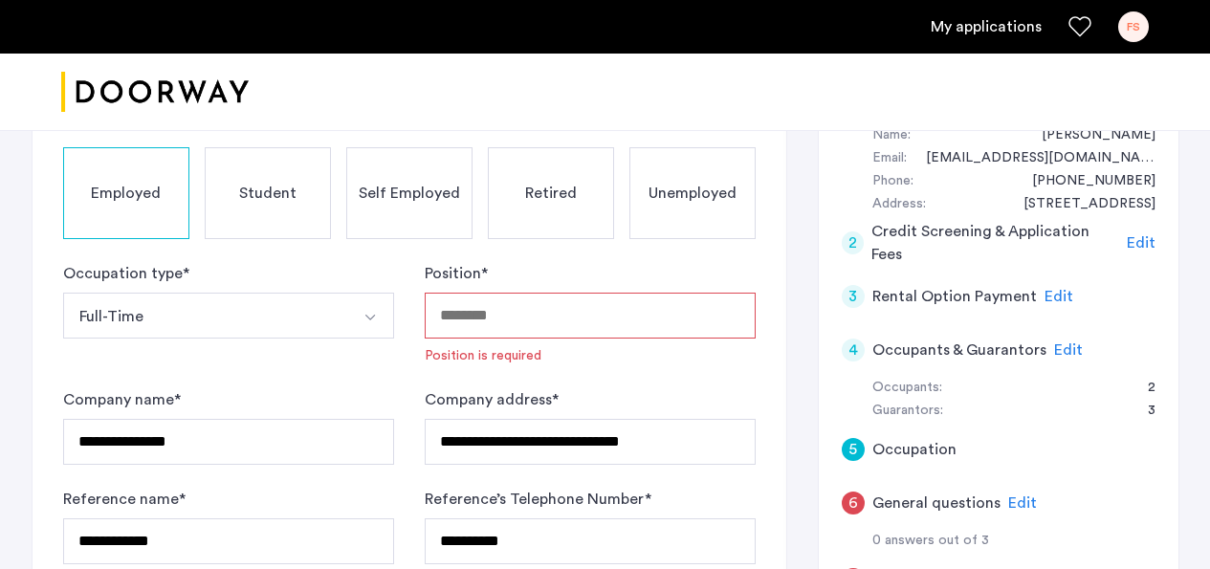
scroll to position [380, 0]
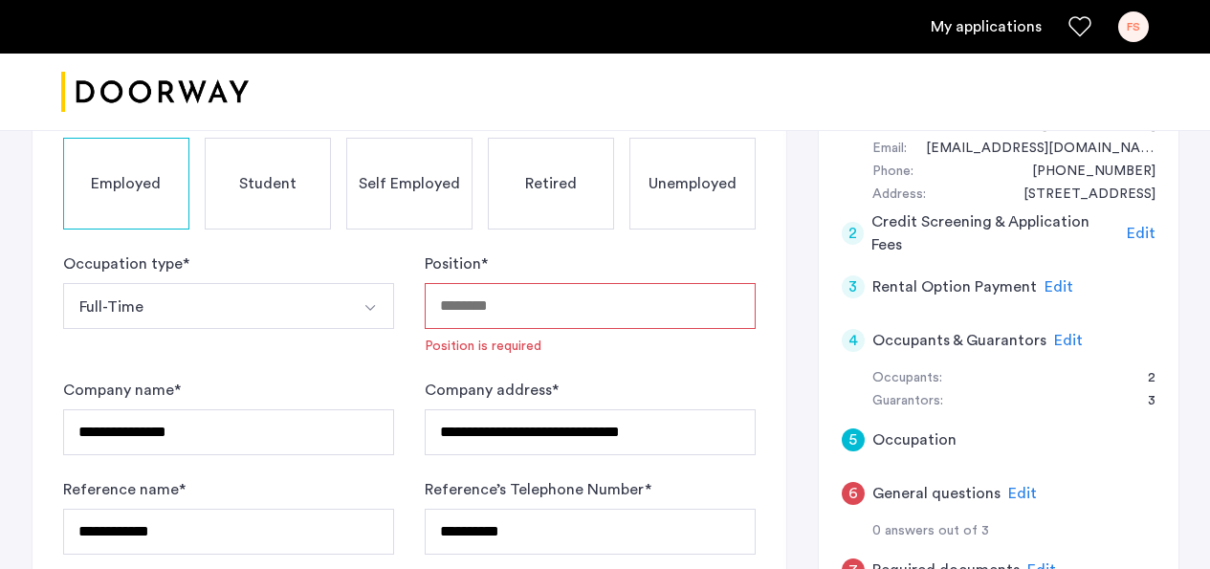
click at [450, 323] on input "Position *" at bounding box center [590, 306] width 331 height 46
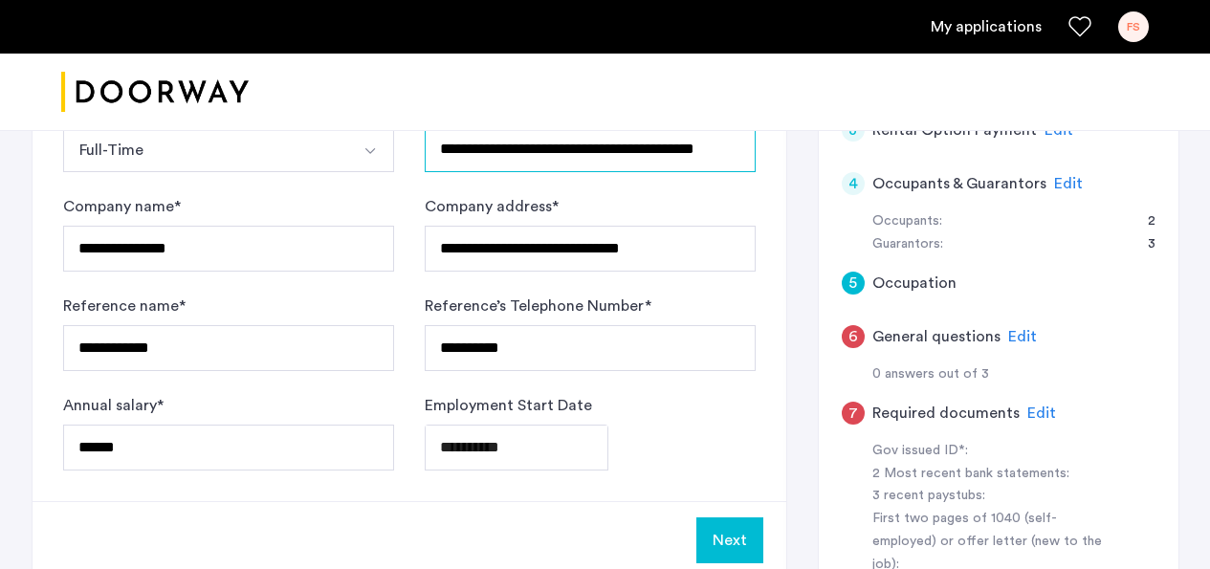
scroll to position [535, 0]
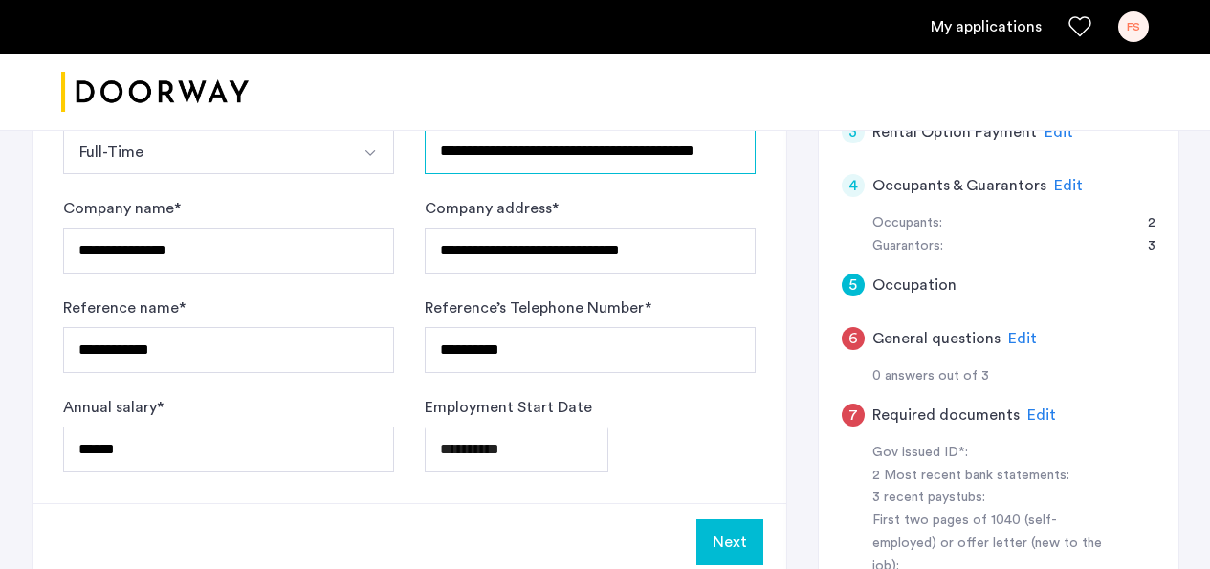
drag, startPoint x: 640, startPoint y: 154, endPoint x: 752, endPoint y: 160, distance: 112.0
click at [752, 160] on input "**********" at bounding box center [590, 151] width 331 height 46
type input "**********"
click at [731, 552] on button "Next" at bounding box center [729, 542] width 67 height 46
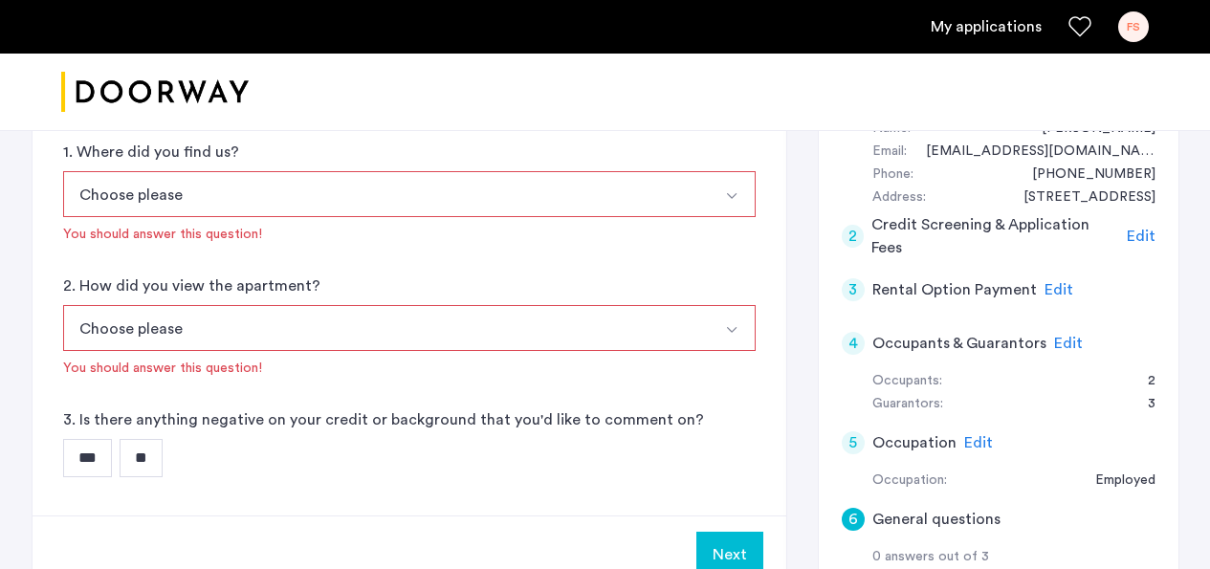
scroll to position [380, 0]
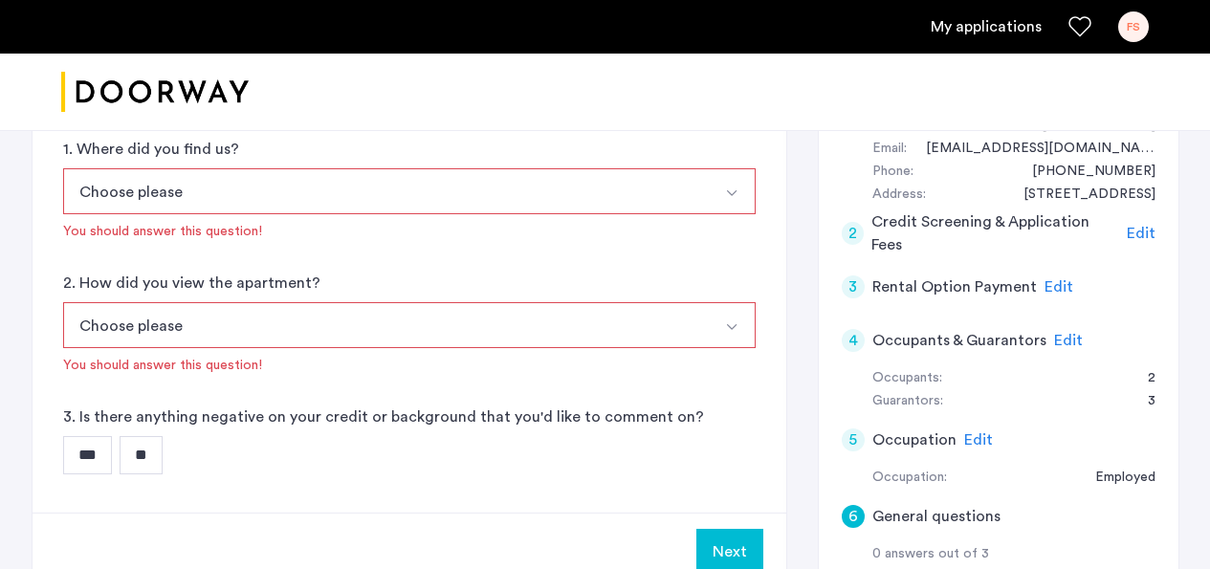
click at [736, 194] on img "Select option" at bounding box center [731, 193] width 15 height 15
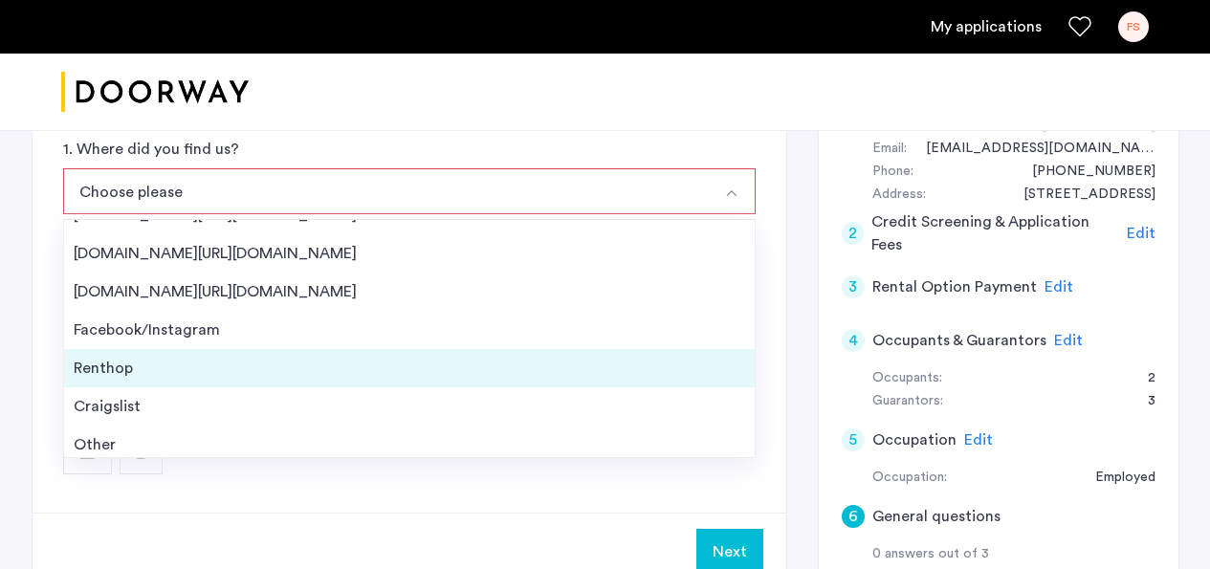
scroll to position [31, 0]
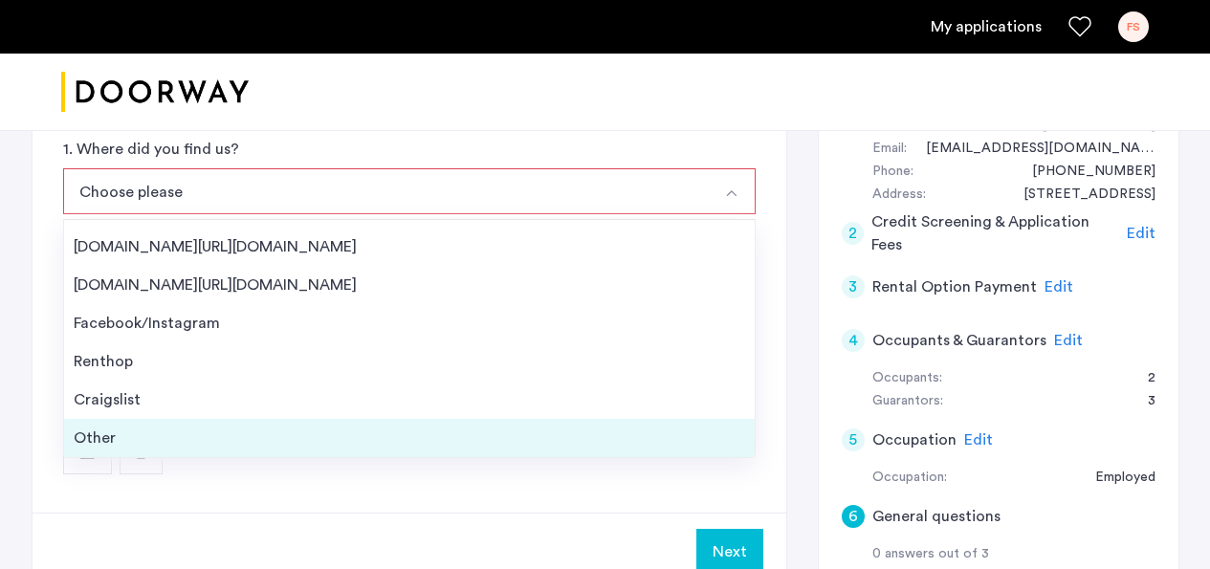
click at [428, 449] on li "Other" at bounding box center [409, 438] width 690 height 38
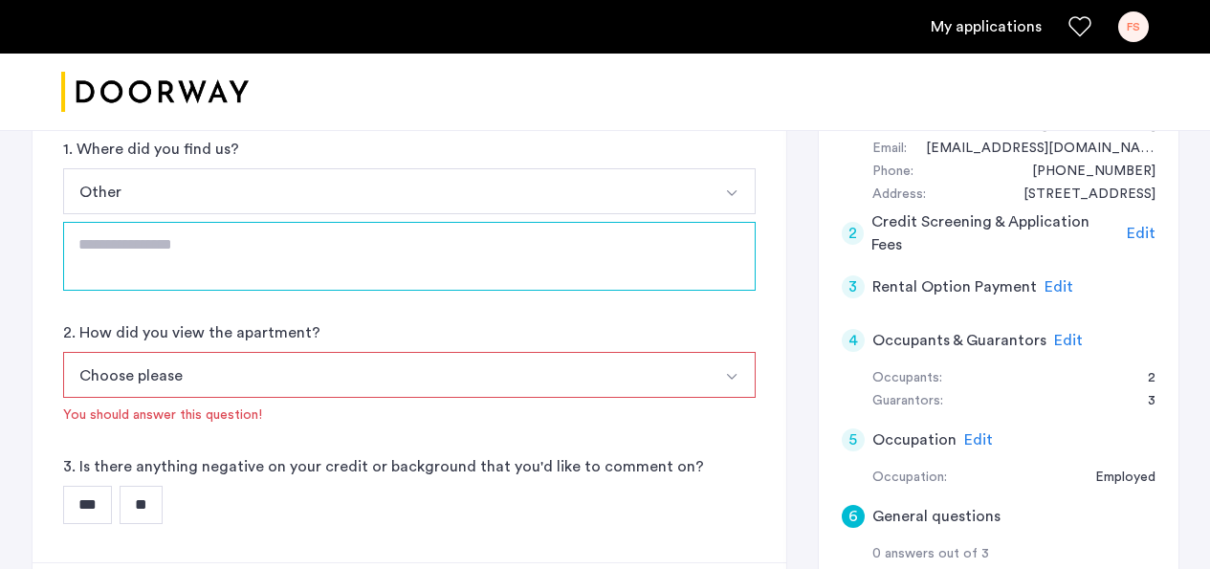
click at [178, 258] on textarea at bounding box center [409, 256] width 692 height 69
type textarea "*"
type textarea "**********"
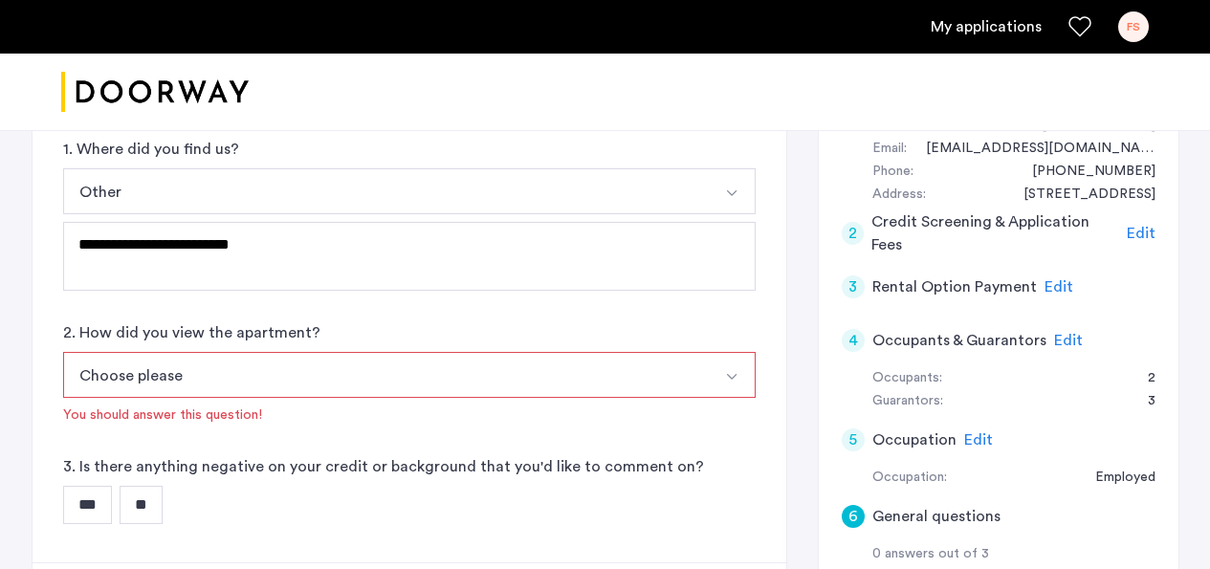
click at [729, 377] on img "Select option" at bounding box center [731, 376] width 15 height 15
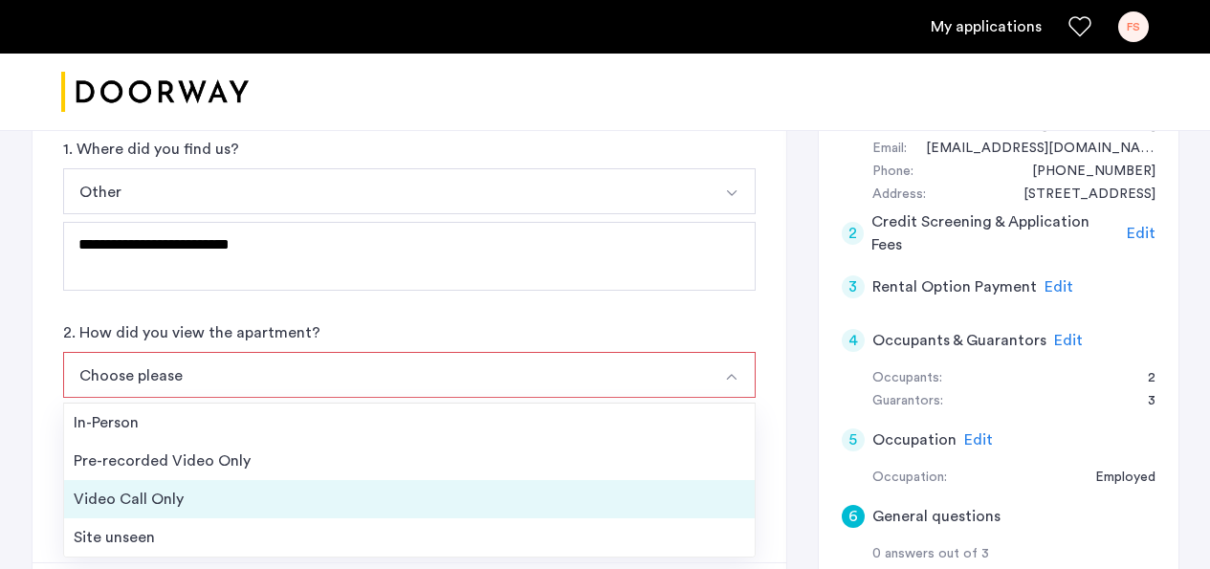
click at [199, 496] on div "Video Call Only" at bounding box center [409, 499] width 671 height 23
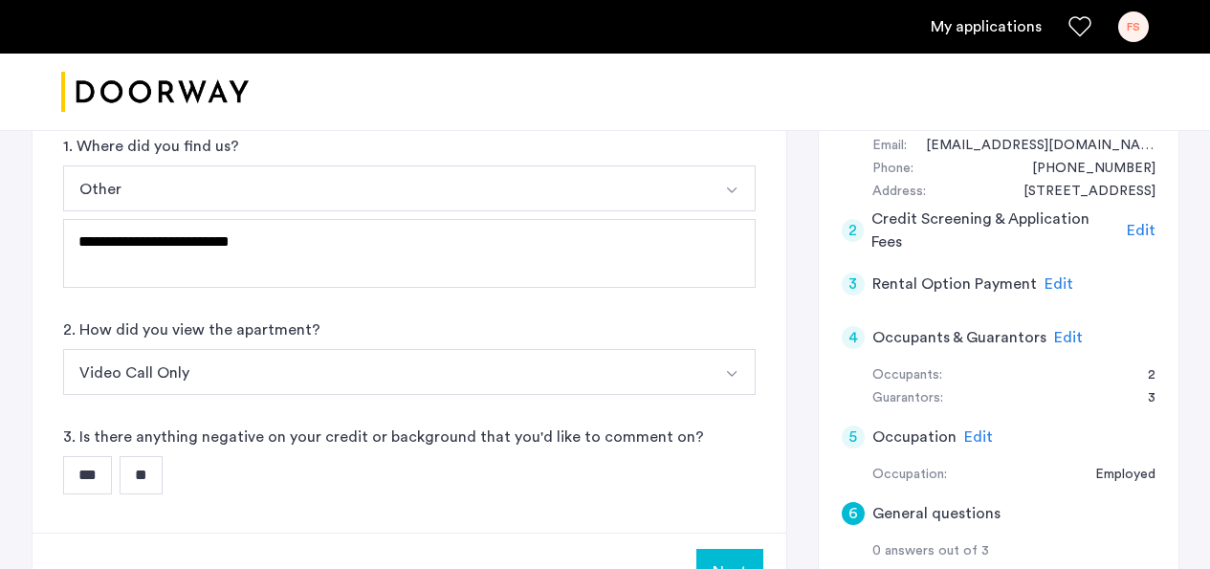
scroll to position [383, 0]
click at [141, 477] on input "**" at bounding box center [141, 474] width 43 height 38
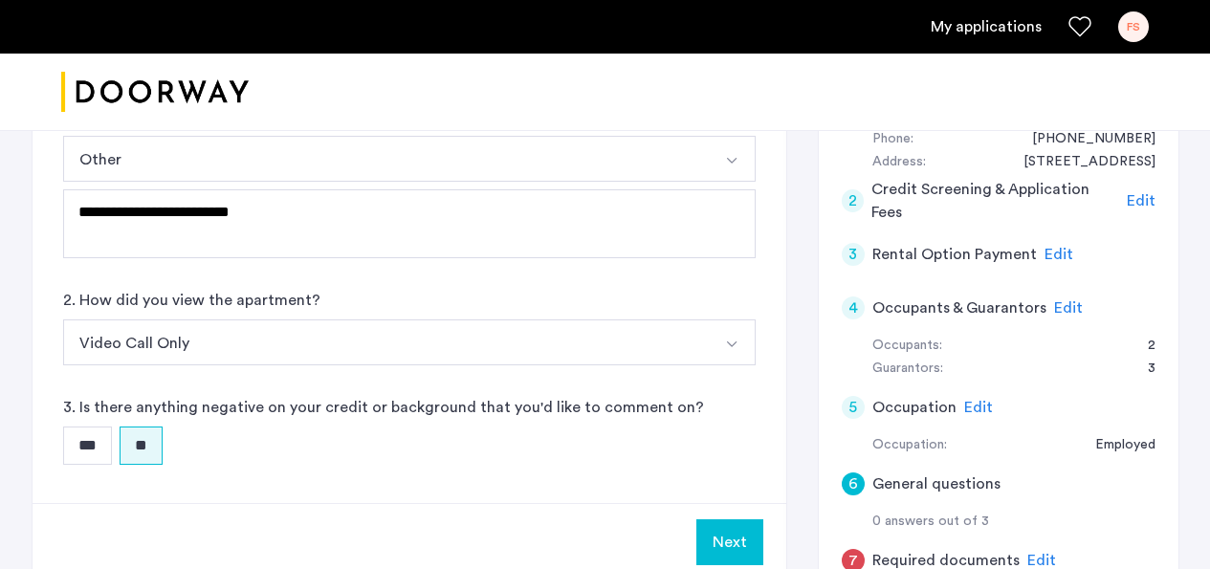
scroll to position [403, 0]
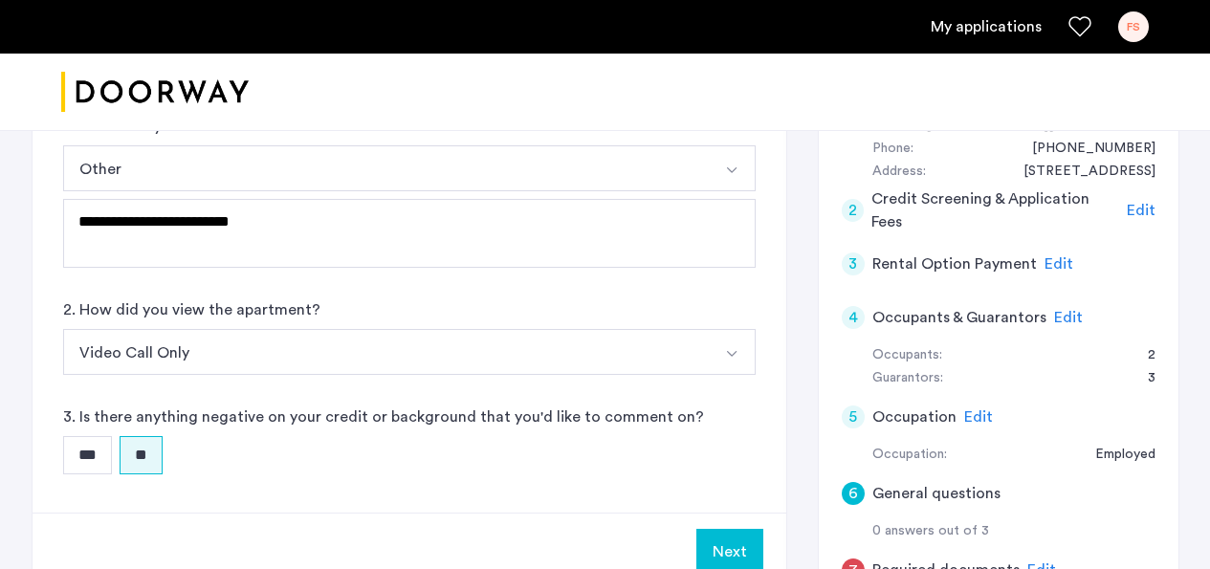
click at [713, 552] on button "Next" at bounding box center [729, 552] width 67 height 46
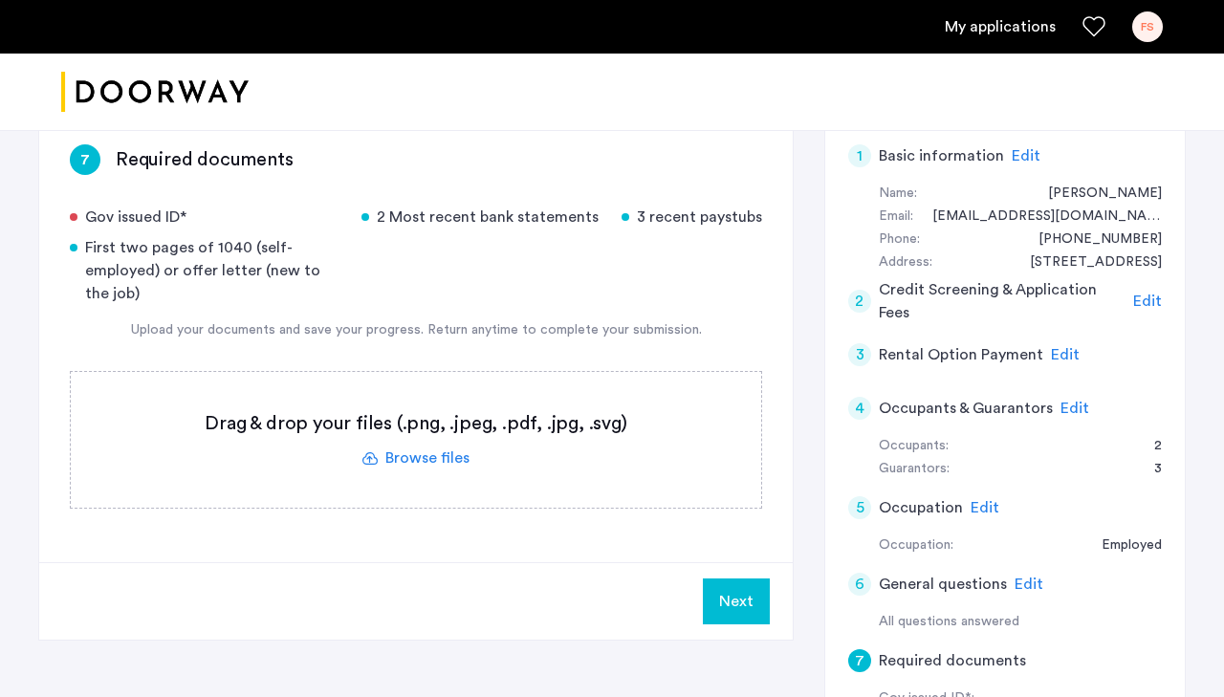
scroll to position [290, 0]
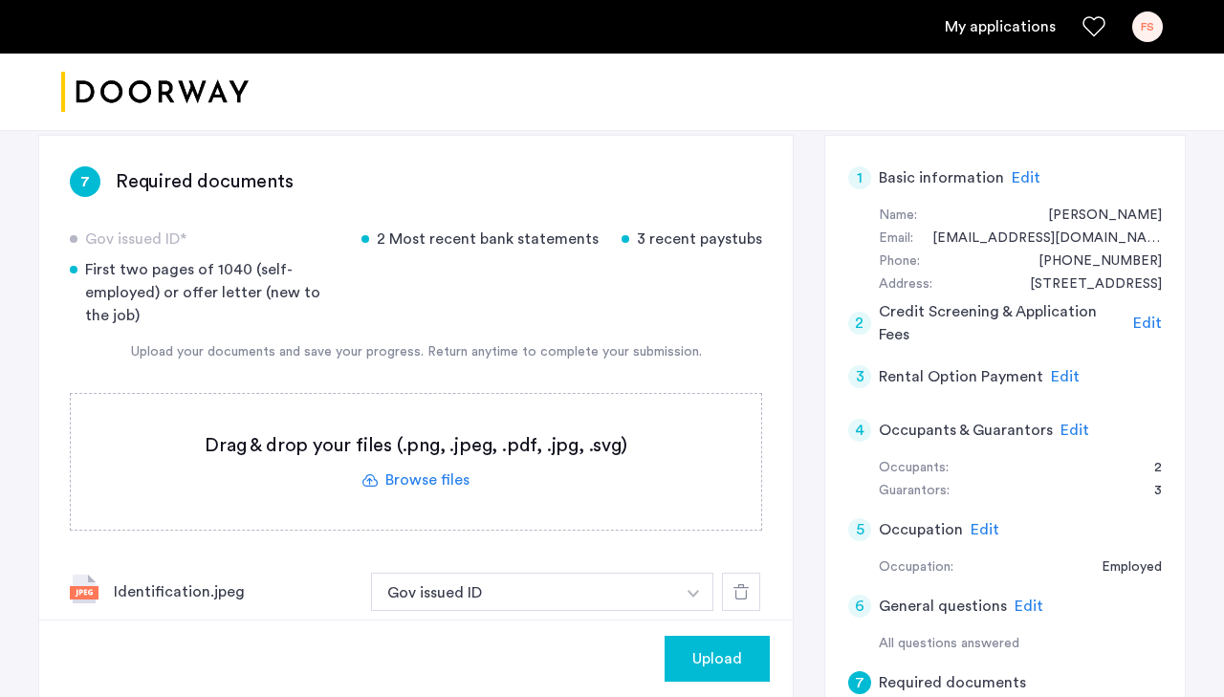
click at [688, 568] on img "button" at bounding box center [693, 594] width 11 height 8
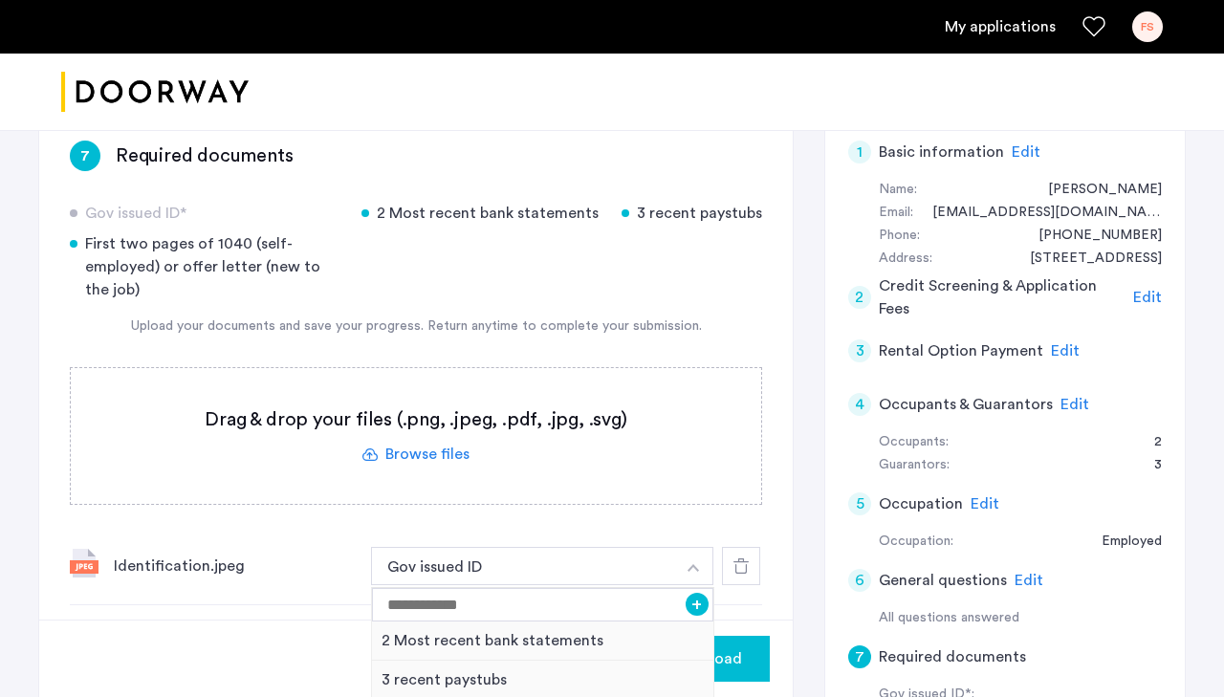
scroll to position [329, 0]
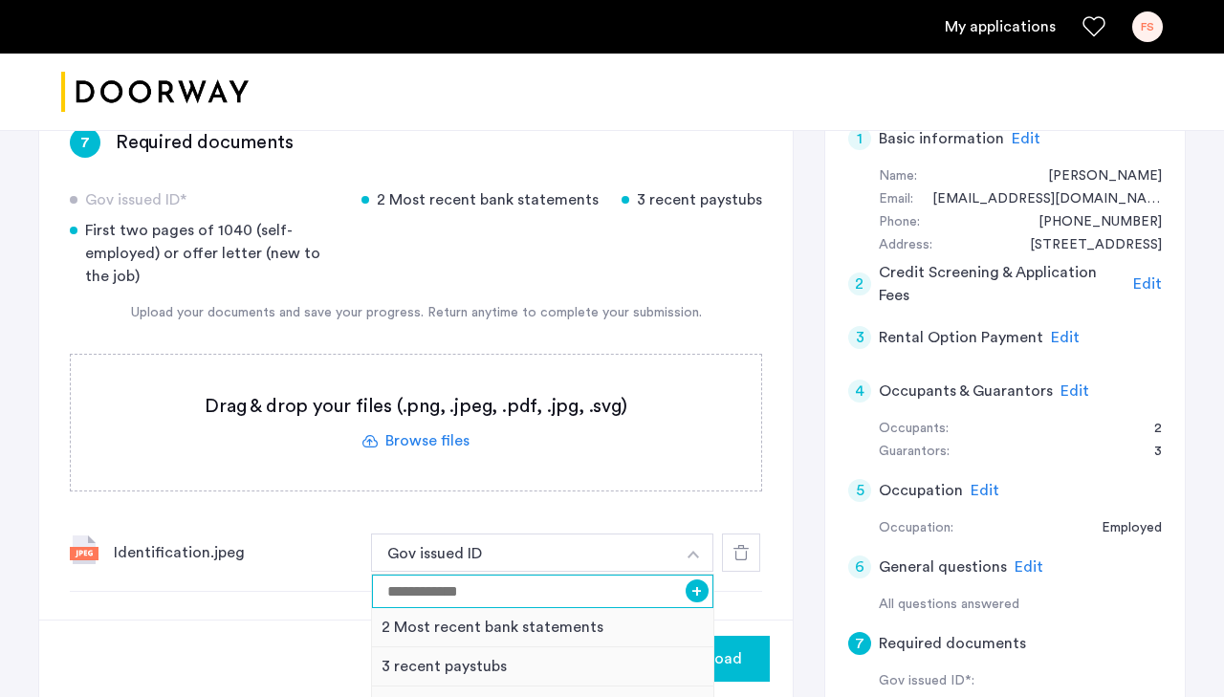
click at [415, 568] on input at bounding box center [542, 591] width 341 height 33
type input "**********"
click at [358, 568] on div "Upload" at bounding box center [416, 658] width 754 height 77
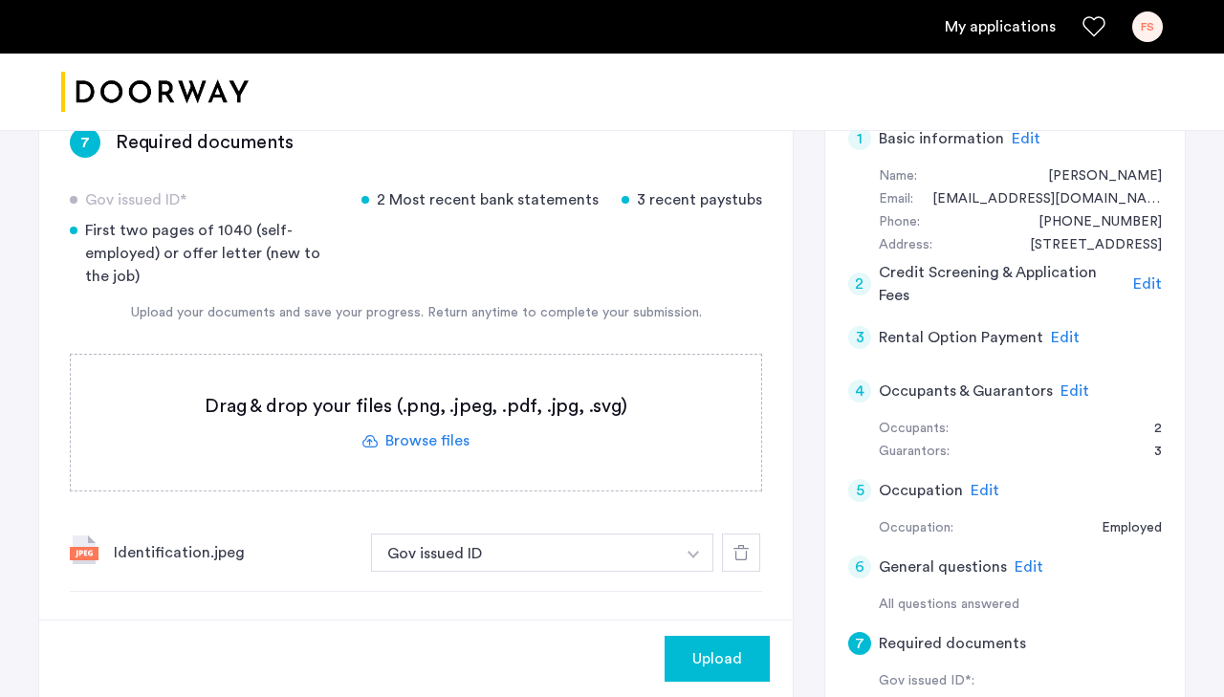
click at [690, 554] on img "button" at bounding box center [693, 555] width 11 height 8
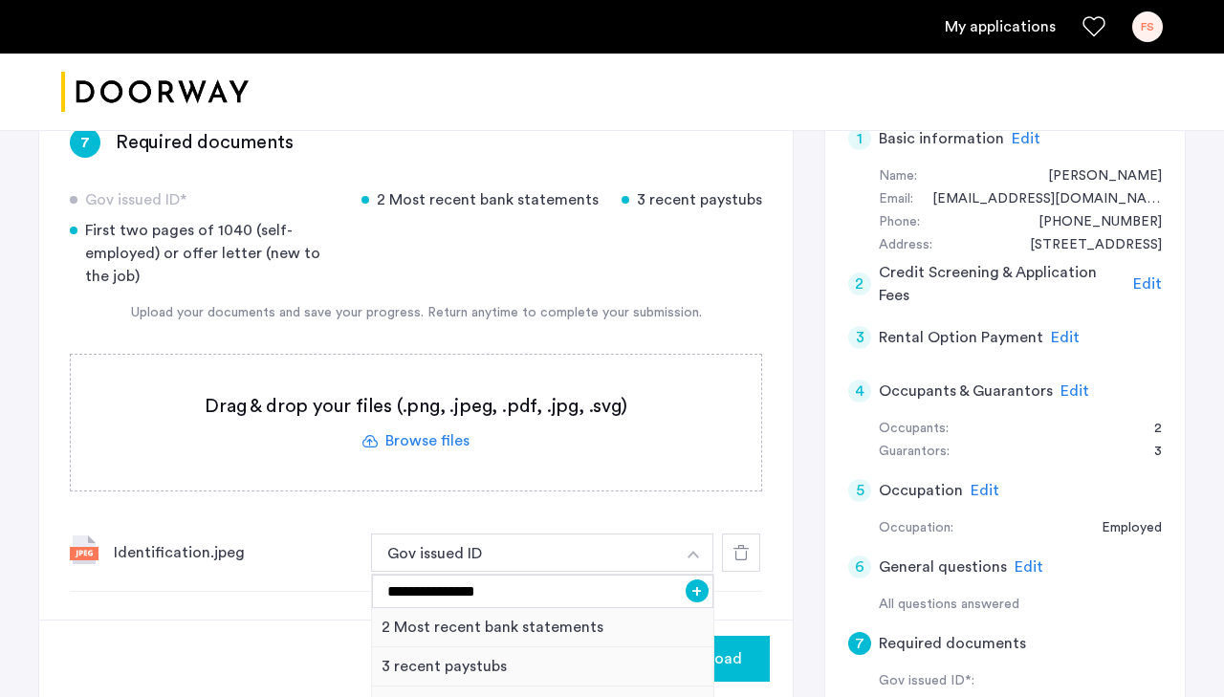
click at [548, 510] on div "**********" at bounding box center [416, 390] width 692 height 404
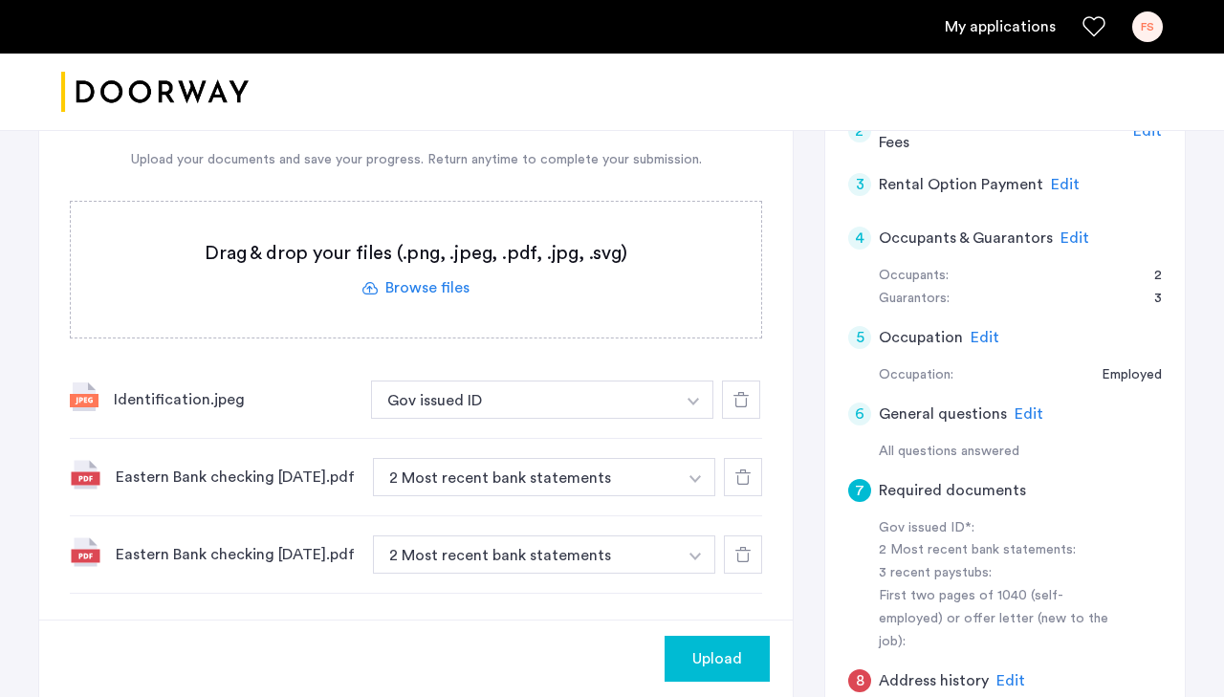
scroll to position [487, 0]
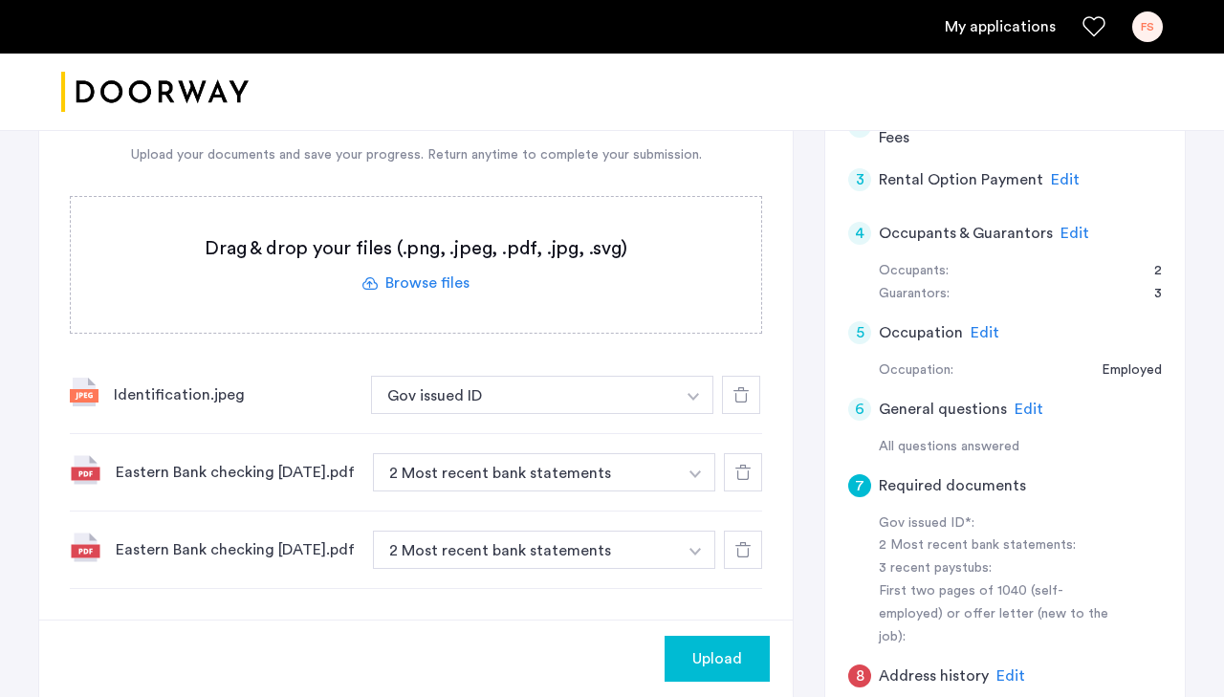
click at [701, 414] on button "button" at bounding box center [693, 395] width 39 height 38
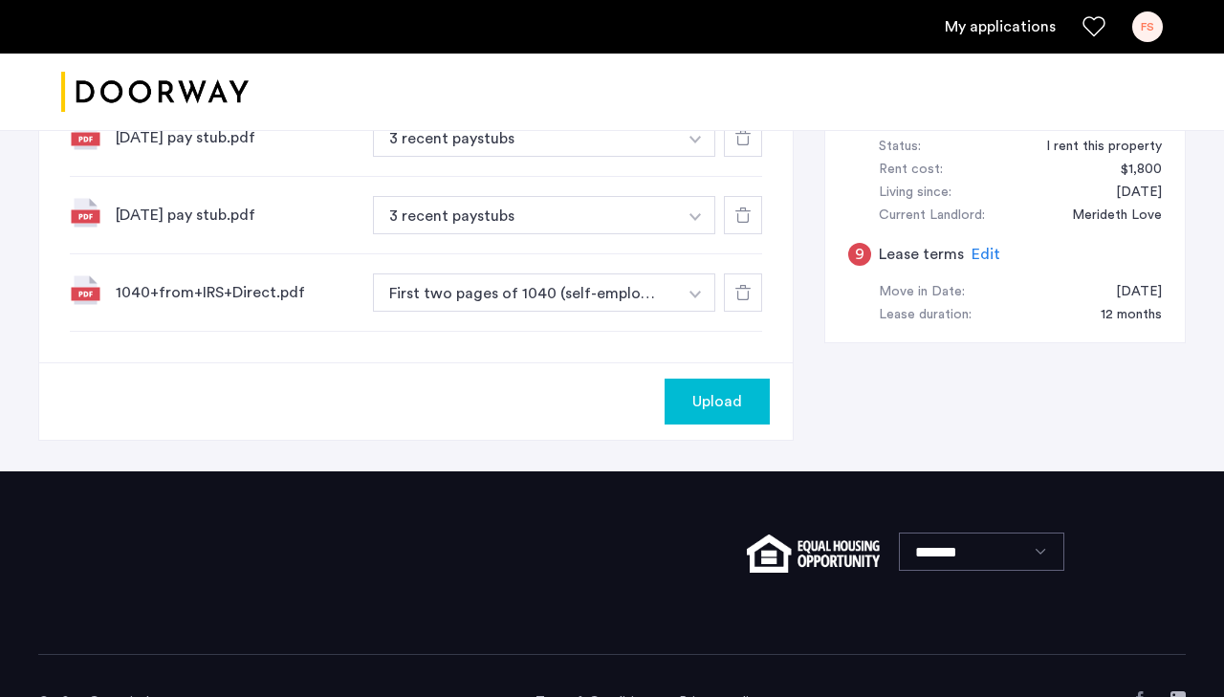
scroll to position [1122, 0]
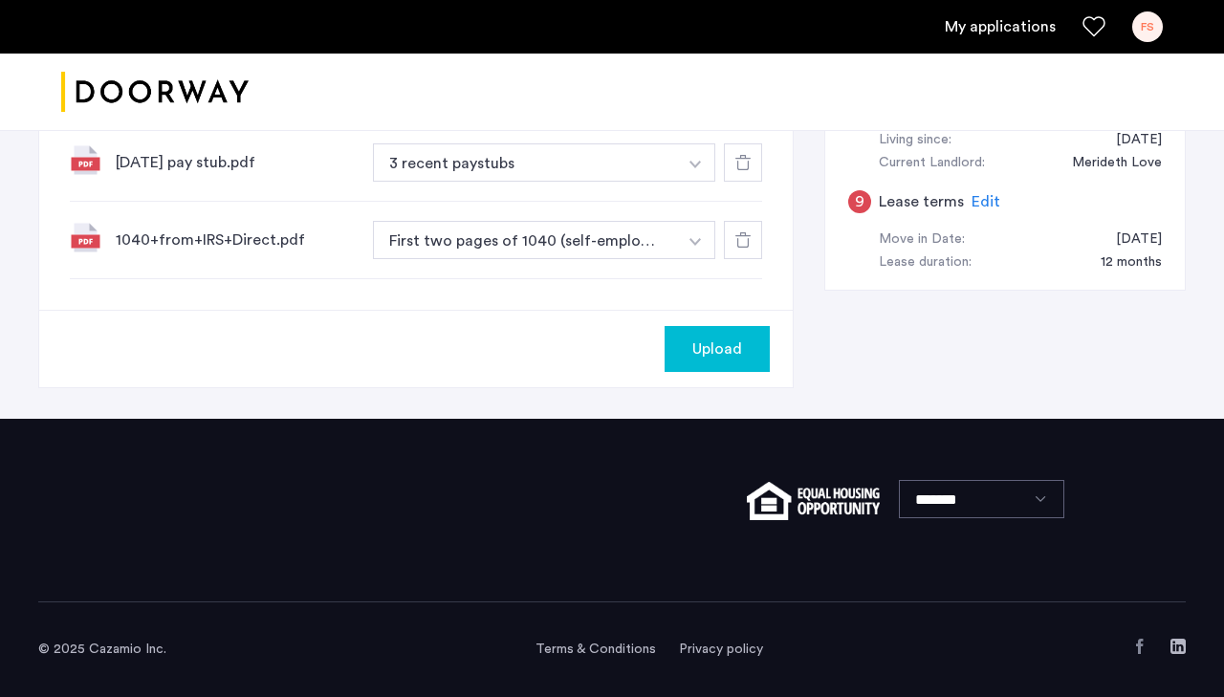
click at [259, 339] on div "Upload" at bounding box center [416, 348] width 754 height 77
click at [711, 357] on span "Upload" at bounding box center [717, 349] width 50 height 23
click at [733, 353] on button "Next" at bounding box center [736, 349] width 67 height 46
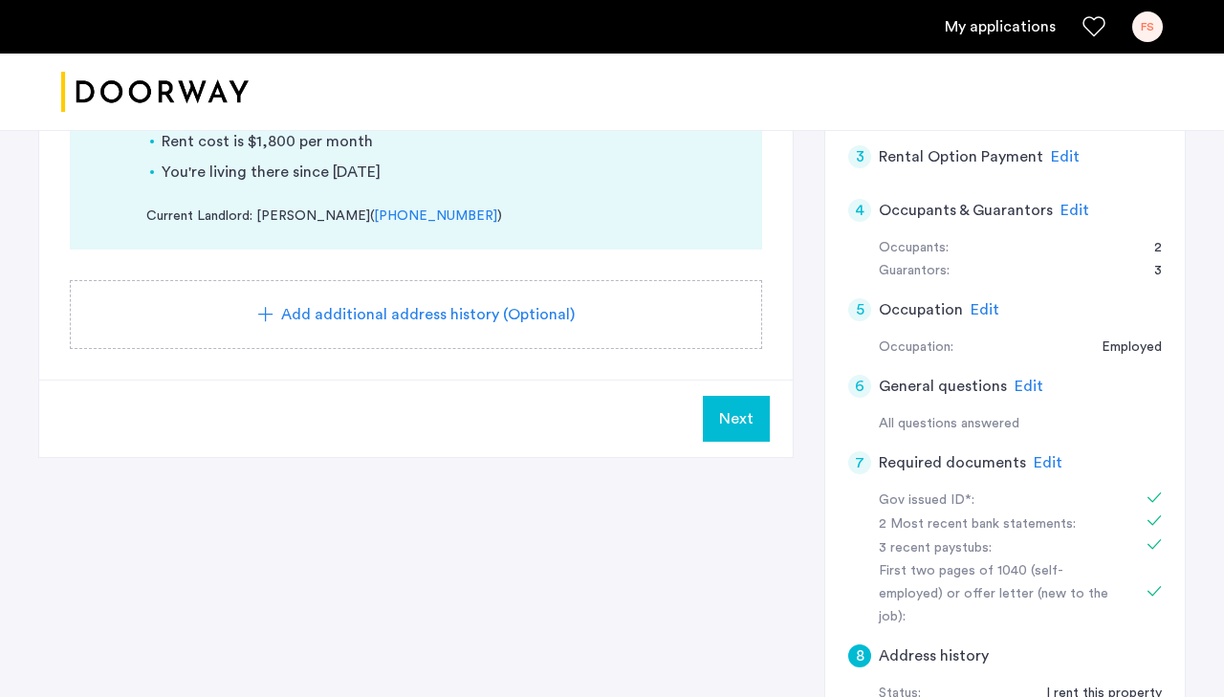
scroll to position [270, 0]
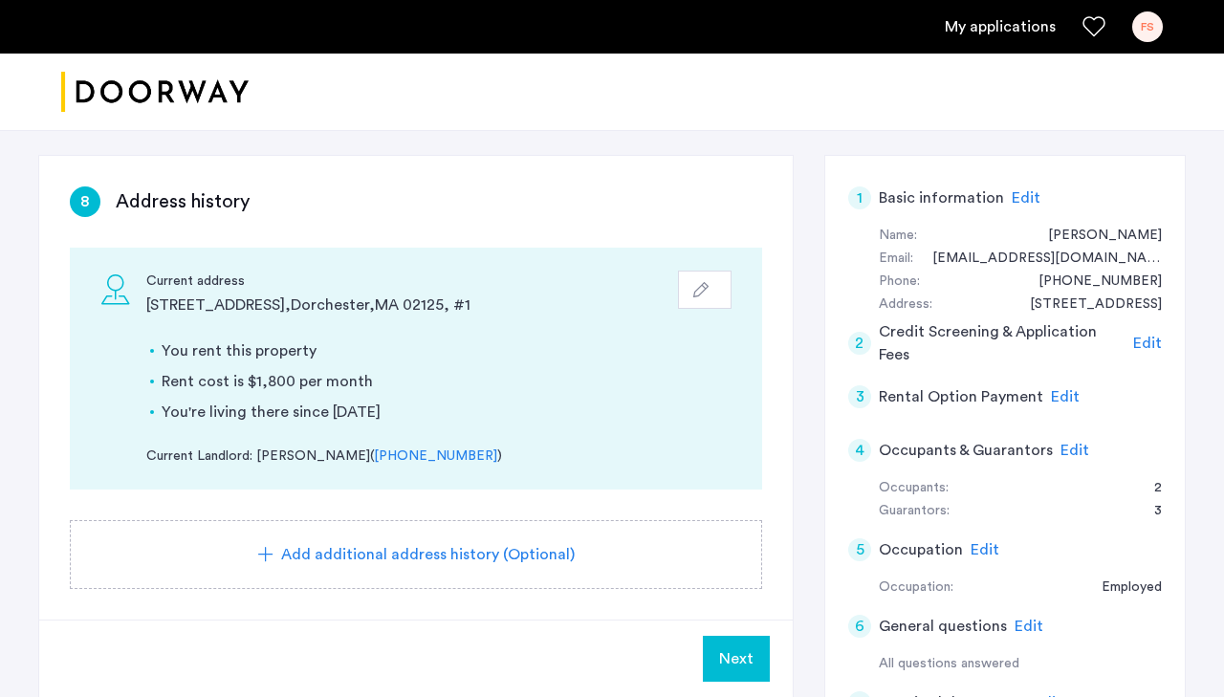
click at [751, 568] on span "Next" at bounding box center [736, 658] width 34 height 23
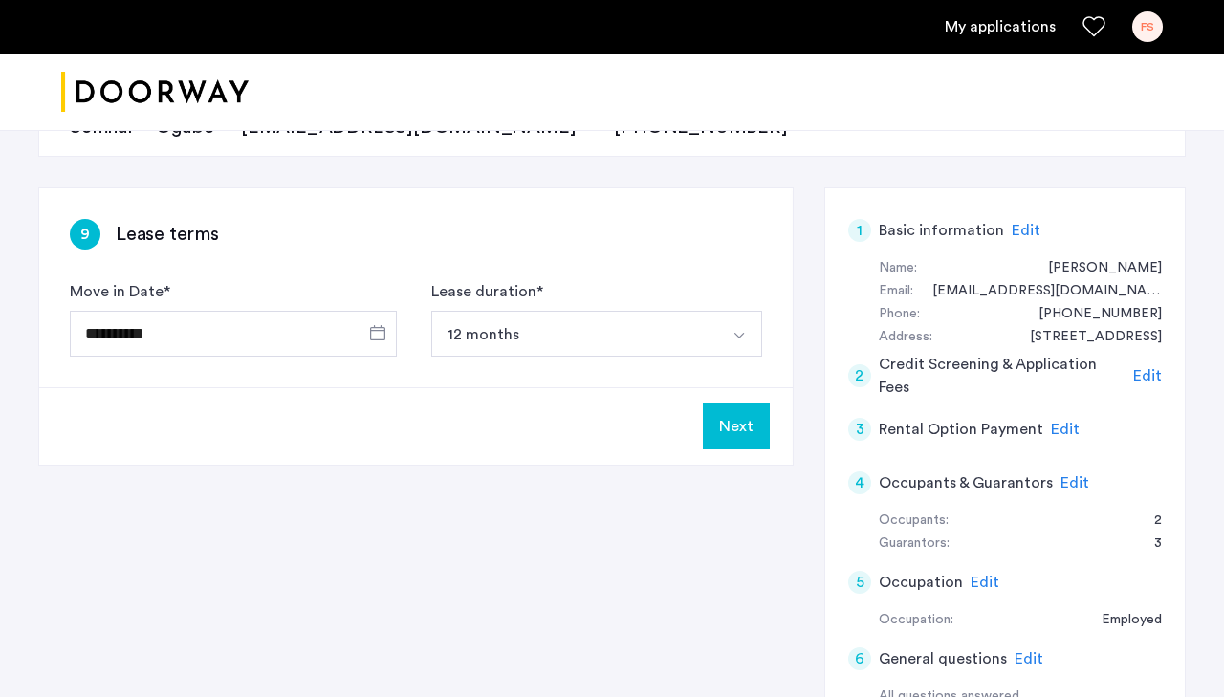
scroll to position [433, 0]
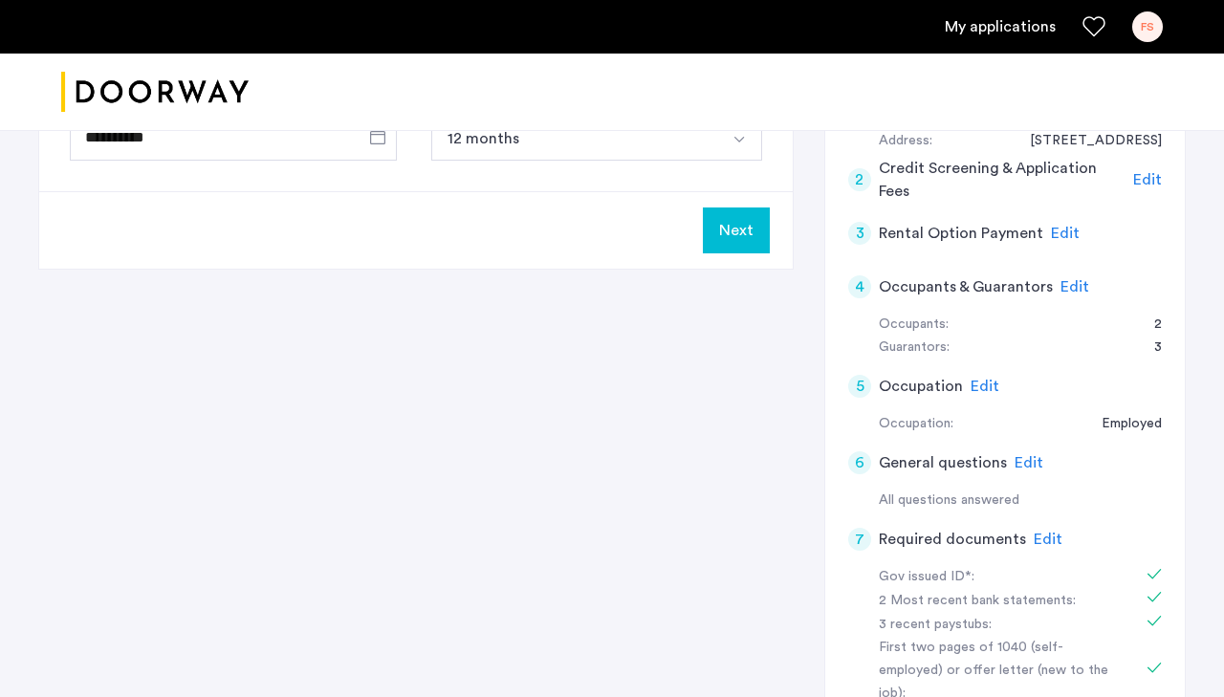
click at [738, 234] on button "Next" at bounding box center [736, 231] width 67 height 46
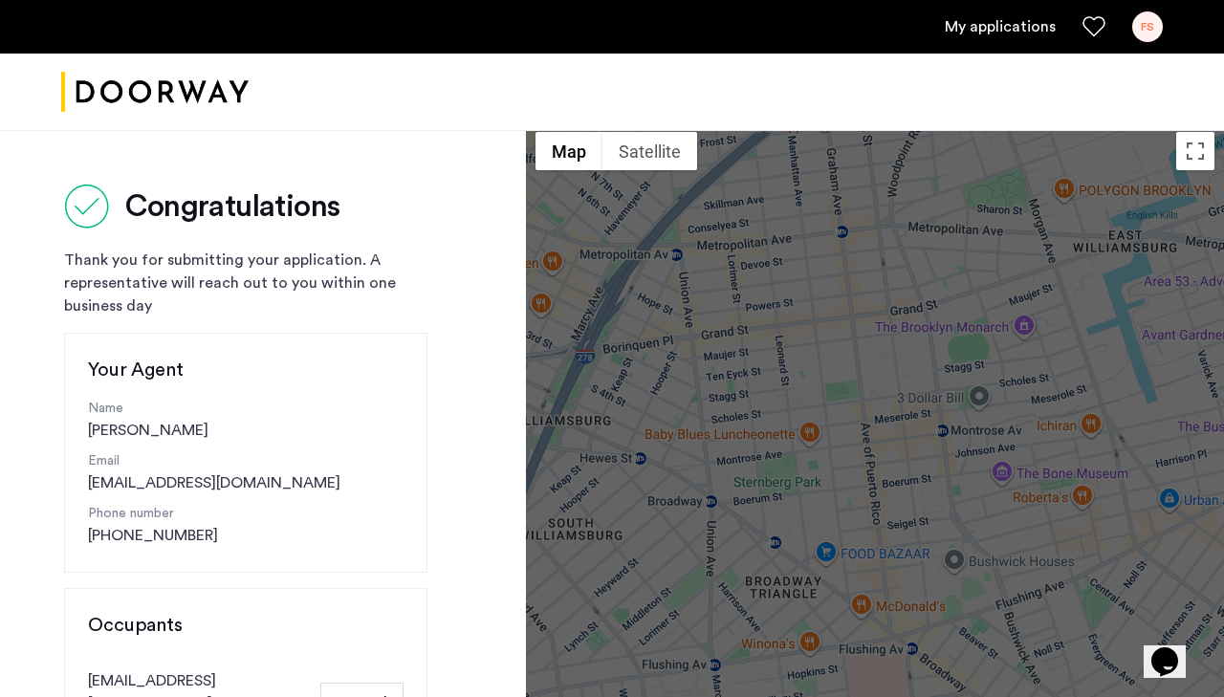
click at [441, 107] on div at bounding box center [612, 92] width 1224 height 77
